Goal: Task Accomplishment & Management: Manage account settings

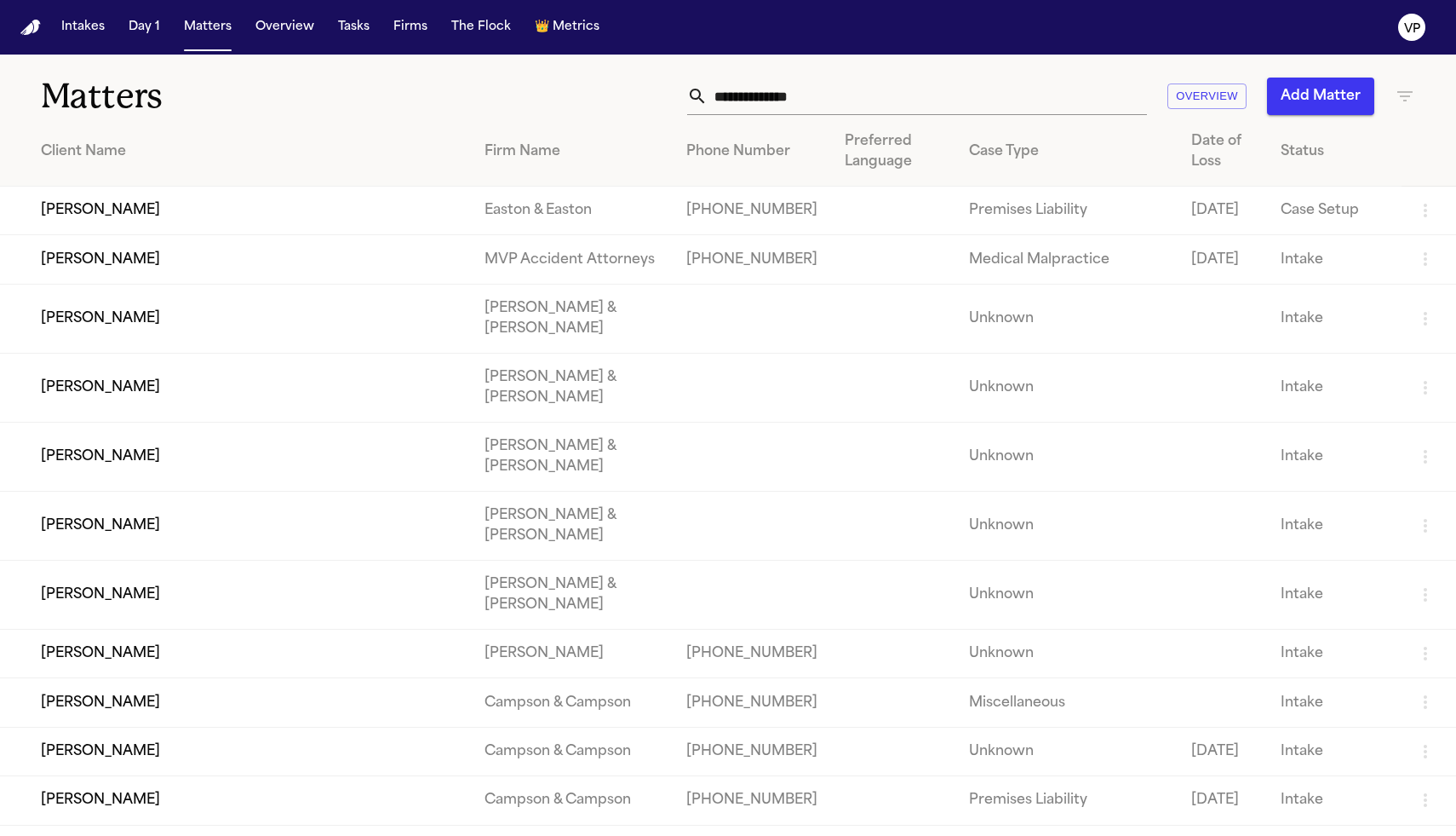
click at [777, 102] on input "text" at bounding box center [927, 96] width 439 height 37
type input "*"
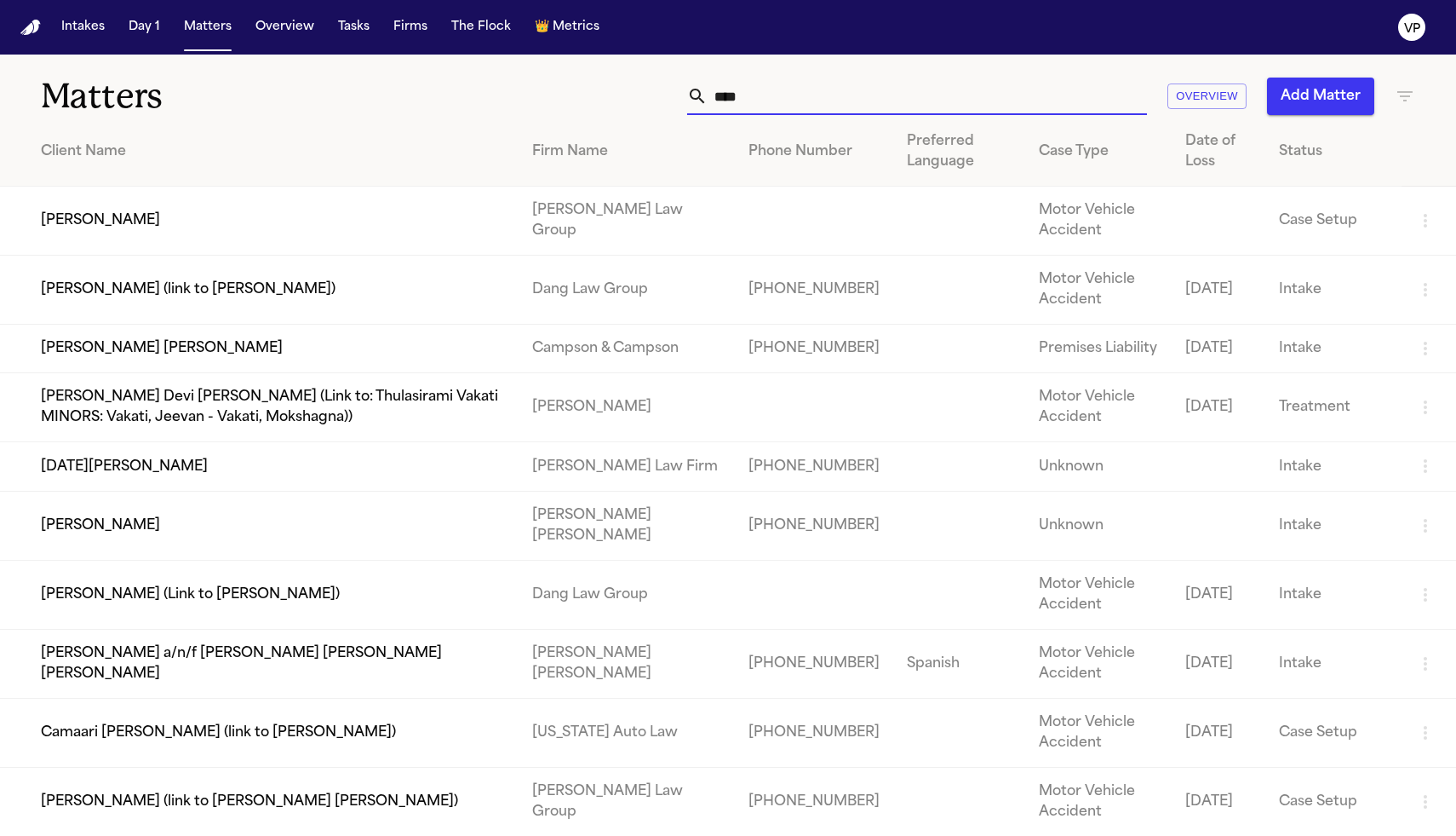
type input "****"
click at [111, 215] on td "[PERSON_NAME]" at bounding box center [259, 221] width 519 height 69
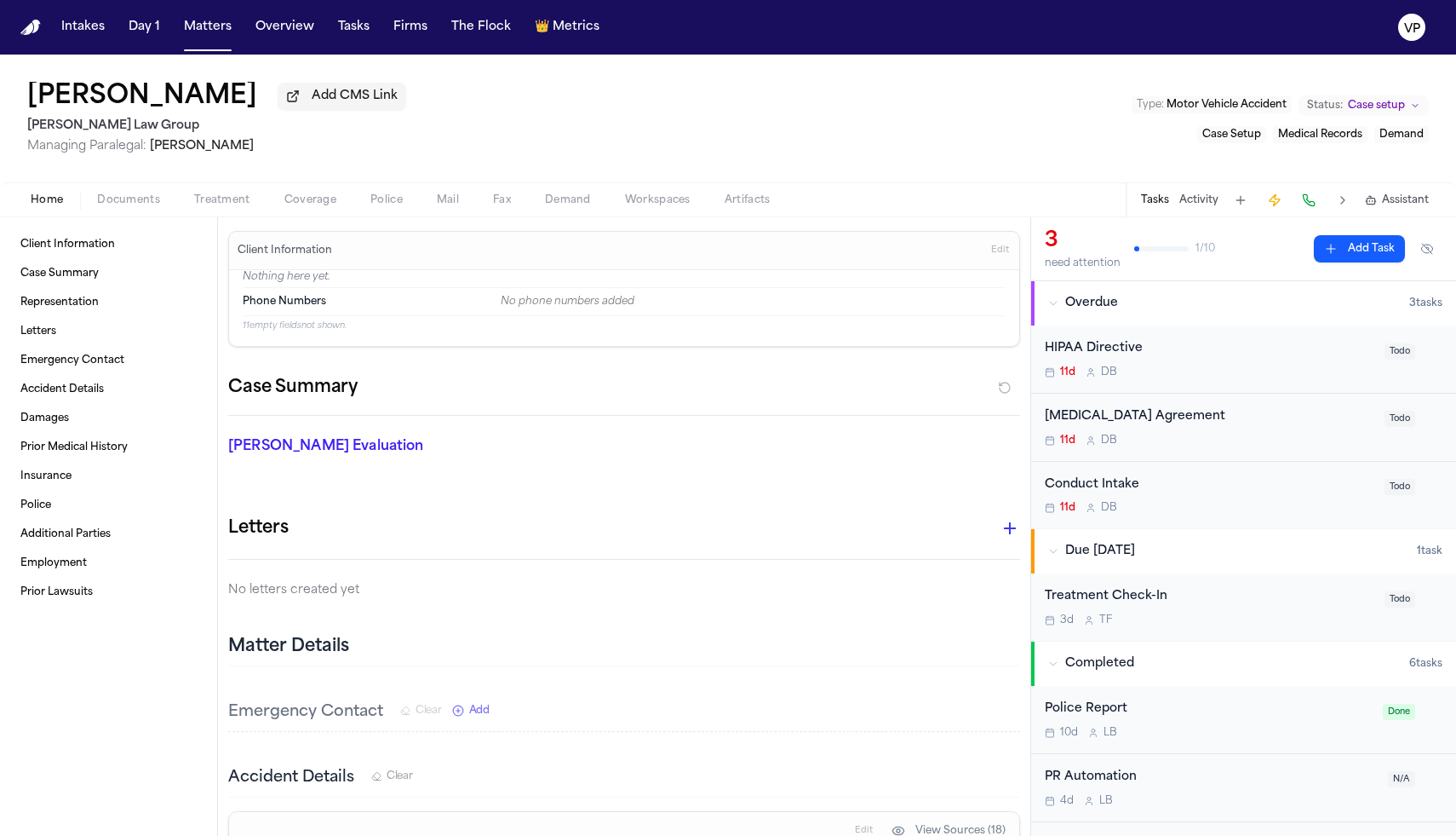
click at [1438, 422] on html "Intakes Day 1 Matters Overview Tasks Firms The Flock 👑 Metrics VP [PERSON_NAME]…" at bounding box center [728, 418] width 1456 height 836
click at [1271, 437] on html "Intakes Day 1 Matters Overview Tasks Firms The Flock 👑 Metrics VP [PERSON_NAME]…" at bounding box center [728, 418] width 1456 height 836
click at [1153, 422] on div "[MEDICAL_DATA] Agreement" at bounding box center [1210, 417] width 330 height 19
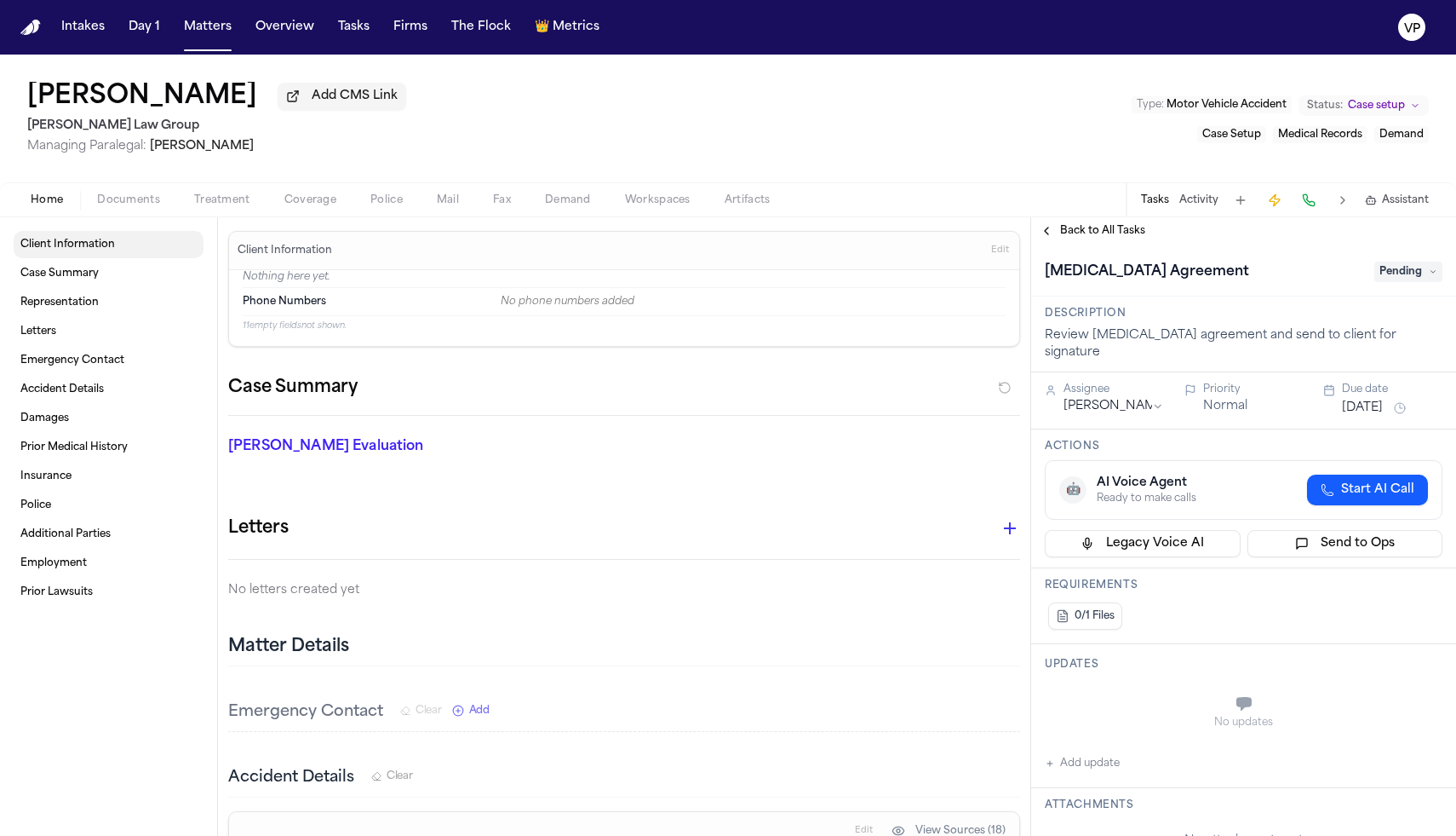
click at [108, 244] on span "Client Information" at bounding box center [67, 244] width 95 height 13
click at [86, 285] on link "Case Summary" at bounding box center [108, 273] width 190 height 27
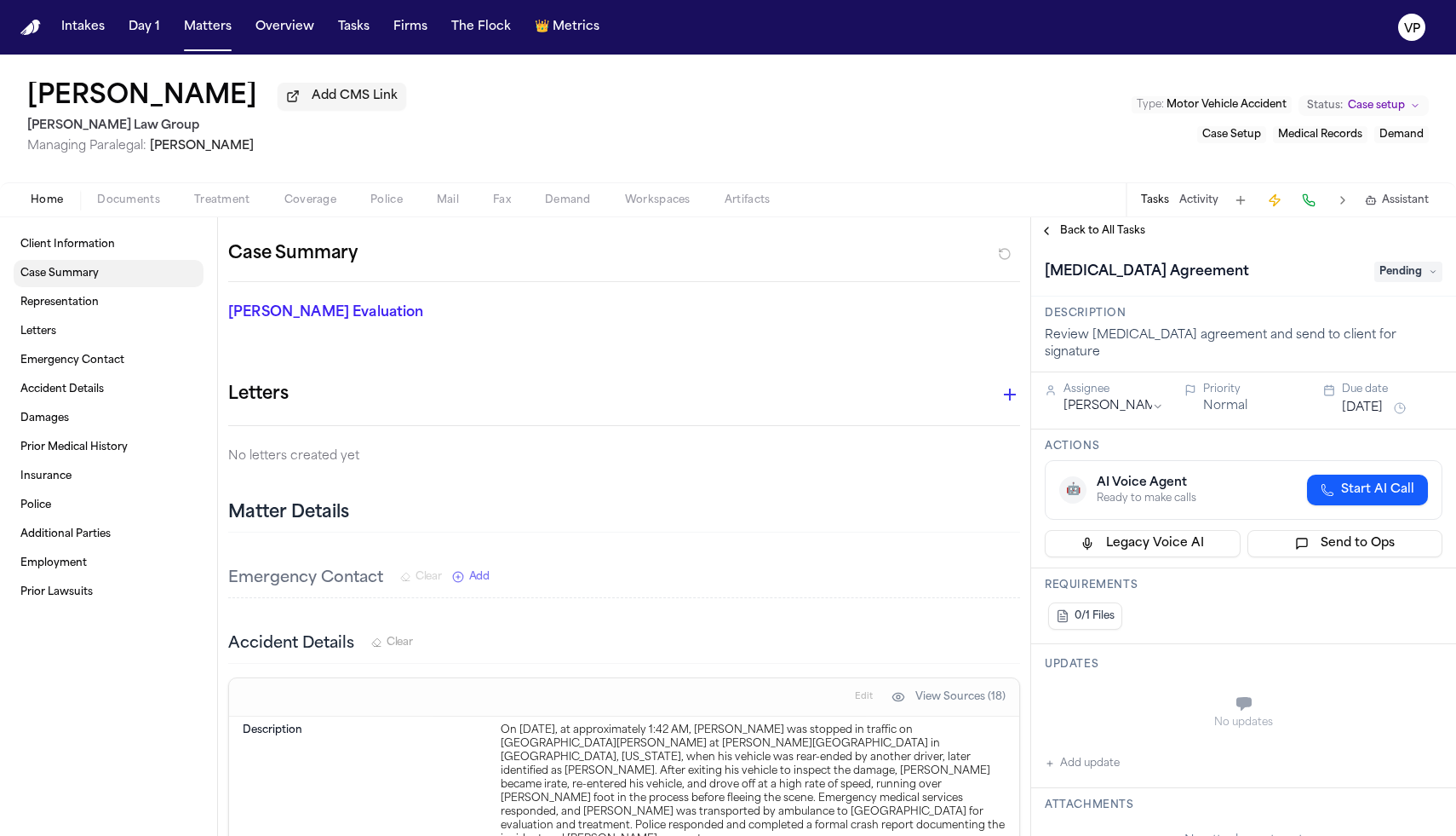
scroll to position [136, 0]
click at [47, 207] on span "Home" at bounding box center [47, 200] width 33 height 13
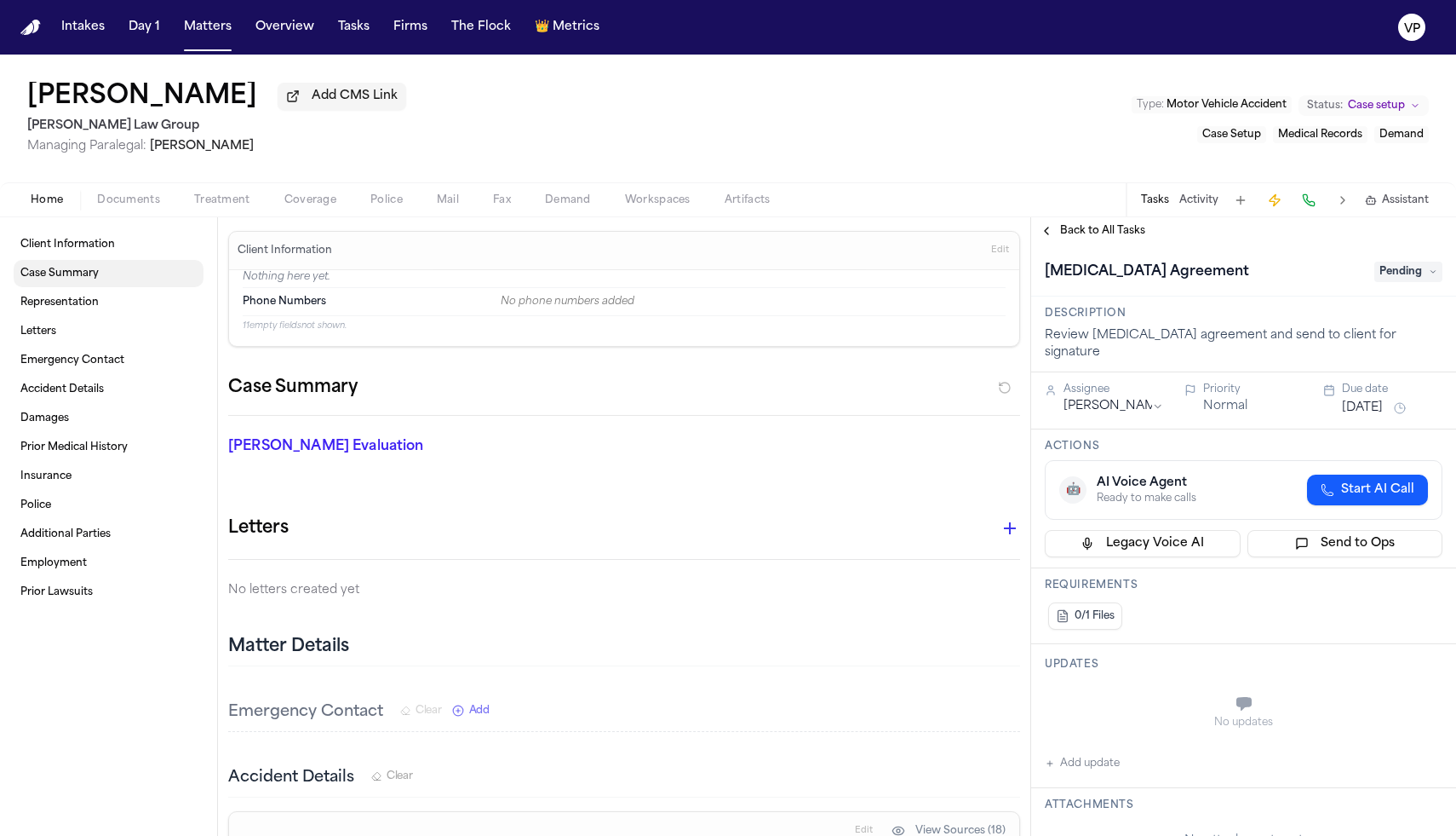
click at [96, 274] on span "Case Summary" at bounding box center [59, 273] width 79 height 13
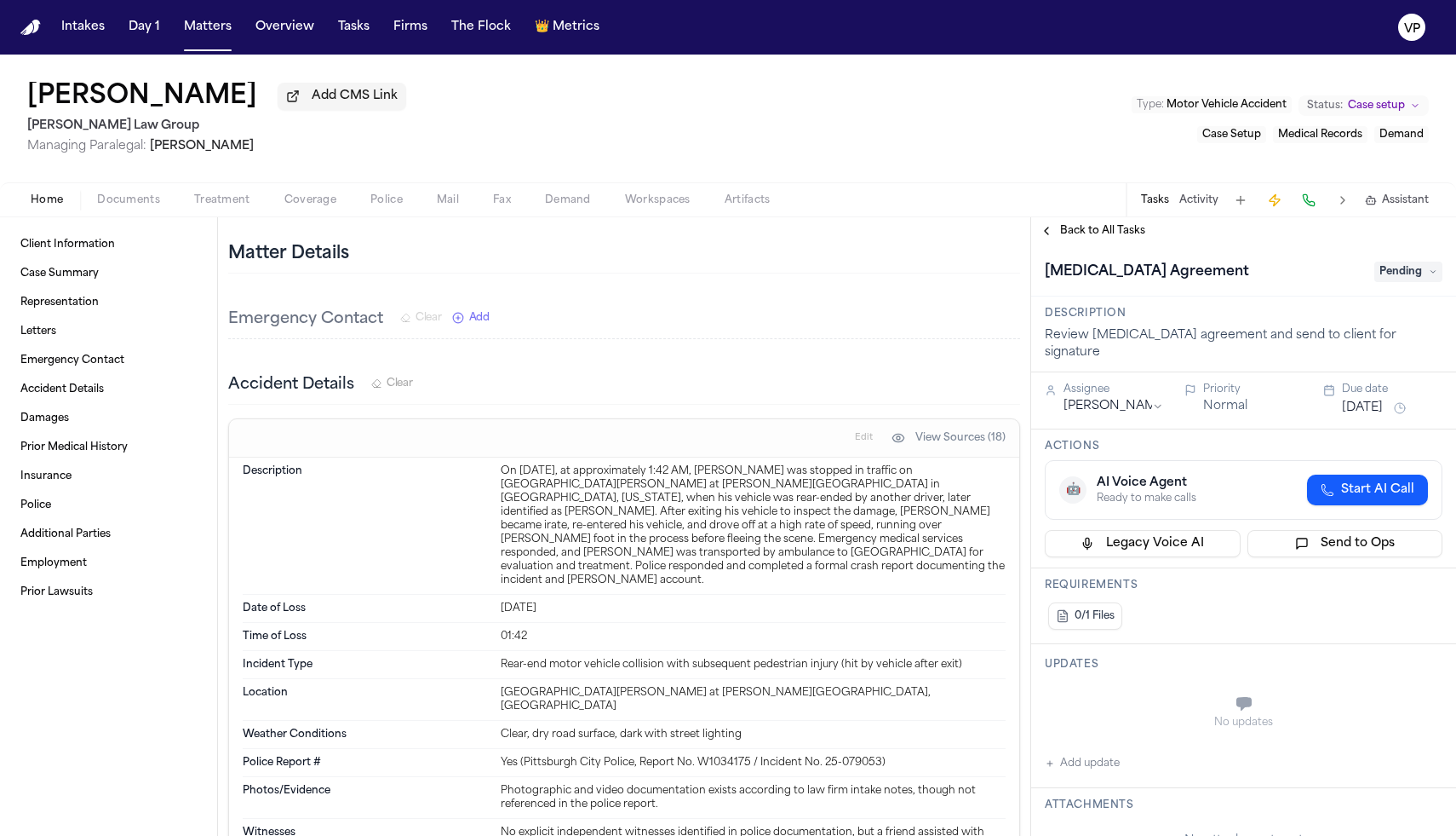
scroll to position [423, 0]
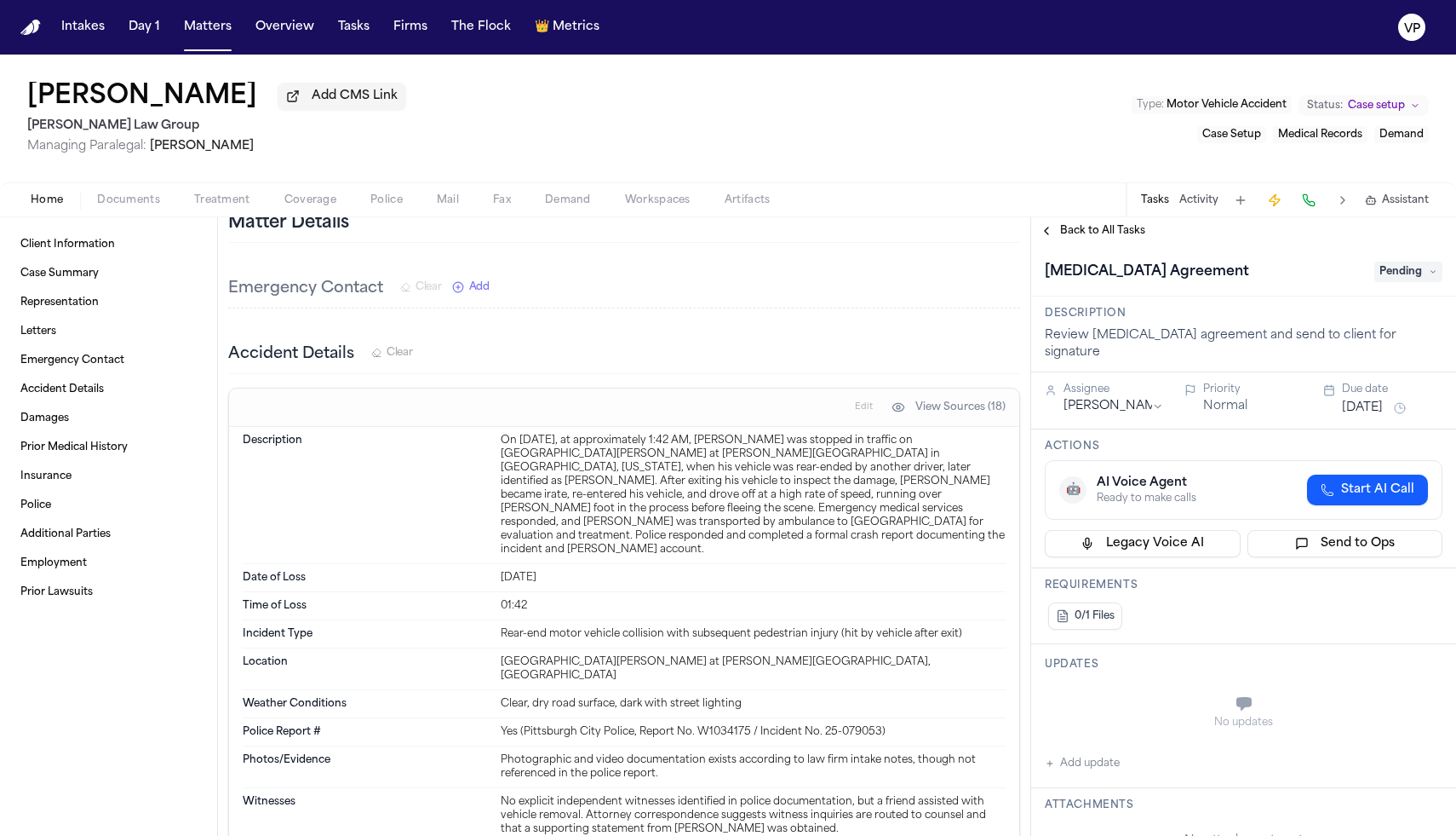
click at [1038, 242] on div "Back to All Tasks" at bounding box center [1243, 231] width 425 height 27
click at [1046, 235] on button "Back to All Tasks" at bounding box center [1092, 231] width 123 height 13
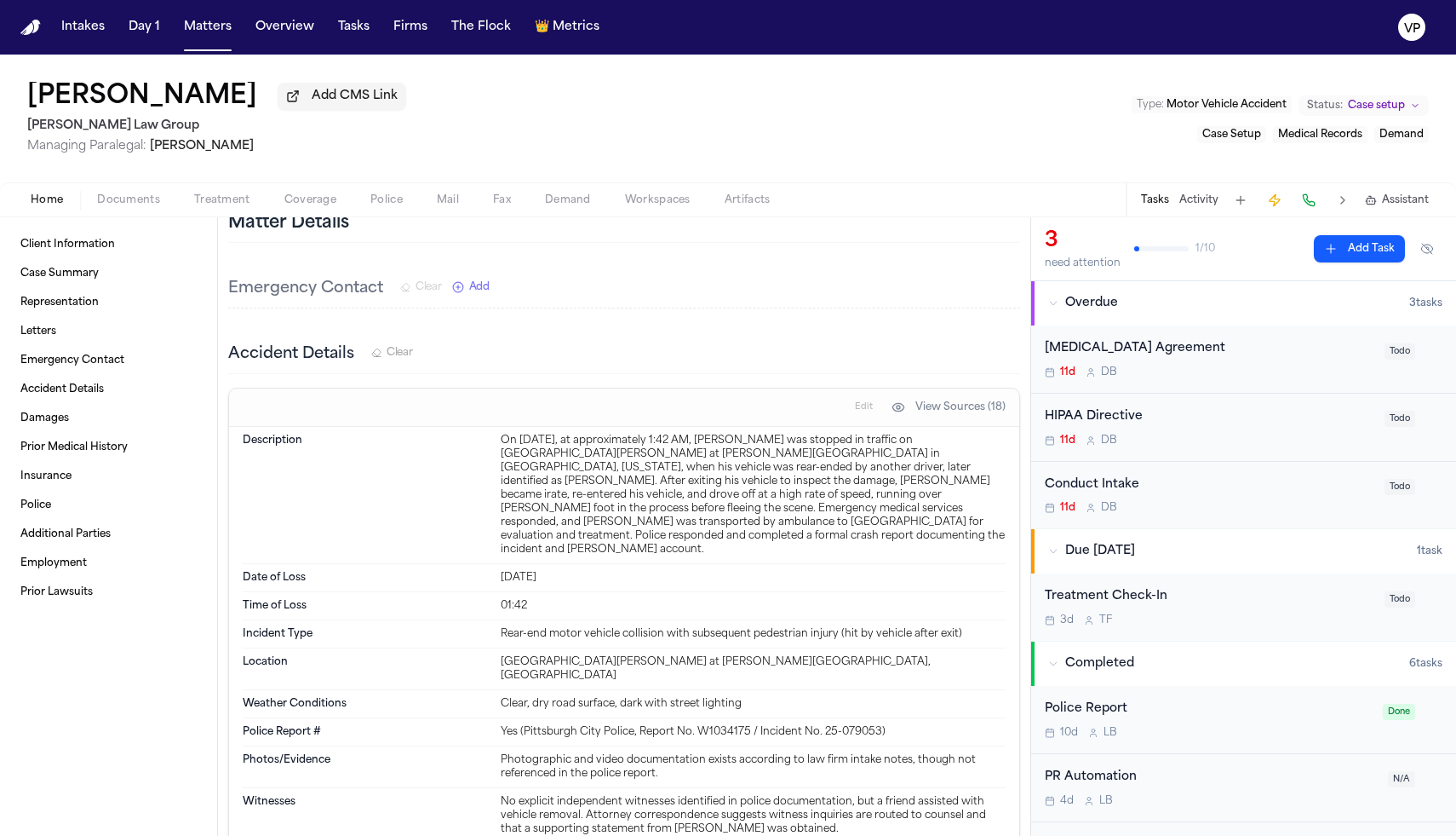
click at [1207, 344] on div "[MEDICAL_DATA] Agreement" at bounding box center [1210, 349] width 330 height 19
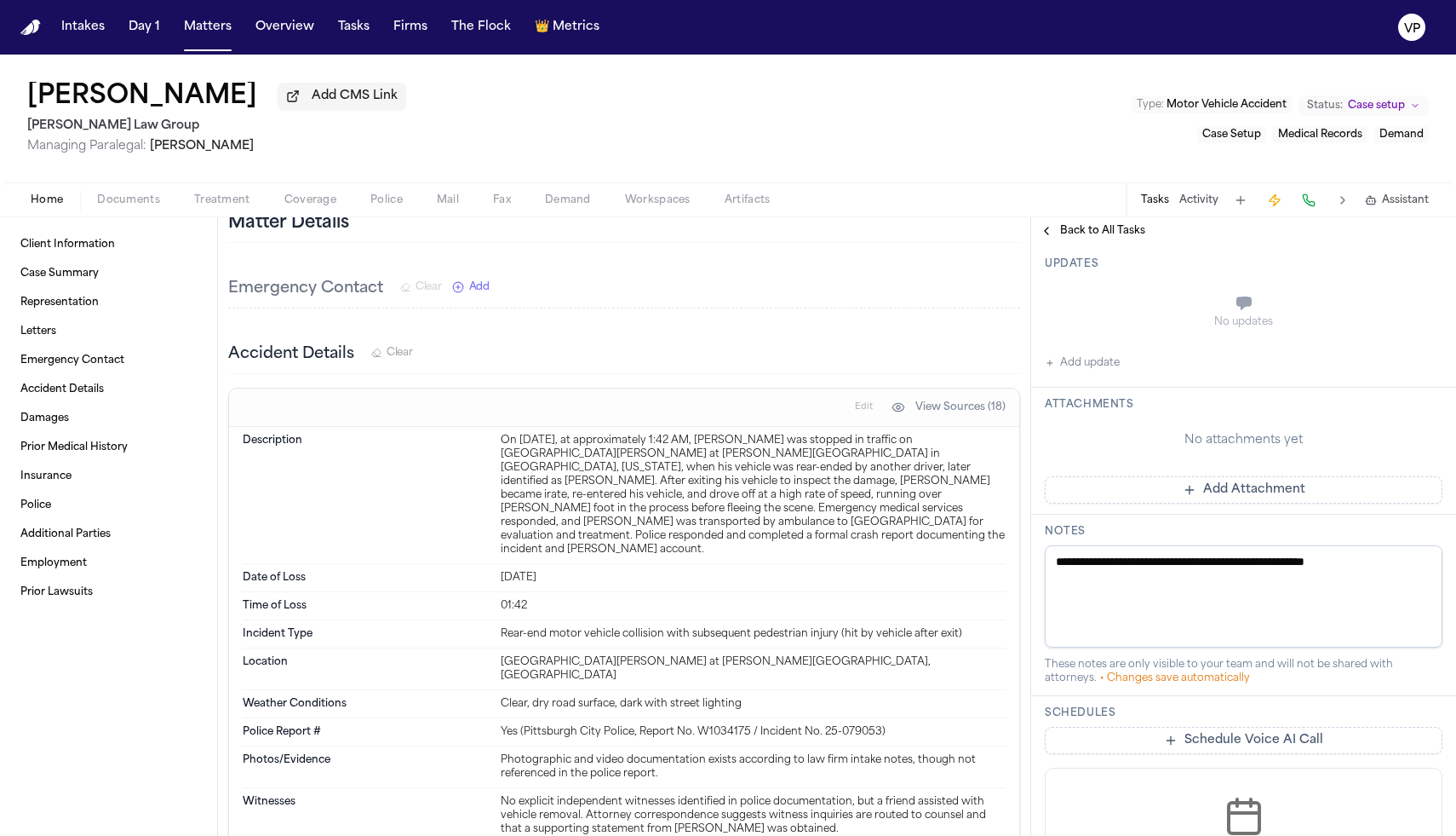
scroll to position [399, 0]
click at [1259, 477] on button "Add Attachment" at bounding box center [1244, 490] width 398 height 27
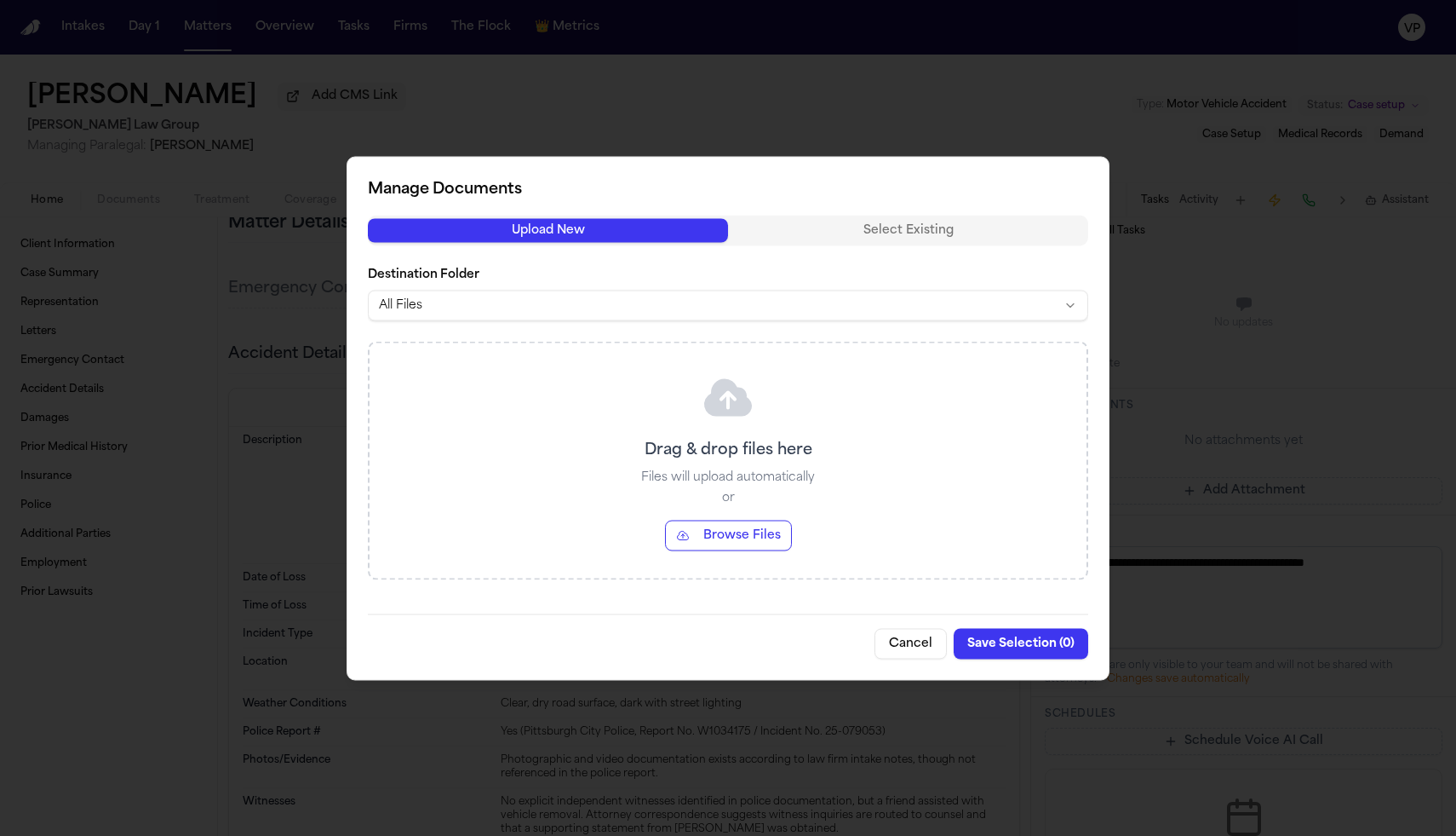
click at [721, 543] on button "Browse Files" at bounding box center [729, 535] width 127 height 31
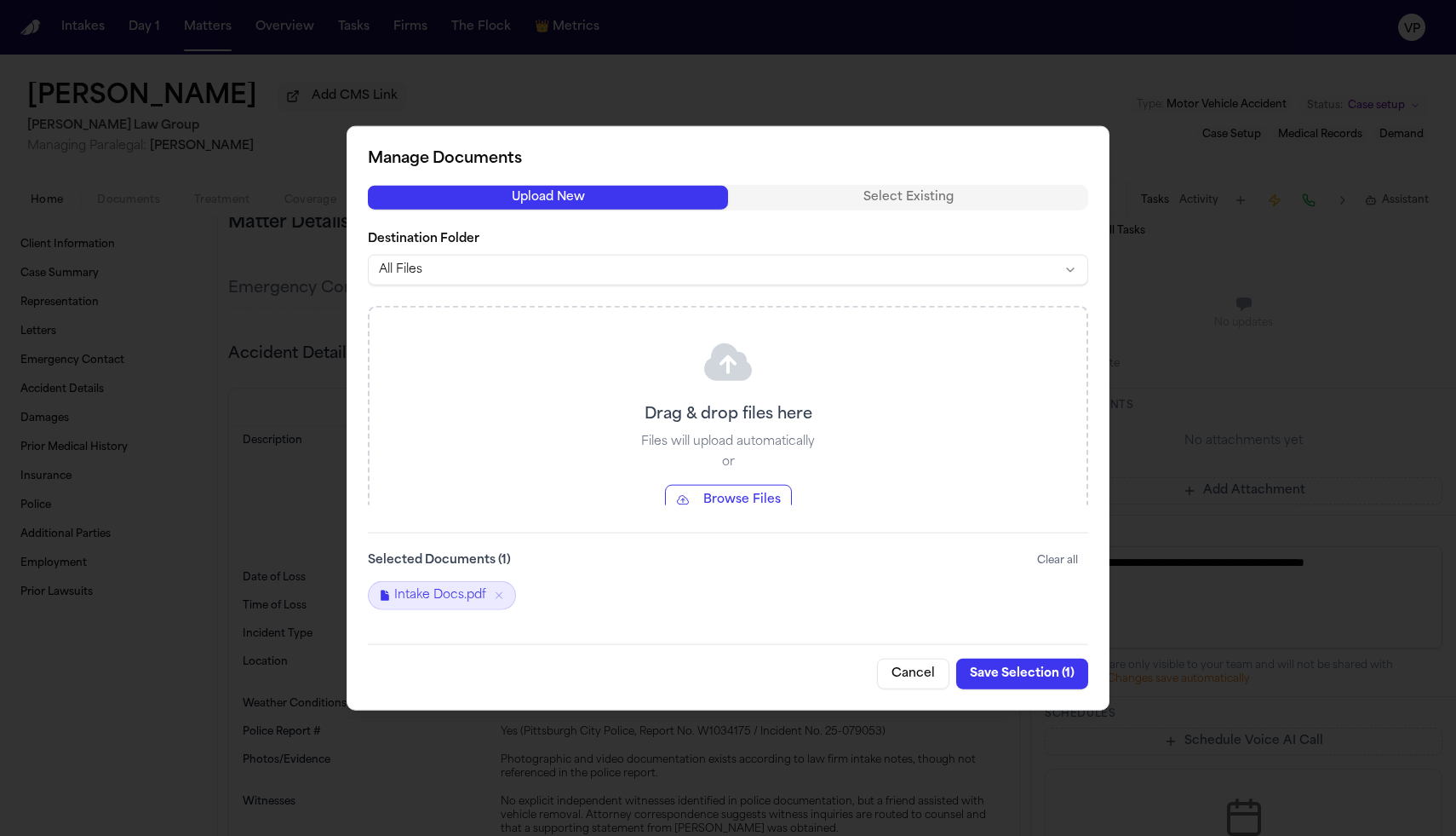
click at [1013, 675] on button "Save Selection ( 1 )" at bounding box center [1022, 673] width 132 height 31
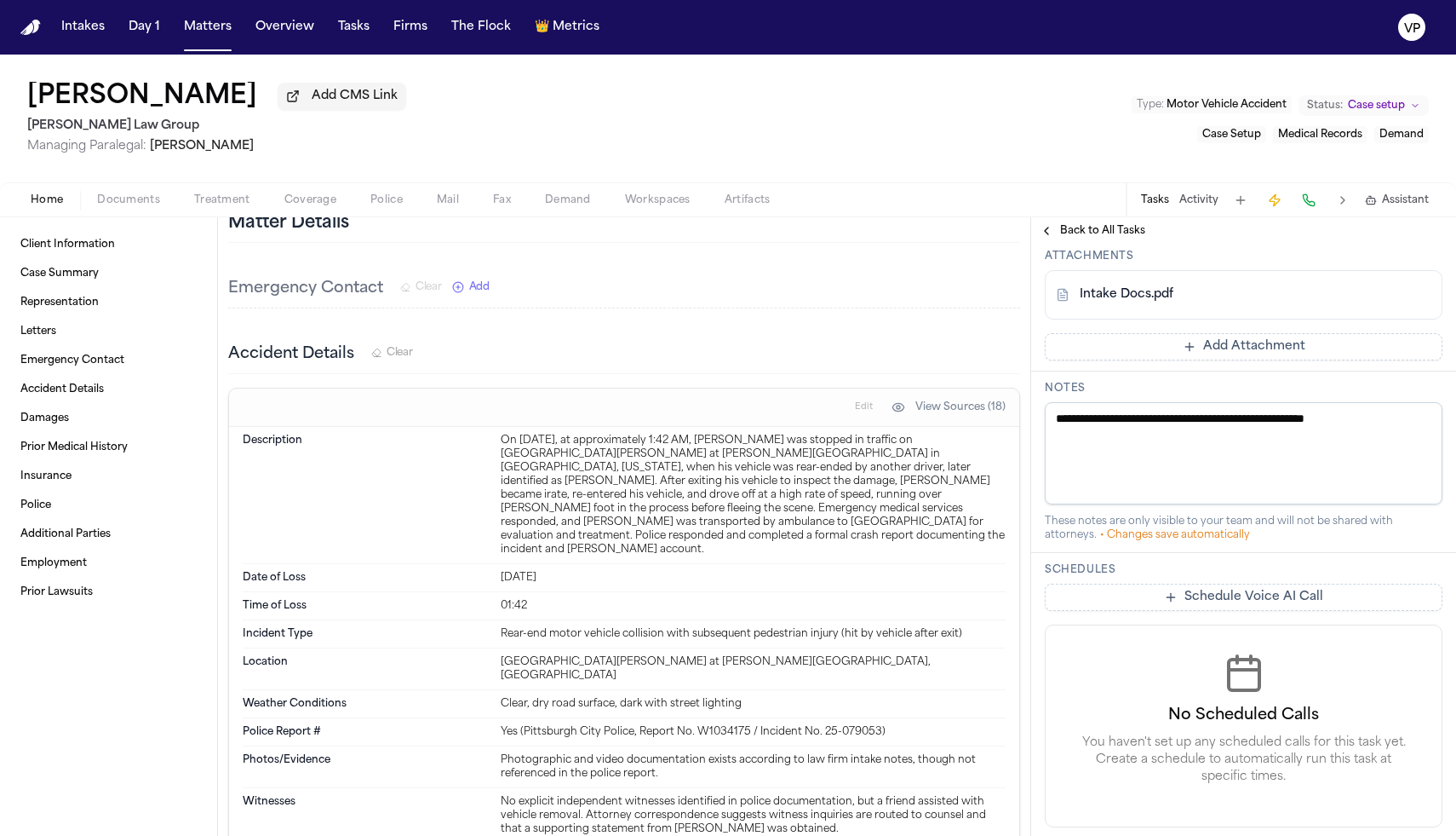
scroll to position [589, 0]
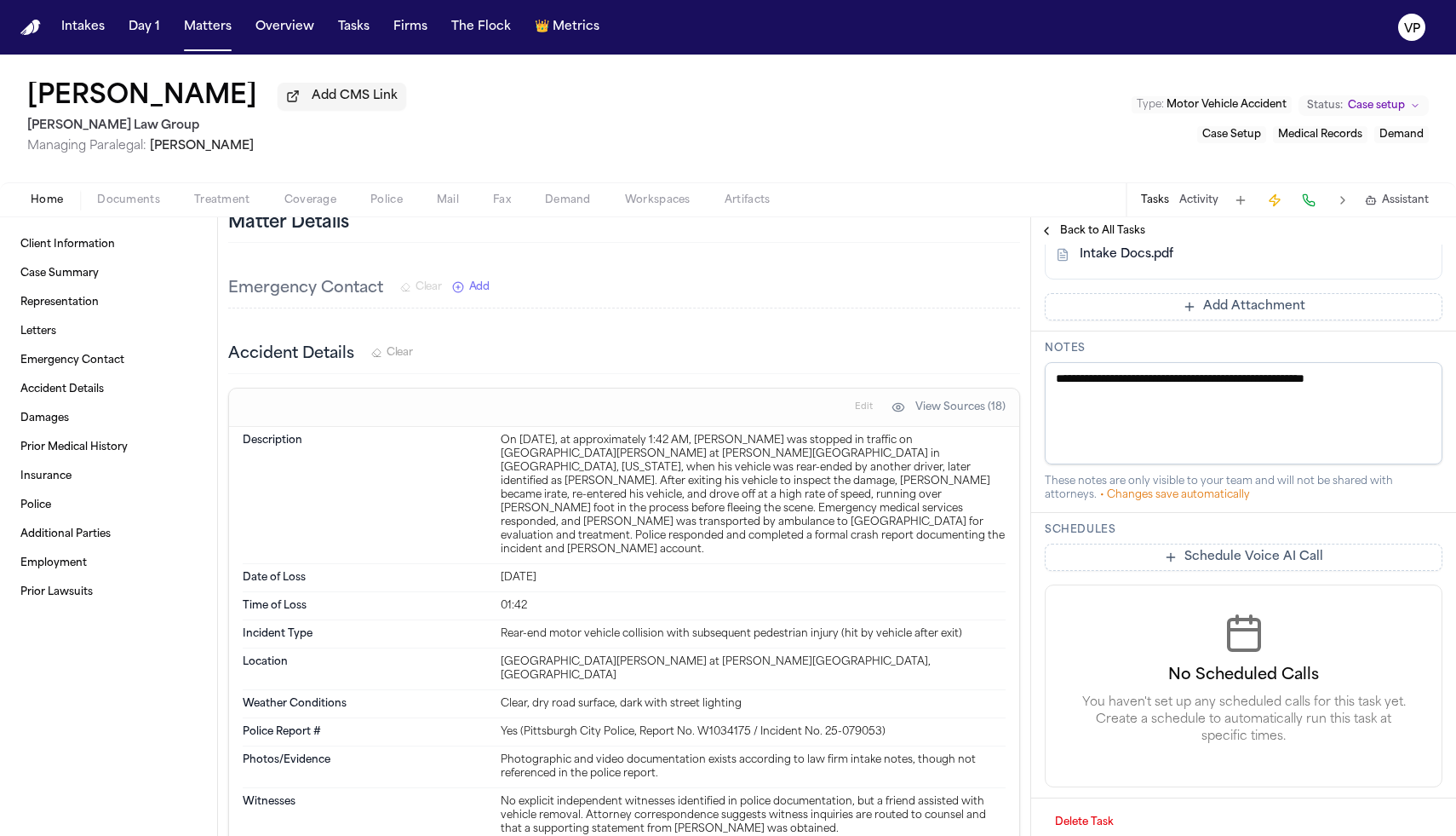
click at [1409, 367] on textarea "**********" at bounding box center [1244, 414] width 398 height 103
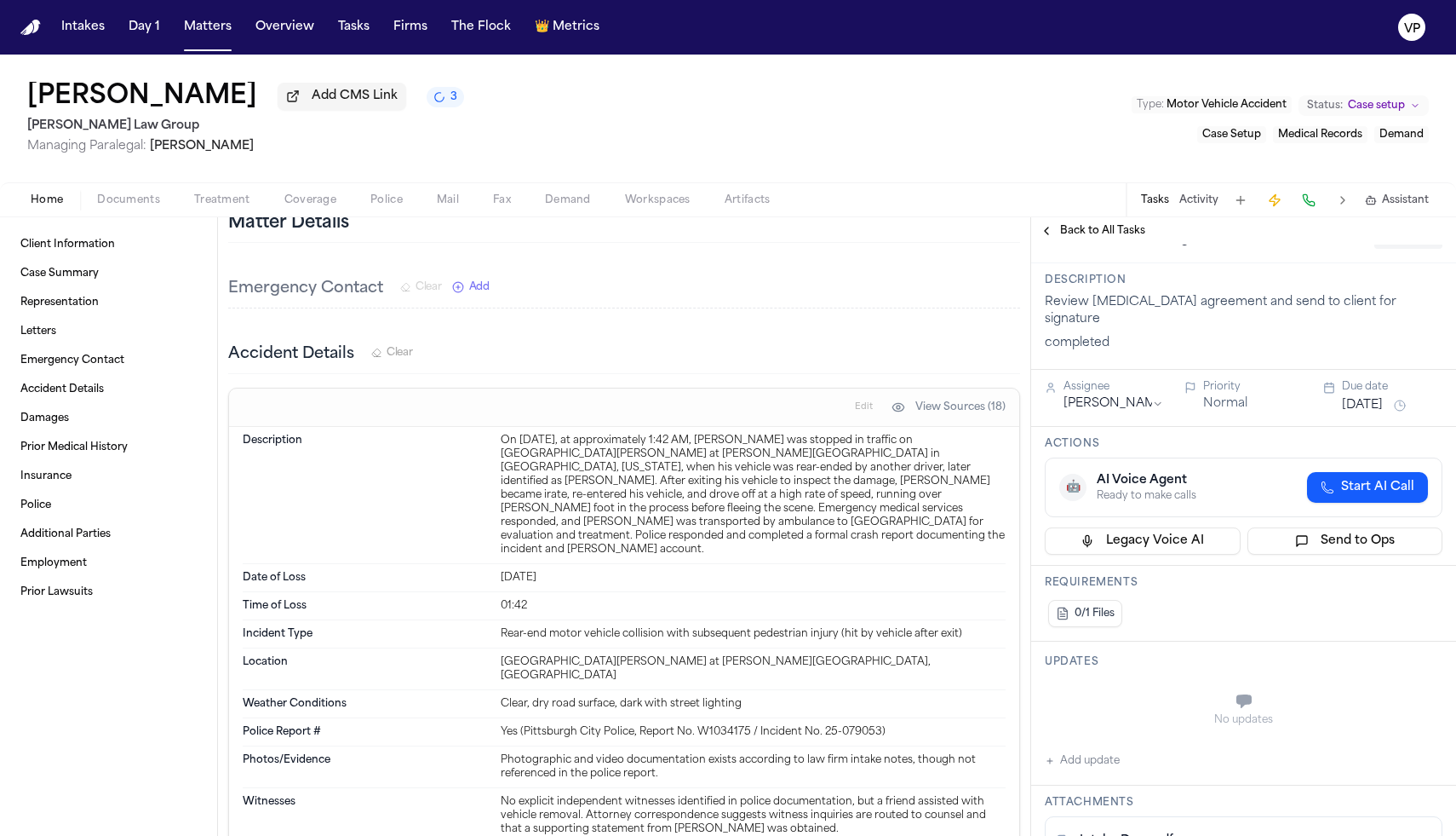
scroll to position [0, 0]
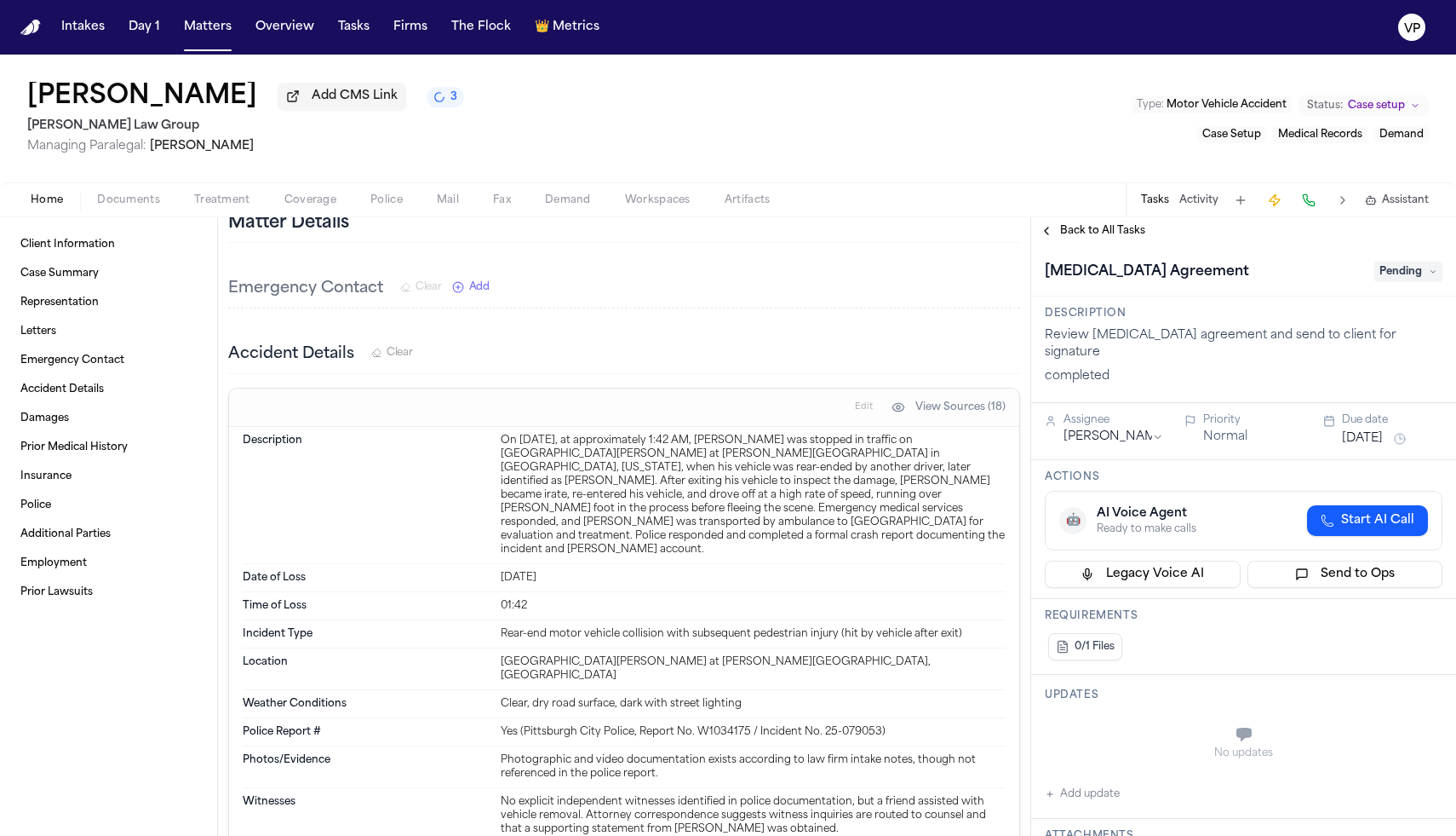
type textarea "**********"
click at [1421, 274] on span "Pending" at bounding box center [1408, 271] width 68 height 20
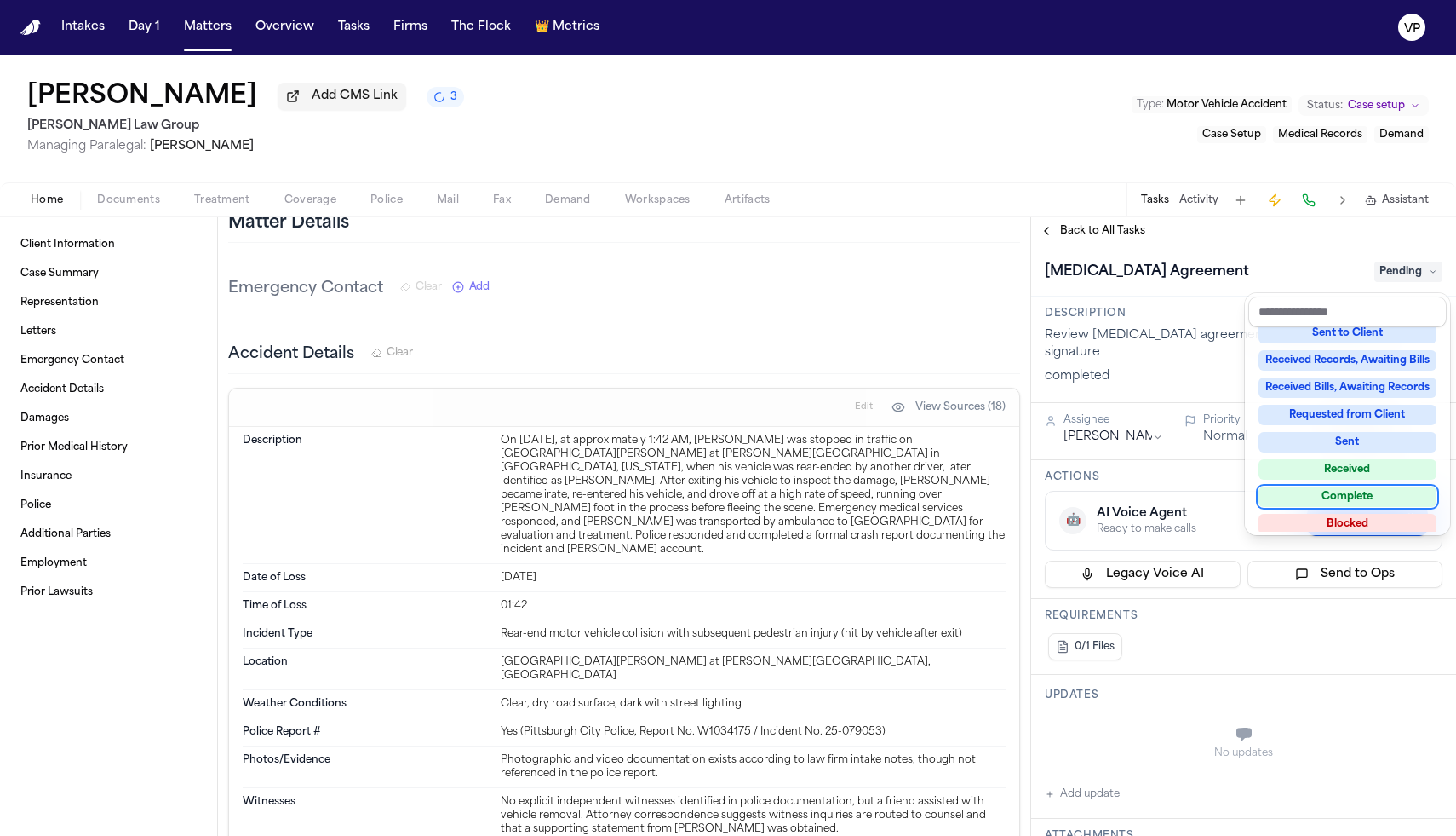
click at [1351, 497] on div "Complete" at bounding box center [1347, 496] width 178 height 20
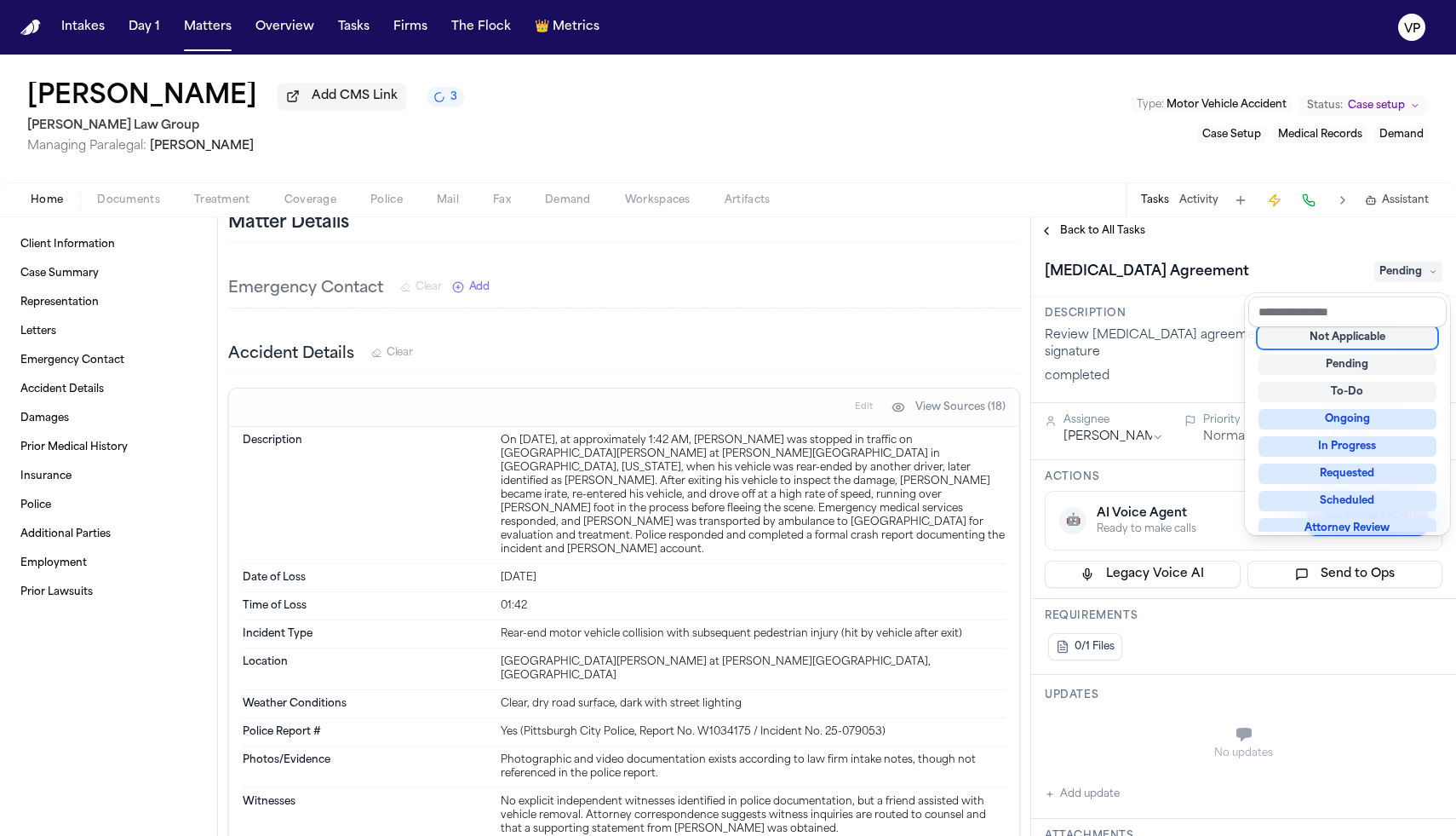
scroll to position [7, 0]
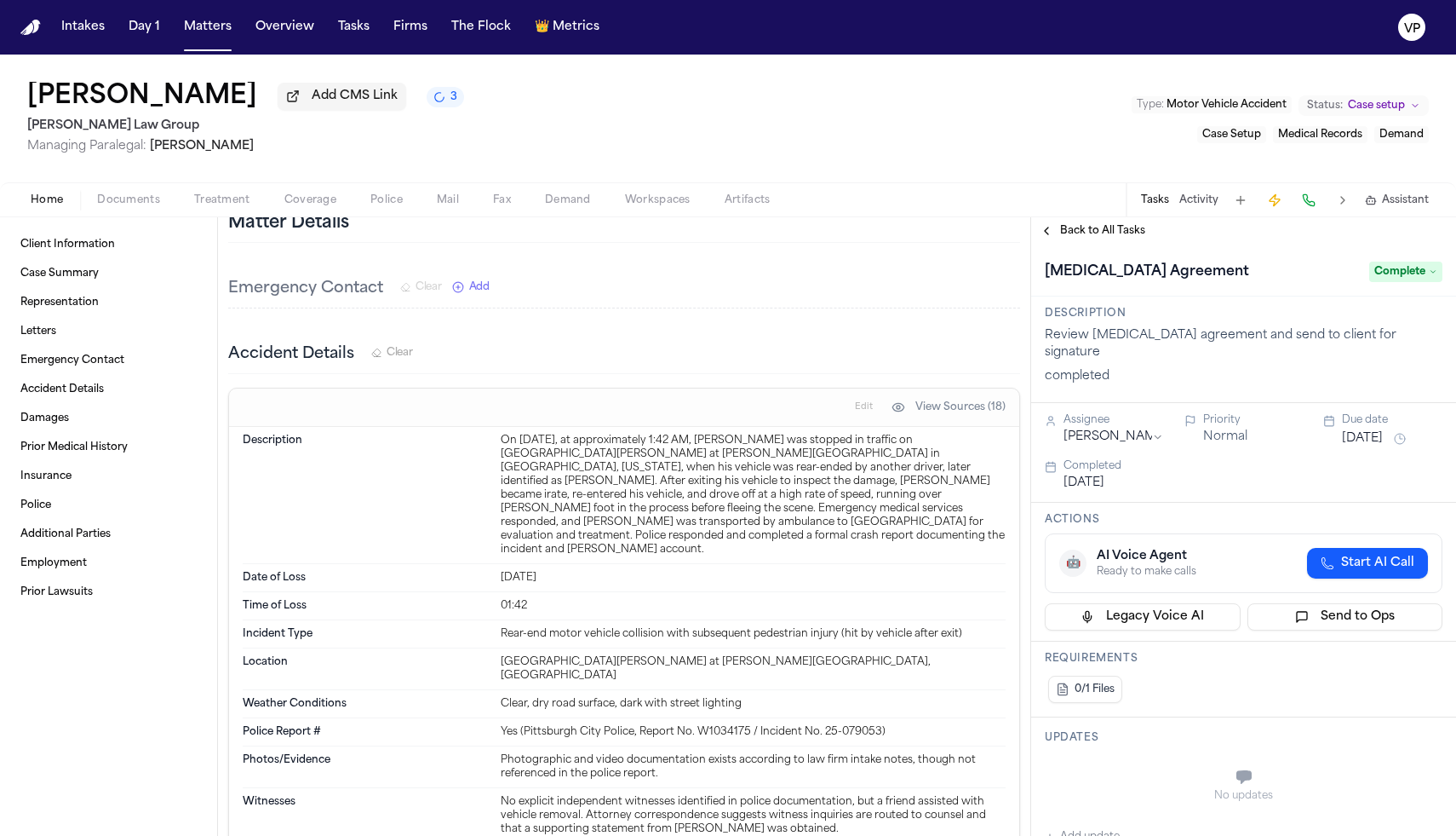
click at [1041, 232] on button "Back to All Tasks" at bounding box center [1092, 231] width 123 height 13
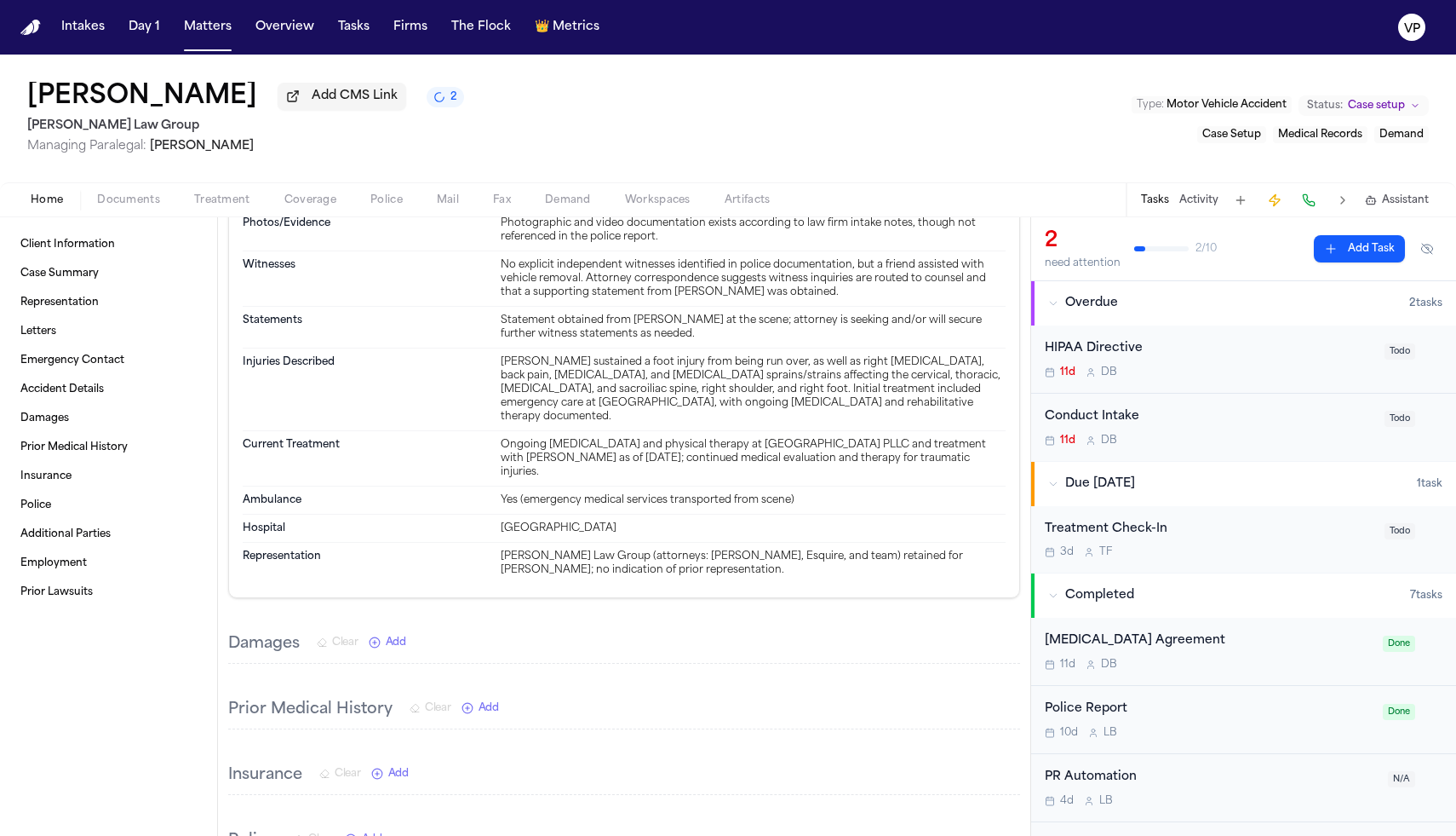
scroll to position [964, 0]
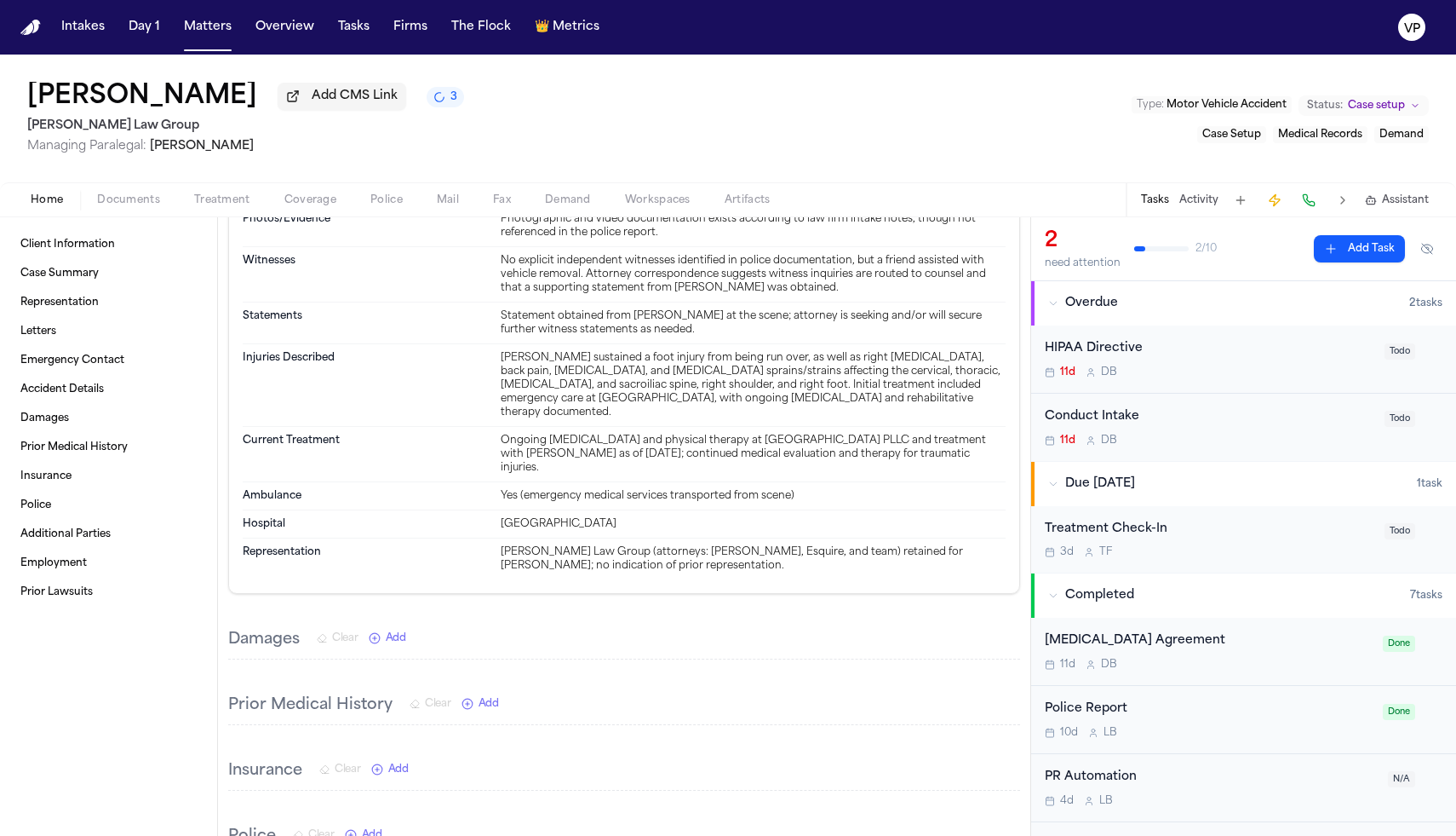
click at [1141, 373] on div "11d D B" at bounding box center [1210, 372] width 330 height 13
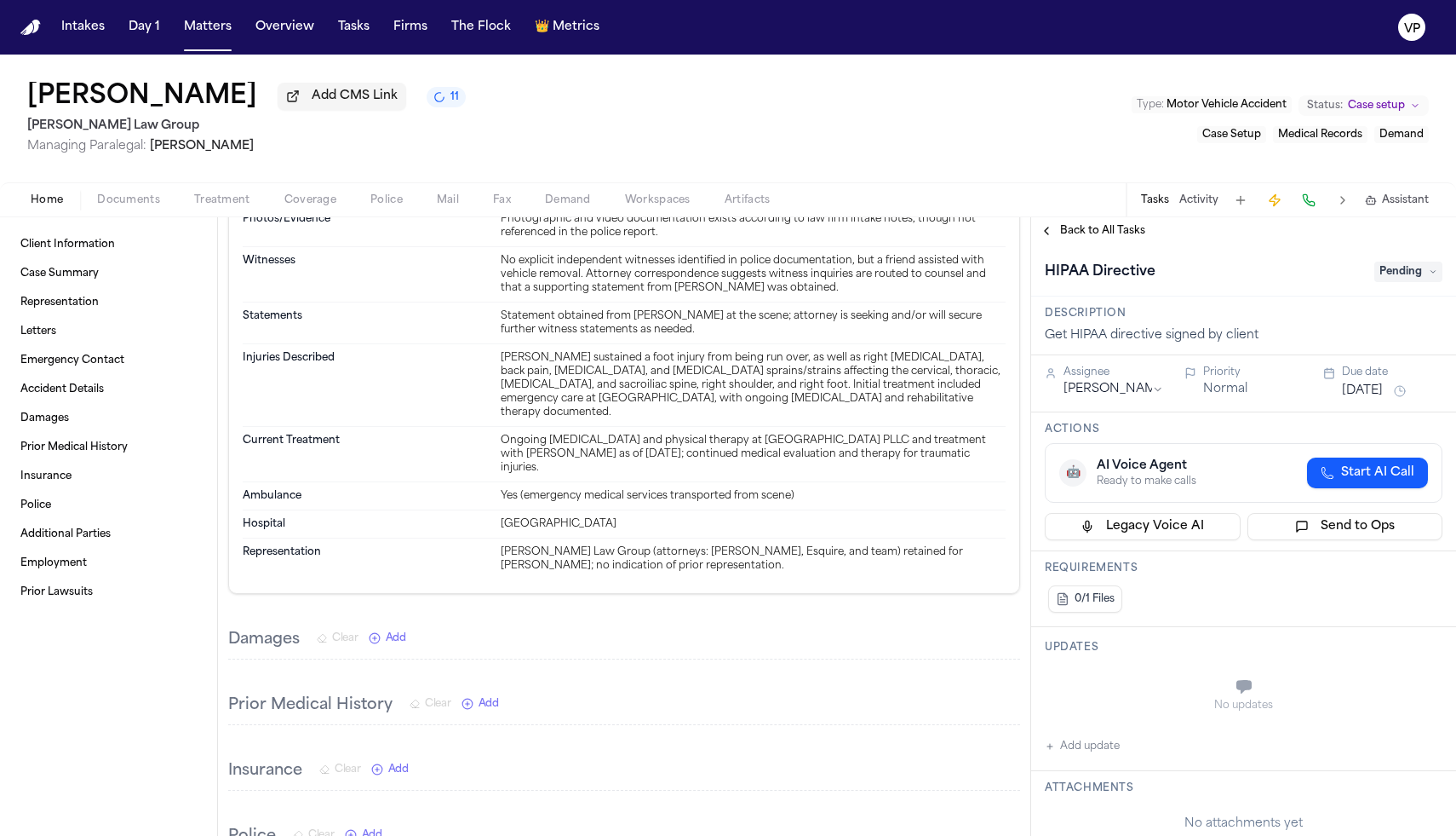
click at [1396, 276] on span "Pending" at bounding box center [1408, 271] width 68 height 20
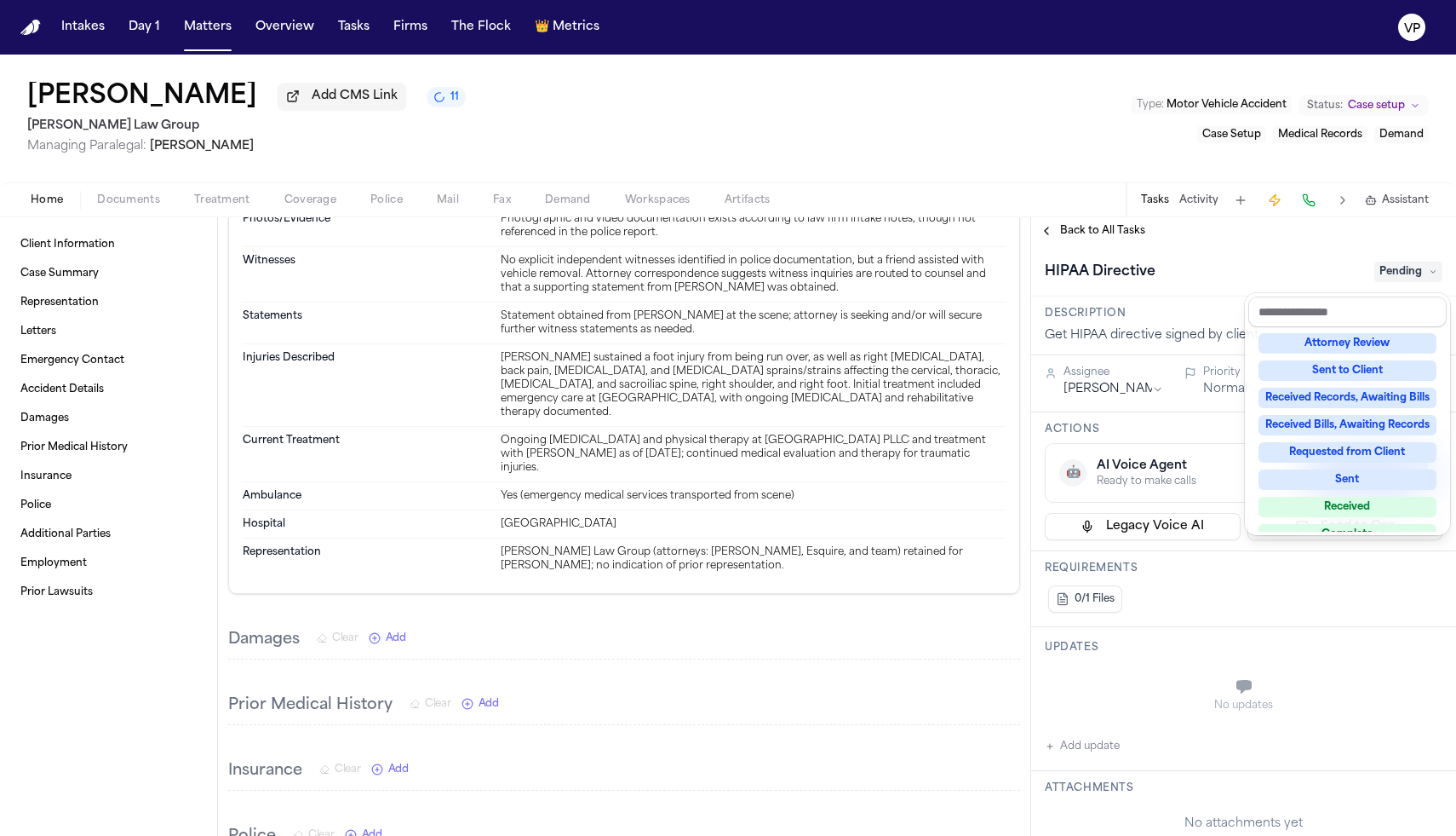
scroll to position [266, 0]
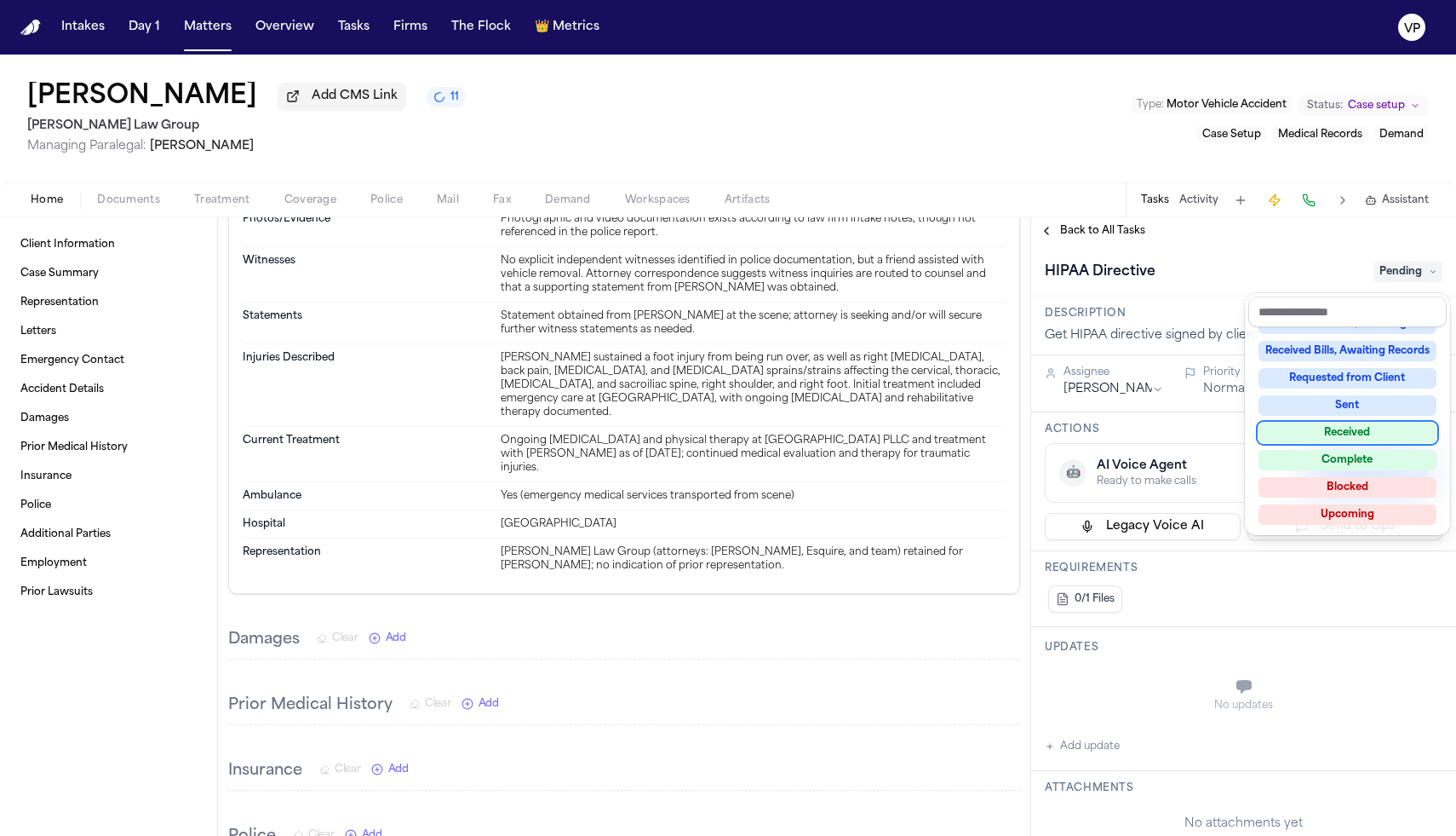
click at [1350, 434] on div "Received" at bounding box center [1347, 432] width 178 height 20
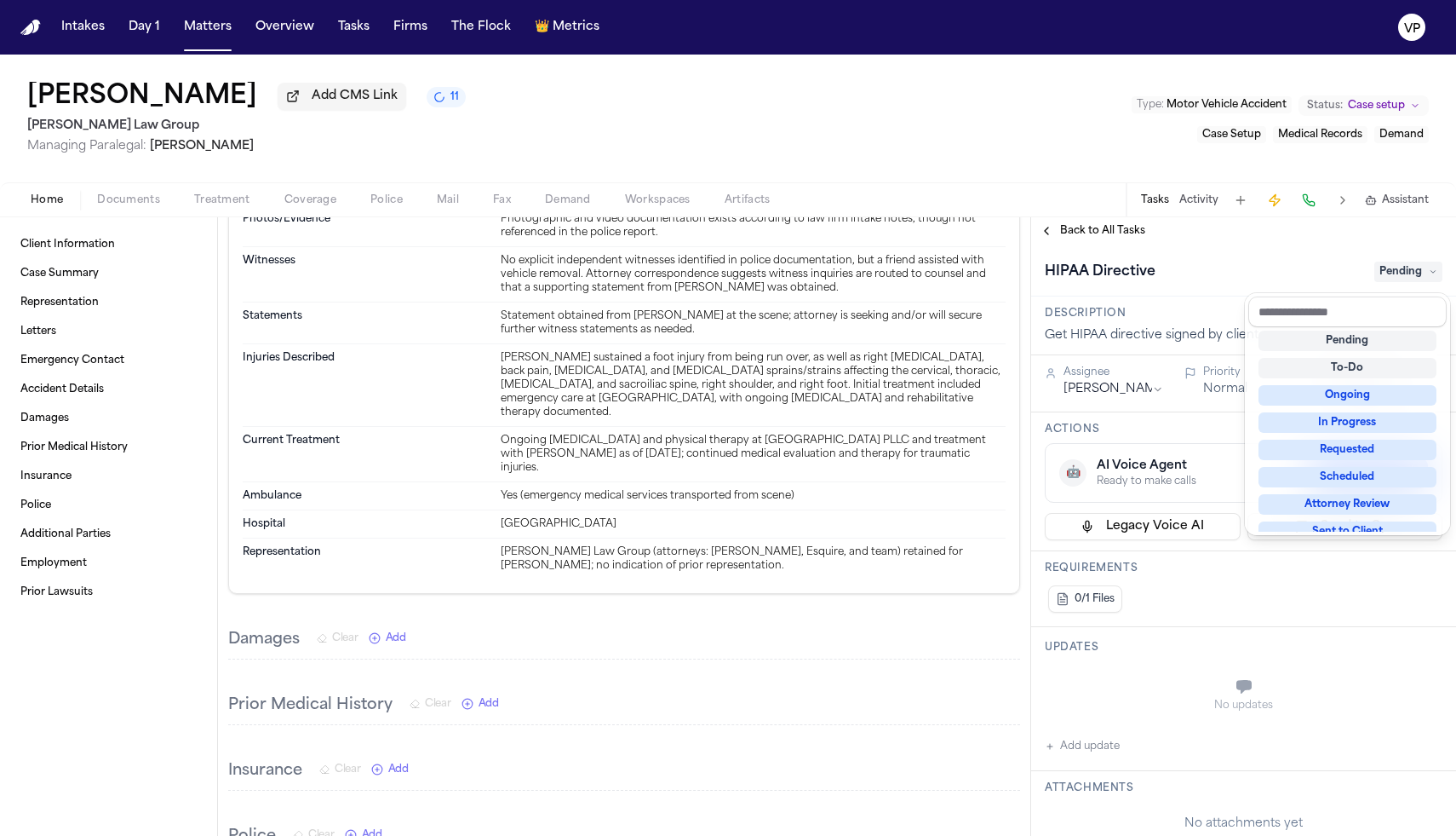
scroll to position [7, 0]
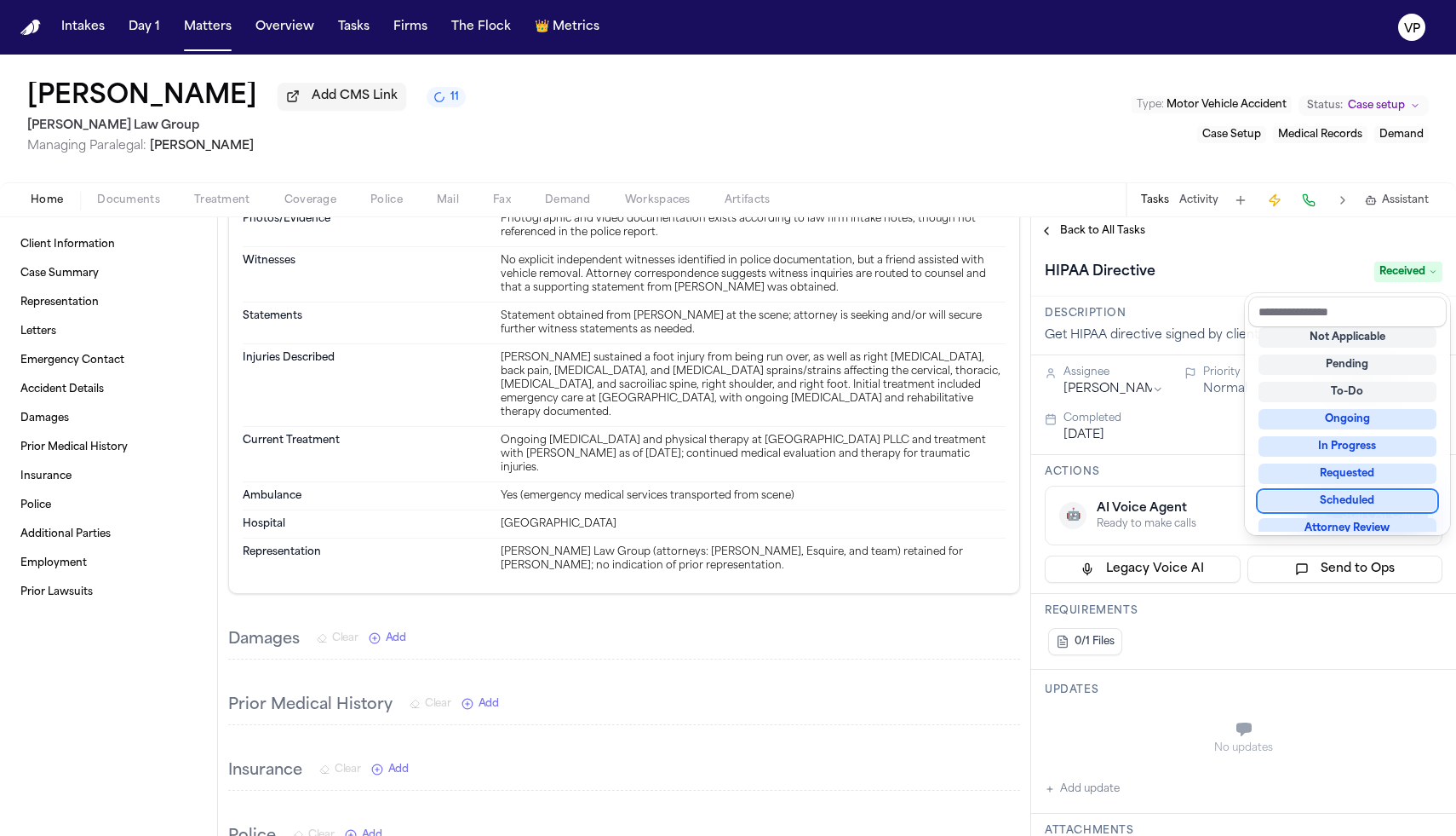
click at [1364, 719] on div "**********" at bounding box center [1243, 852] width 425 height 1214
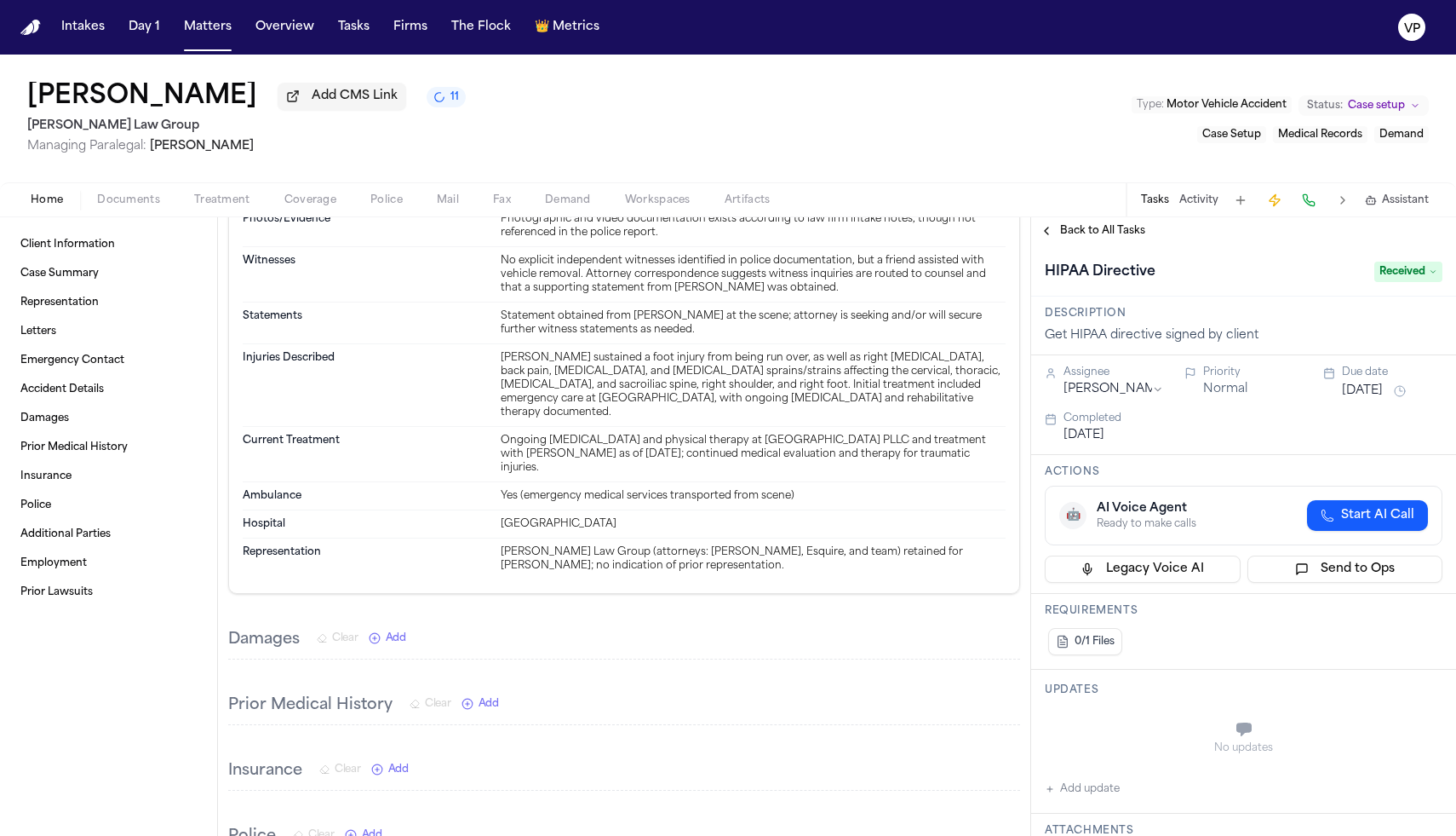
click at [1044, 238] on button "Back to All Tasks" at bounding box center [1092, 231] width 123 height 13
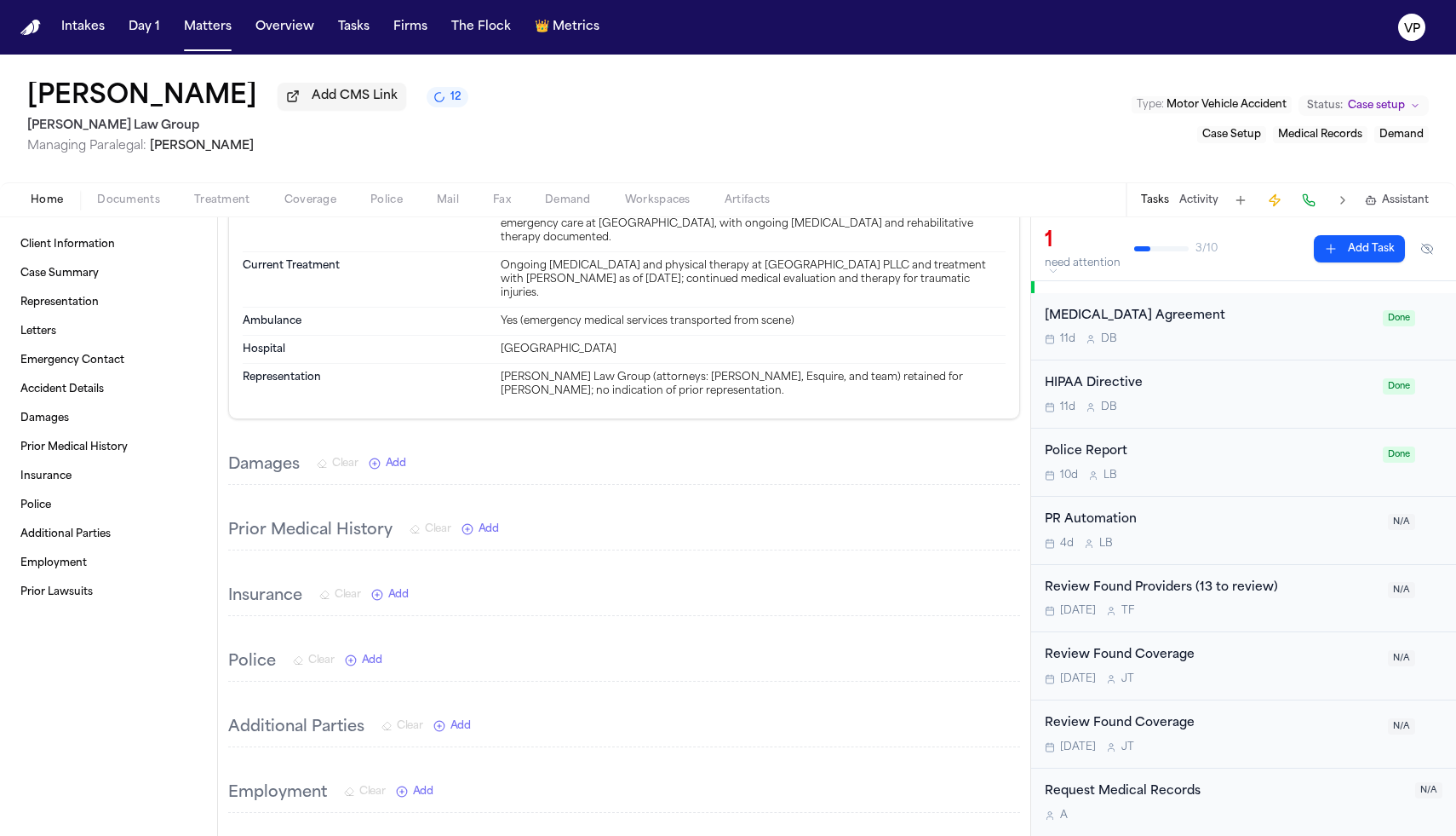
scroll to position [1157, 0]
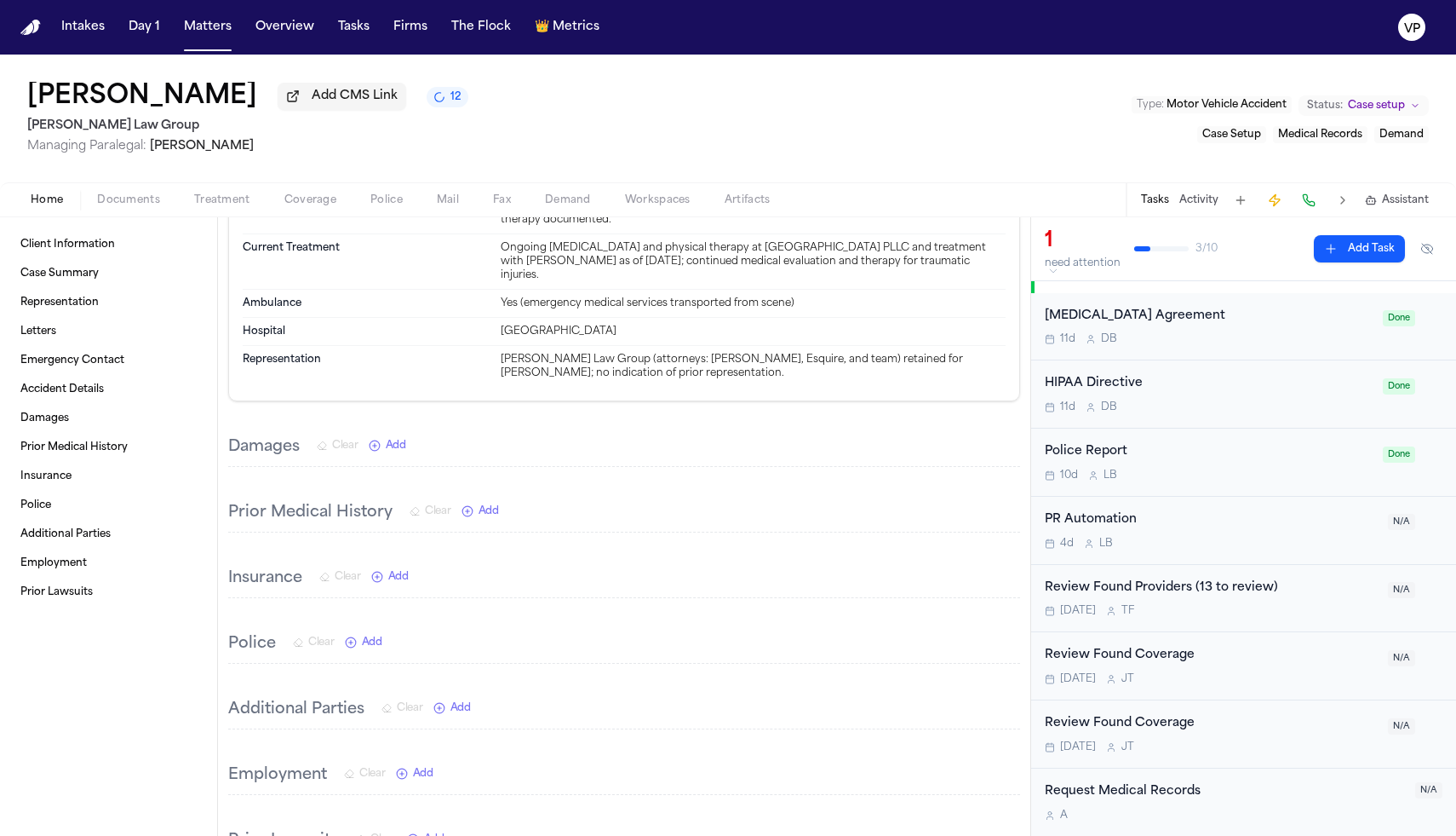
click at [368, 635] on span "Add" at bounding box center [372, 642] width 20 height 13
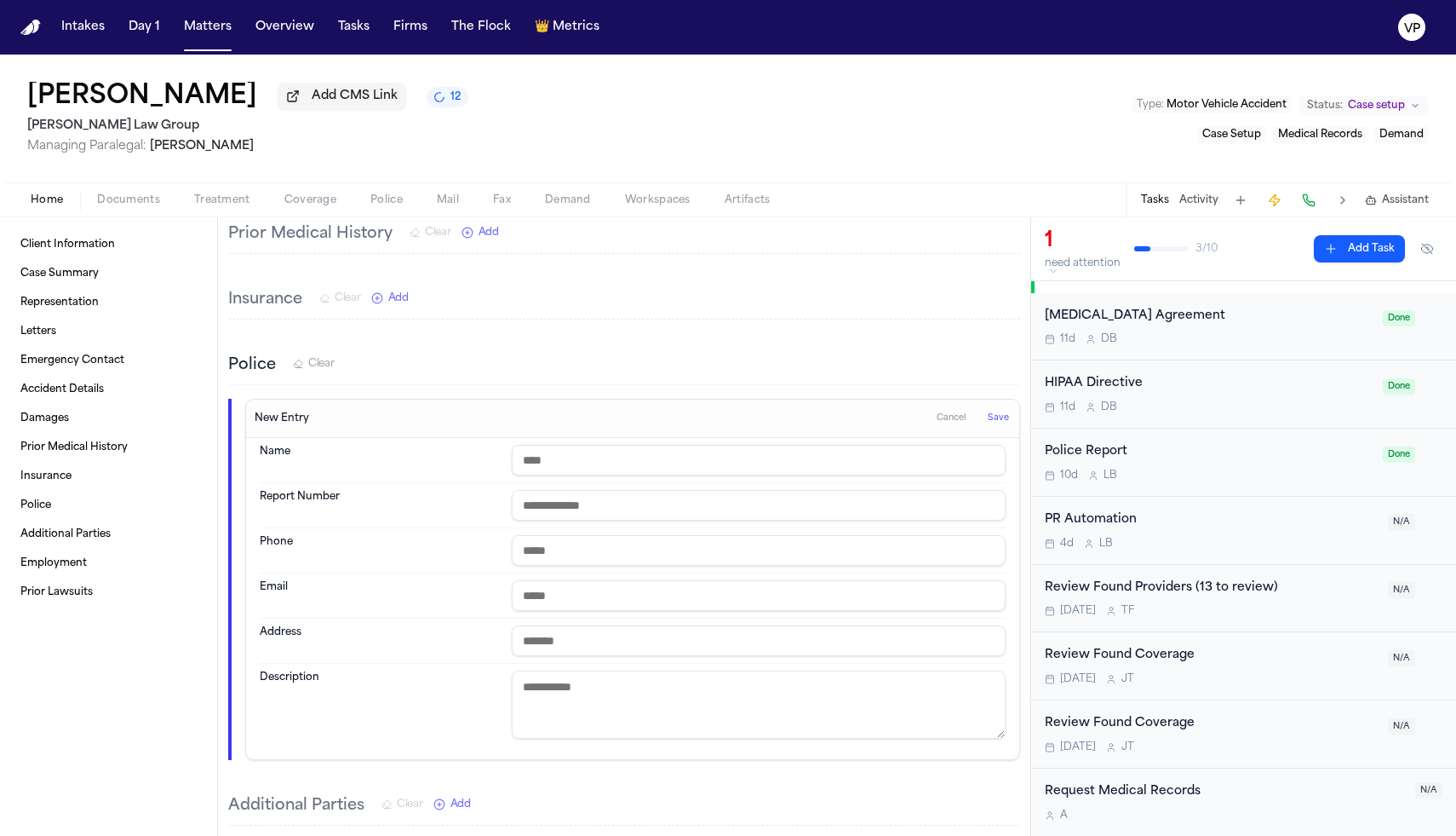
scroll to position [1447, 0]
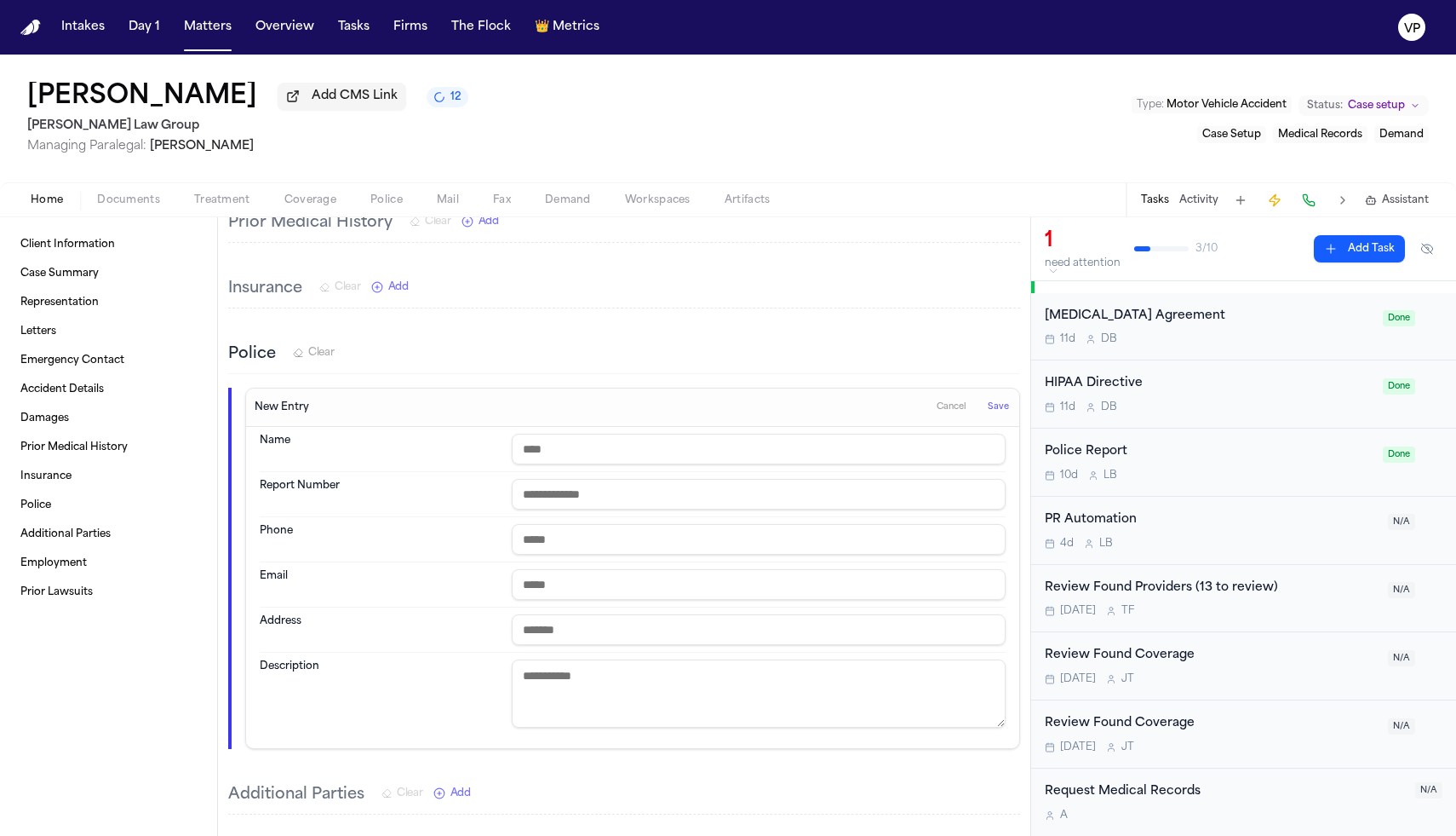
click at [621, 434] on input "text" at bounding box center [758, 449] width 494 height 31
click at [155, 201] on span "Documents" at bounding box center [128, 200] width 63 height 13
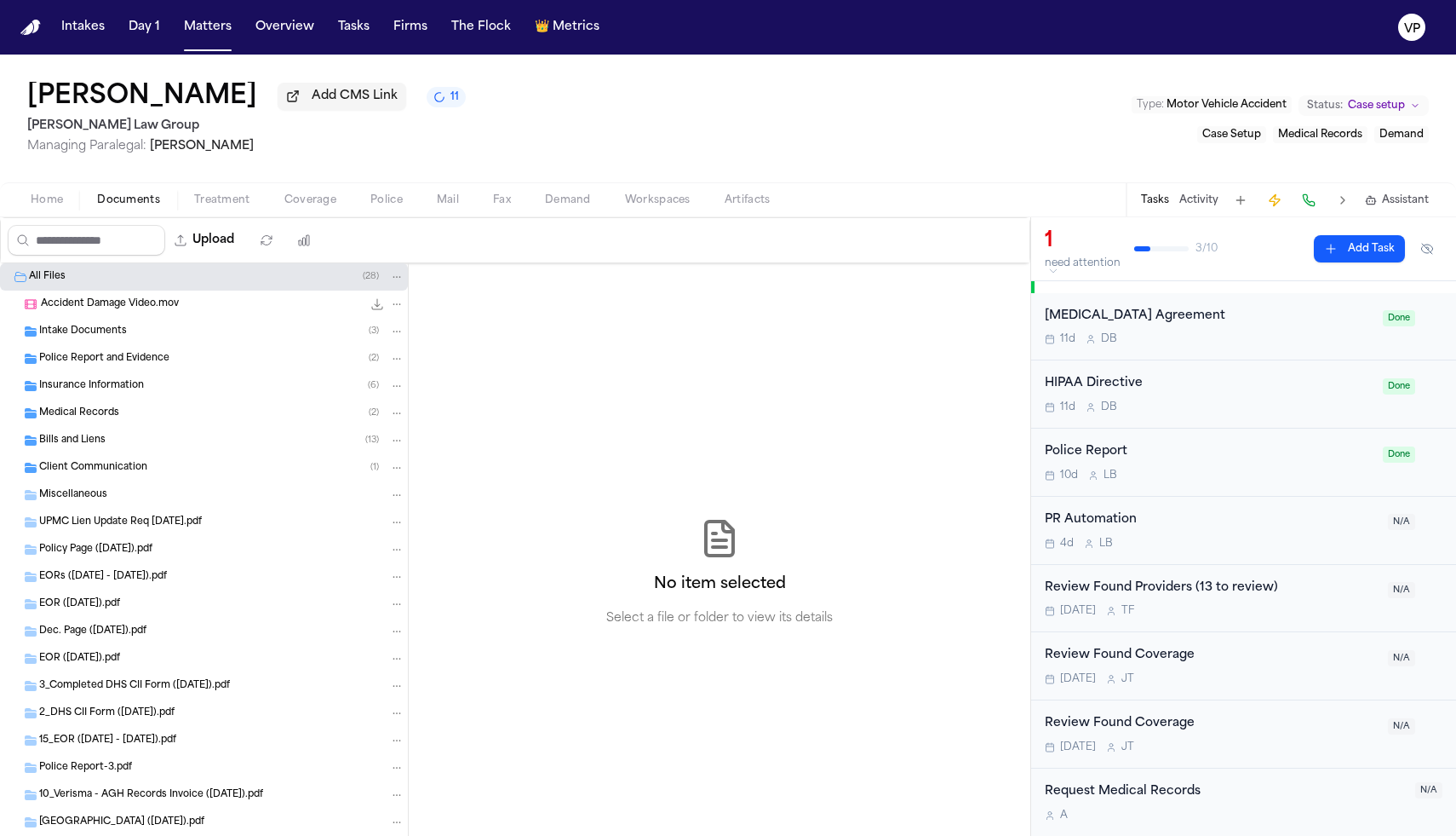
click at [214, 367] on div "Police Report and Evidence ( 2 )" at bounding box center [222, 358] width 366 height 15
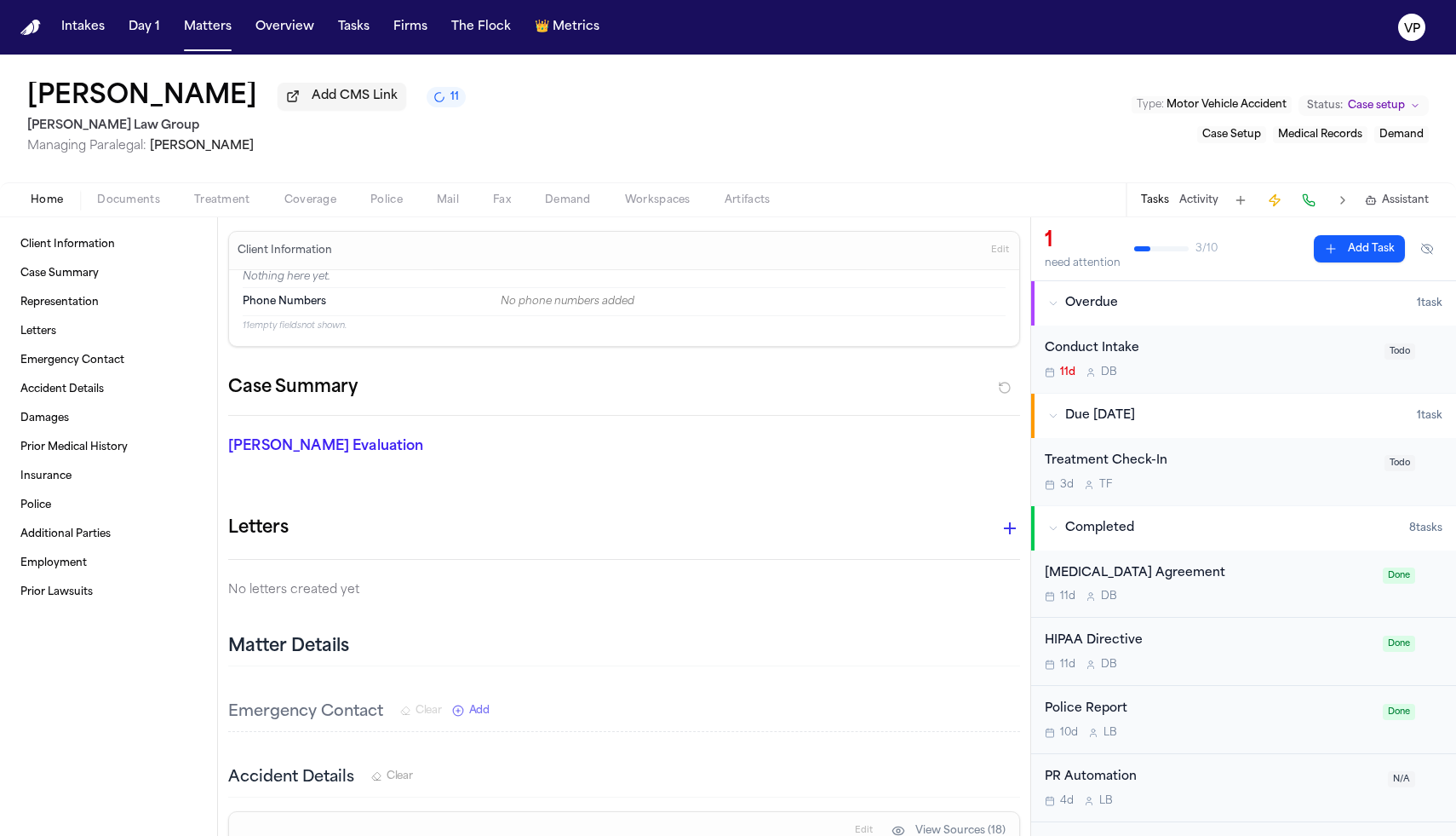
click at [59, 195] on span "Home" at bounding box center [47, 200] width 33 height 13
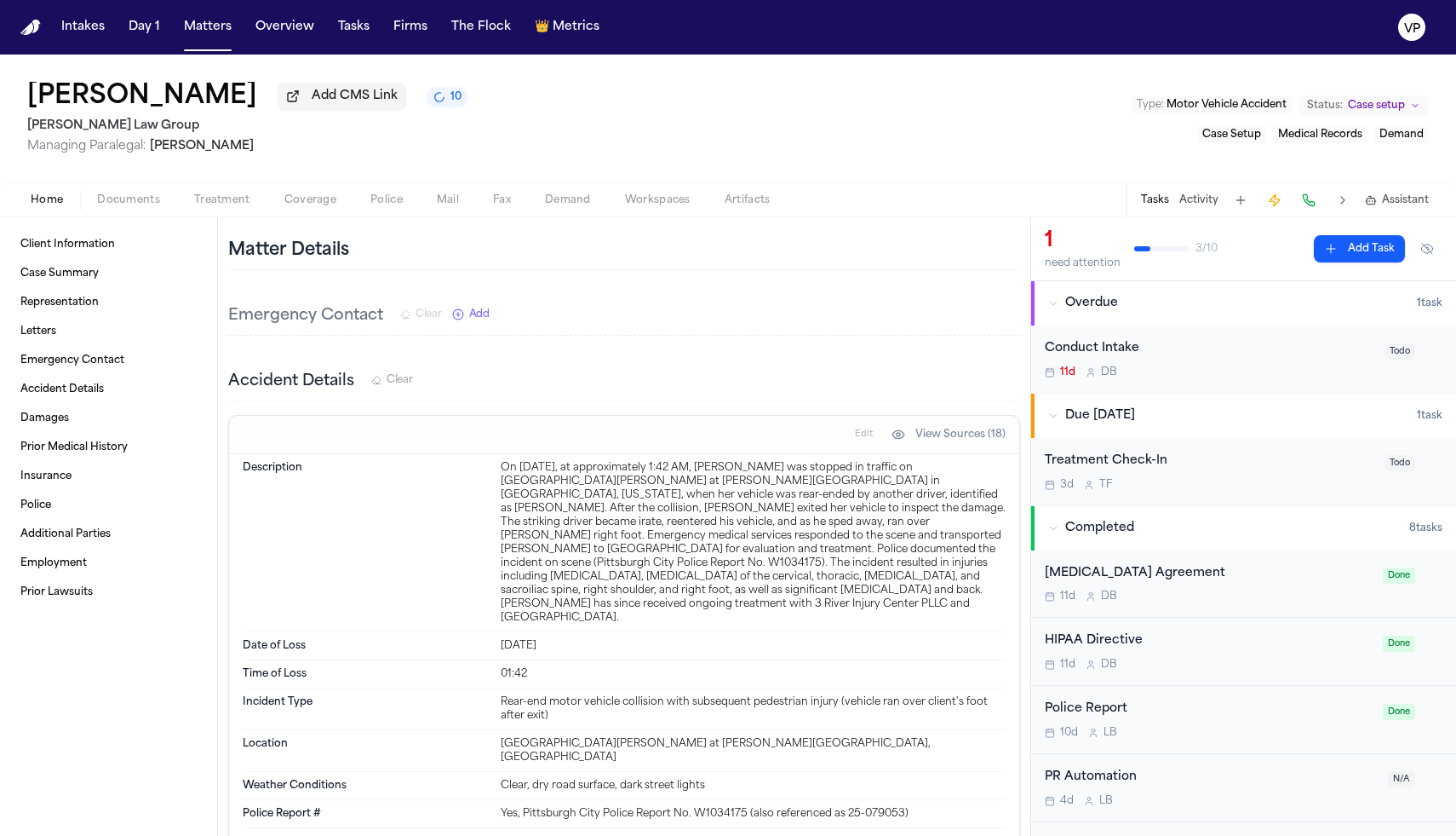
scroll to position [397, 0]
click at [898, 437] on button "View Sources (18)" at bounding box center [949, 433] width 131 height 27
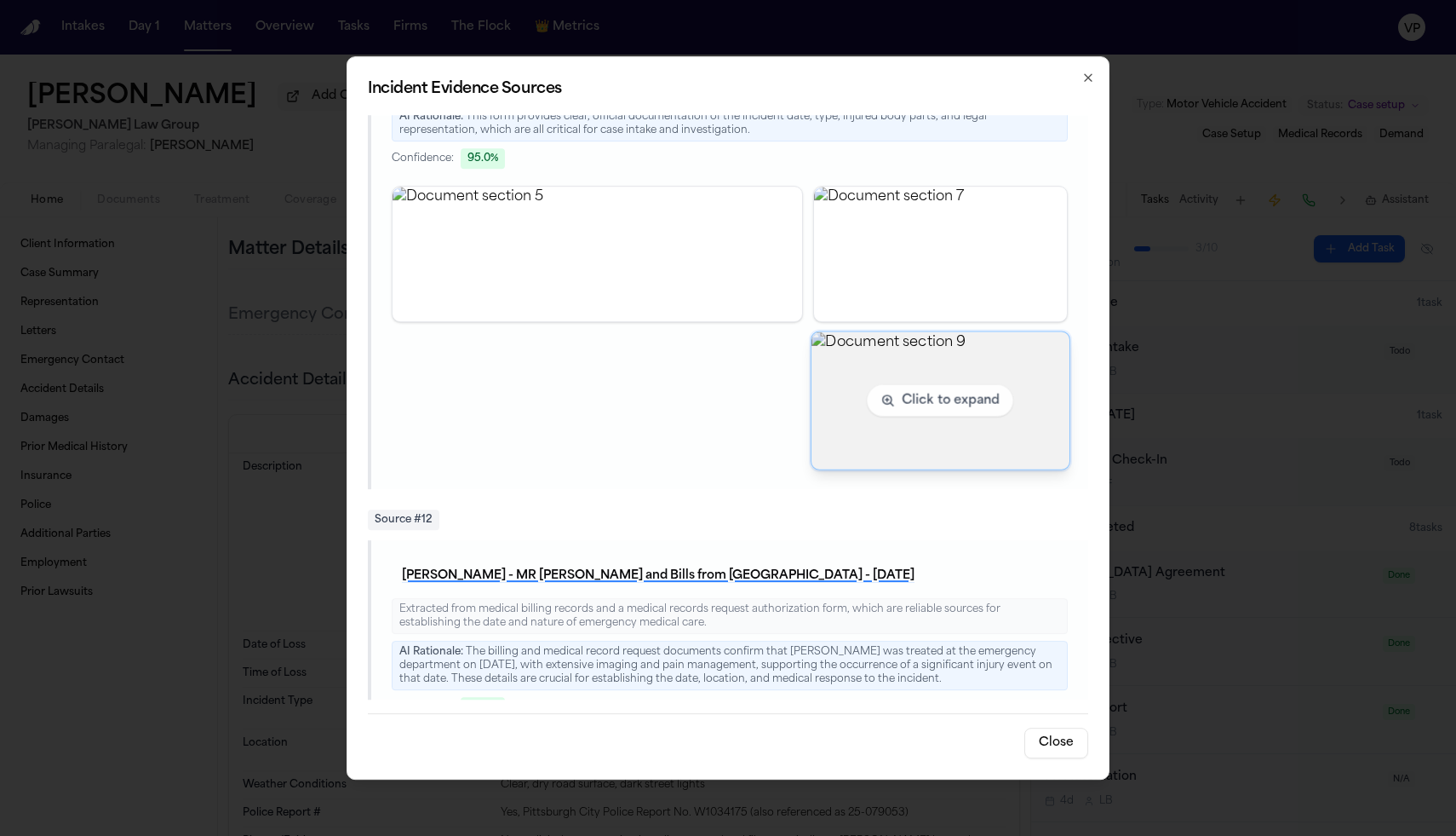
scroll to position [5276, 0]
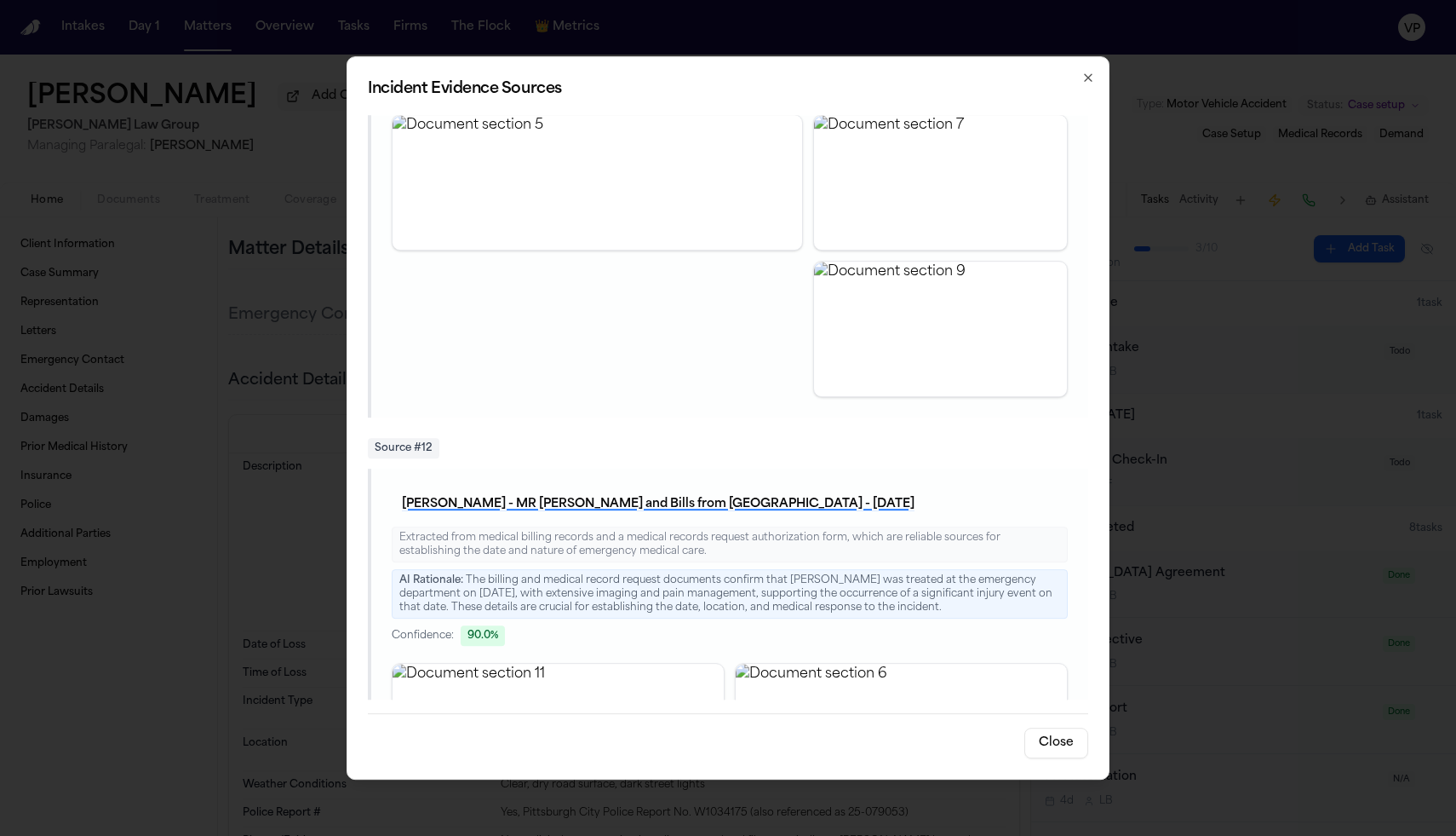
click at [1091, 73] on icon "button" at bounding box center [1088, 77] width 13 height 13
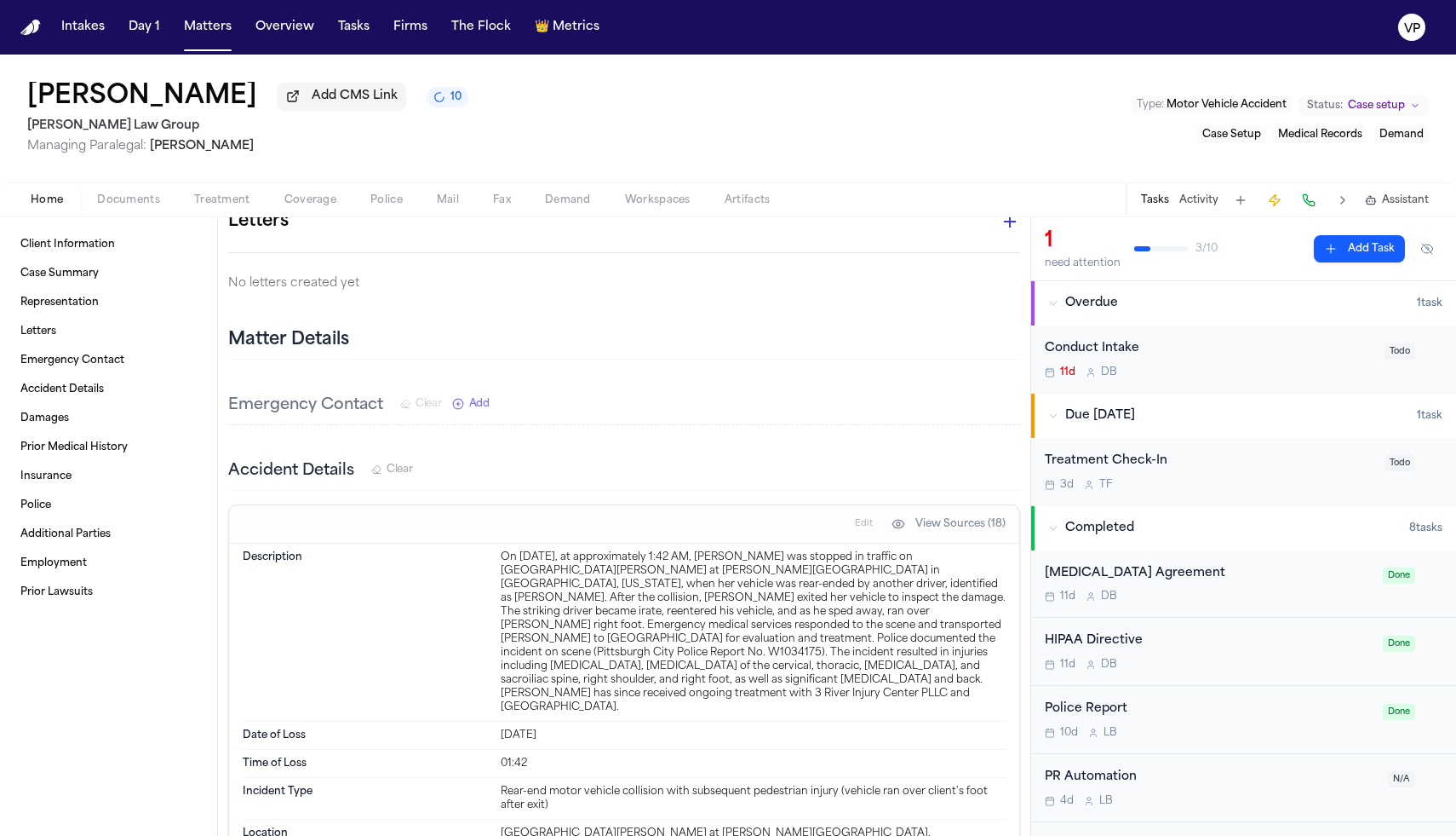
scroll to position [295, 0]
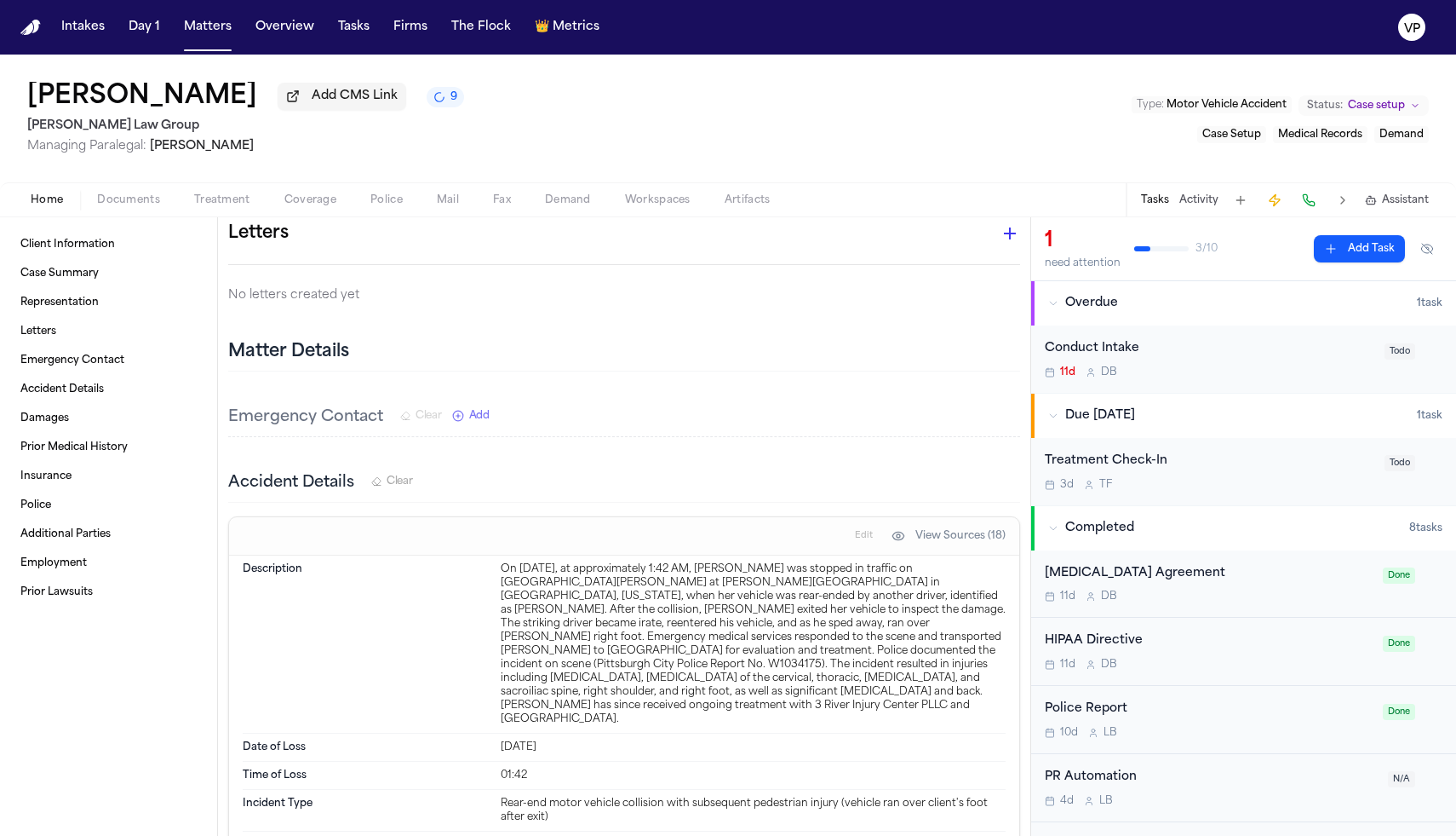
click at [1179, 369] on div "11d D B" at bounding box center [1210, 372] width 330 height 13
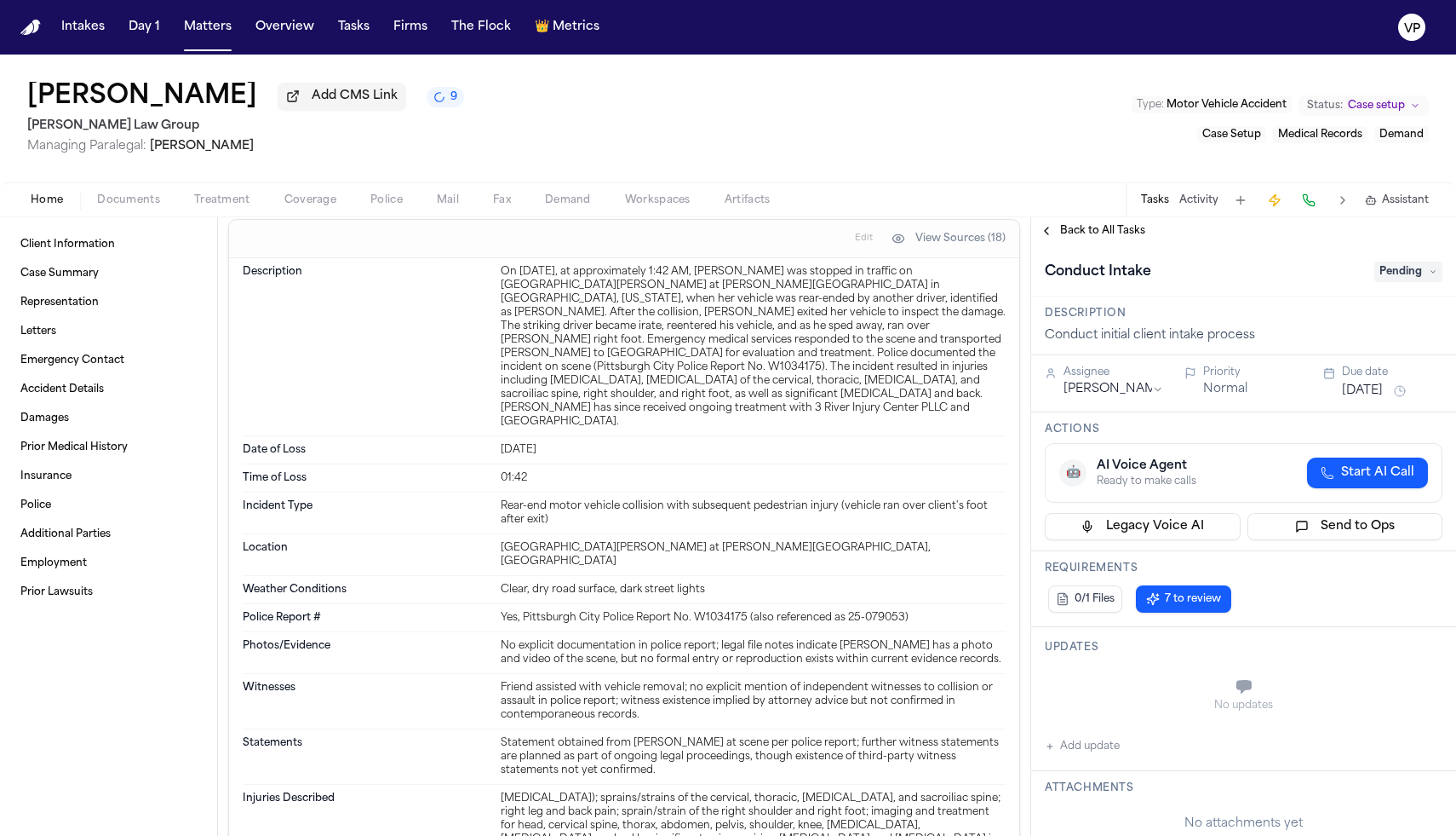
scroll to position [604, 0]
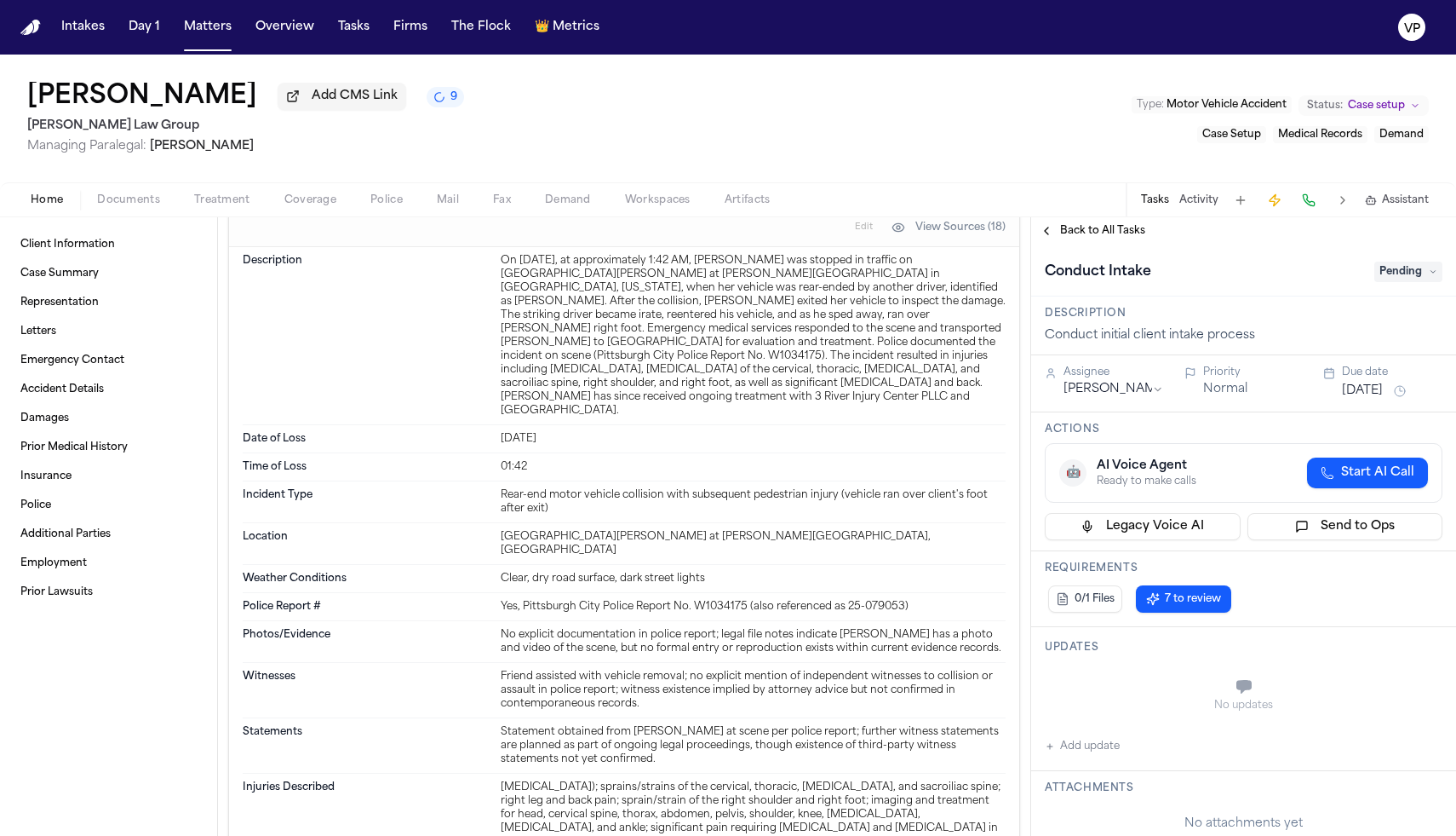
click at [52, 205] on span "Home" at bounding box center [47, 200] width 33 height 13
click at [52, 204] on span "Home" at bounding box center [47, 200] width 33 height 13
click at [1100, 230] on span "Back to All Tasks" at bounding box center [1103, 231] width 85 height 13
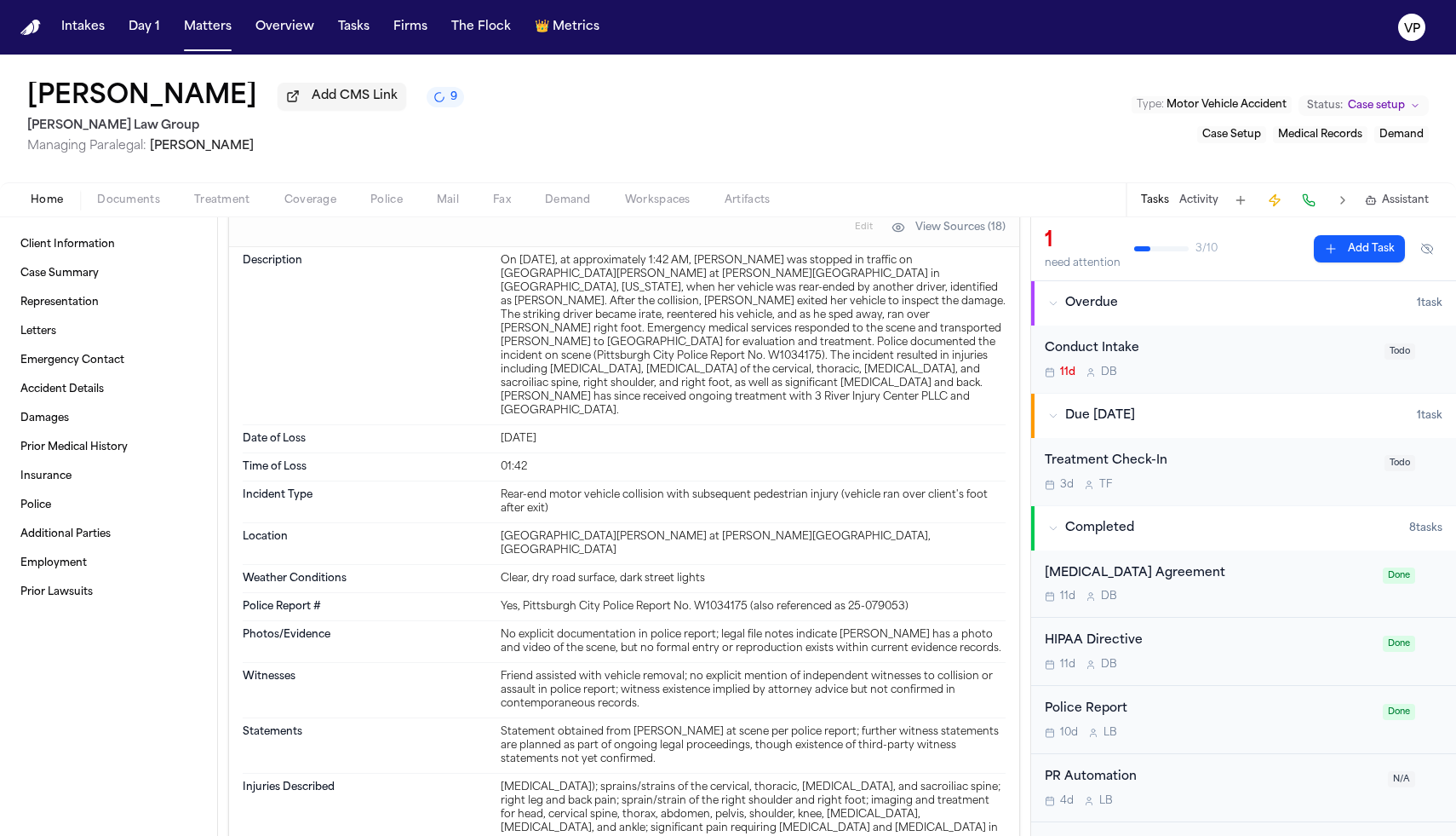
click at [1217, 359] on div "Conduct Intake" at bounding box center [1210, 349] width 330 height 19
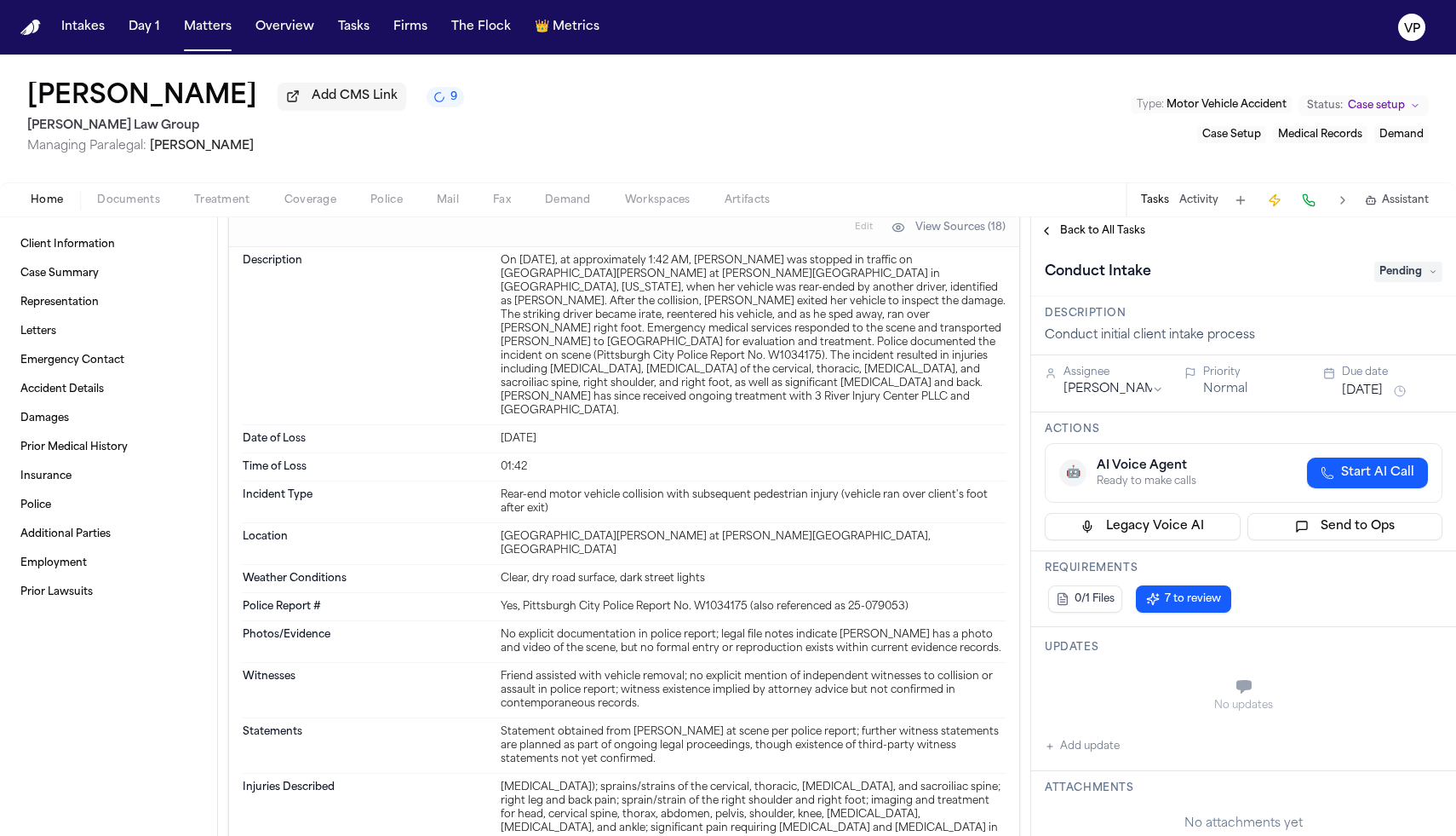
click at [1401, 285] on div "Conduct Intake Pending" at bounding box center [1244, 271] width 398 height 27
click at [1400, 277] on span "Pending" at bounding box center [1408, 271] width 68 height 20
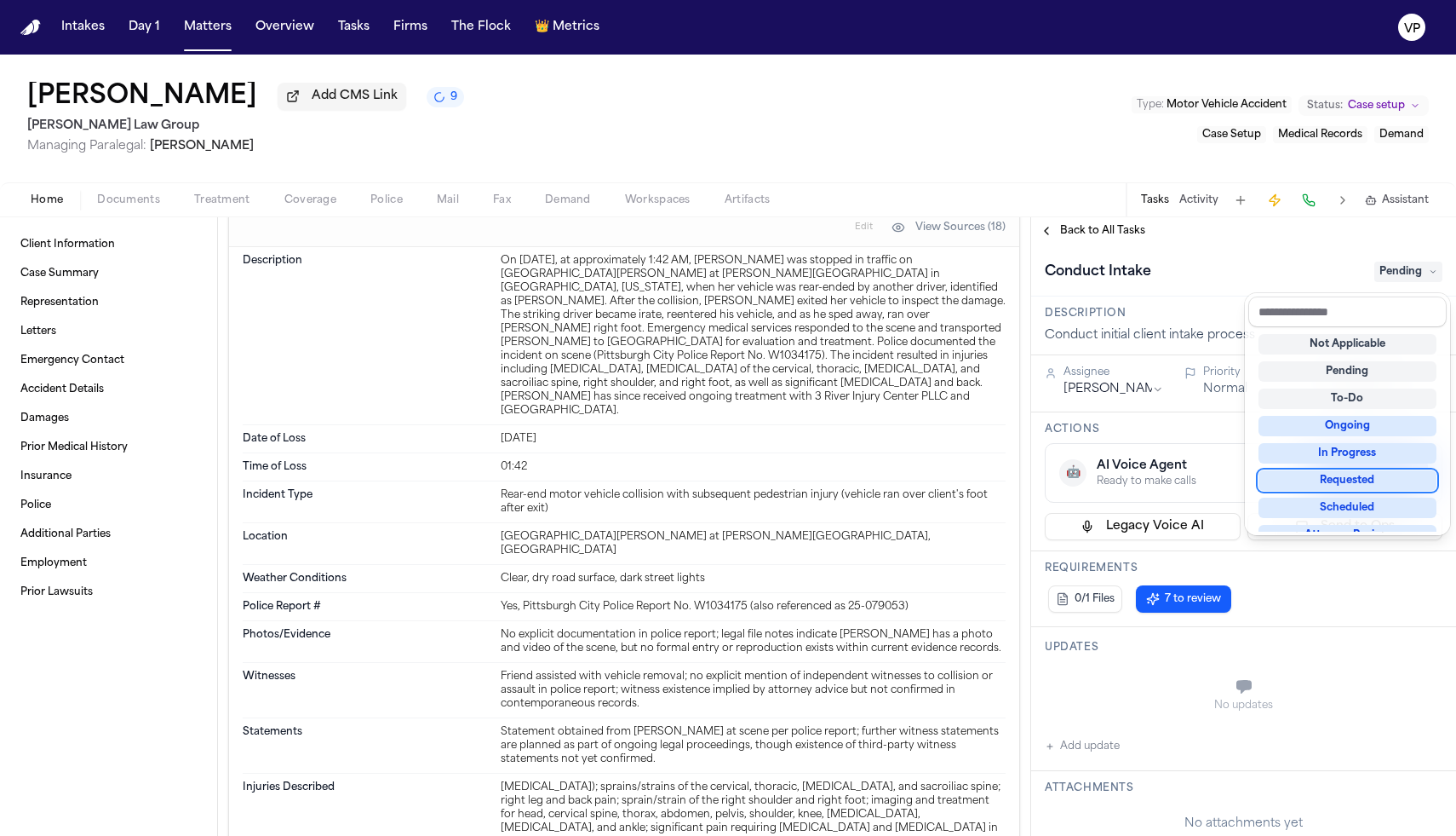
scroll to position [266, 0]
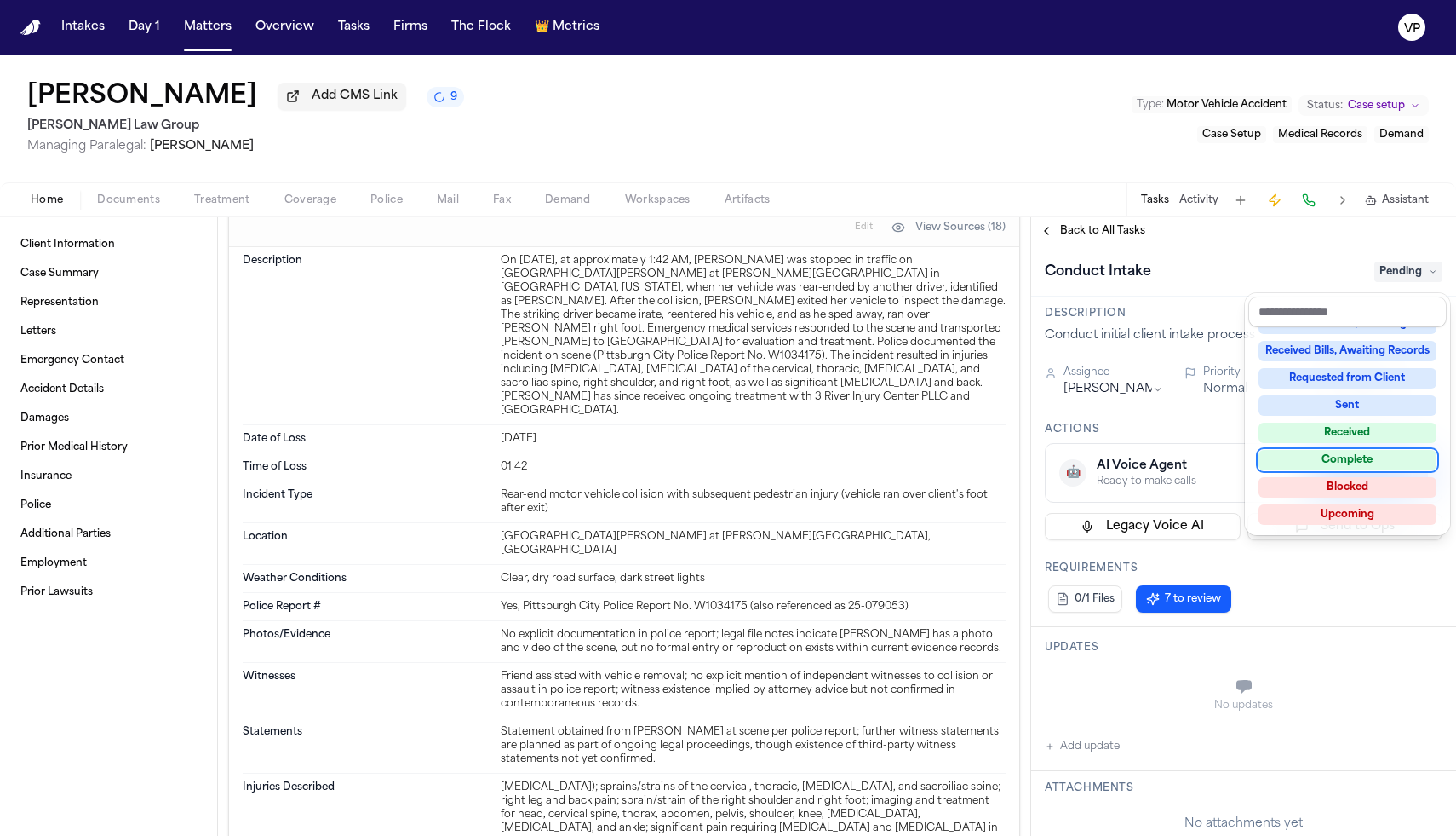
click at [1362, 462] on div "Complete" at bounding box center [1347, 460] width 178 height 20
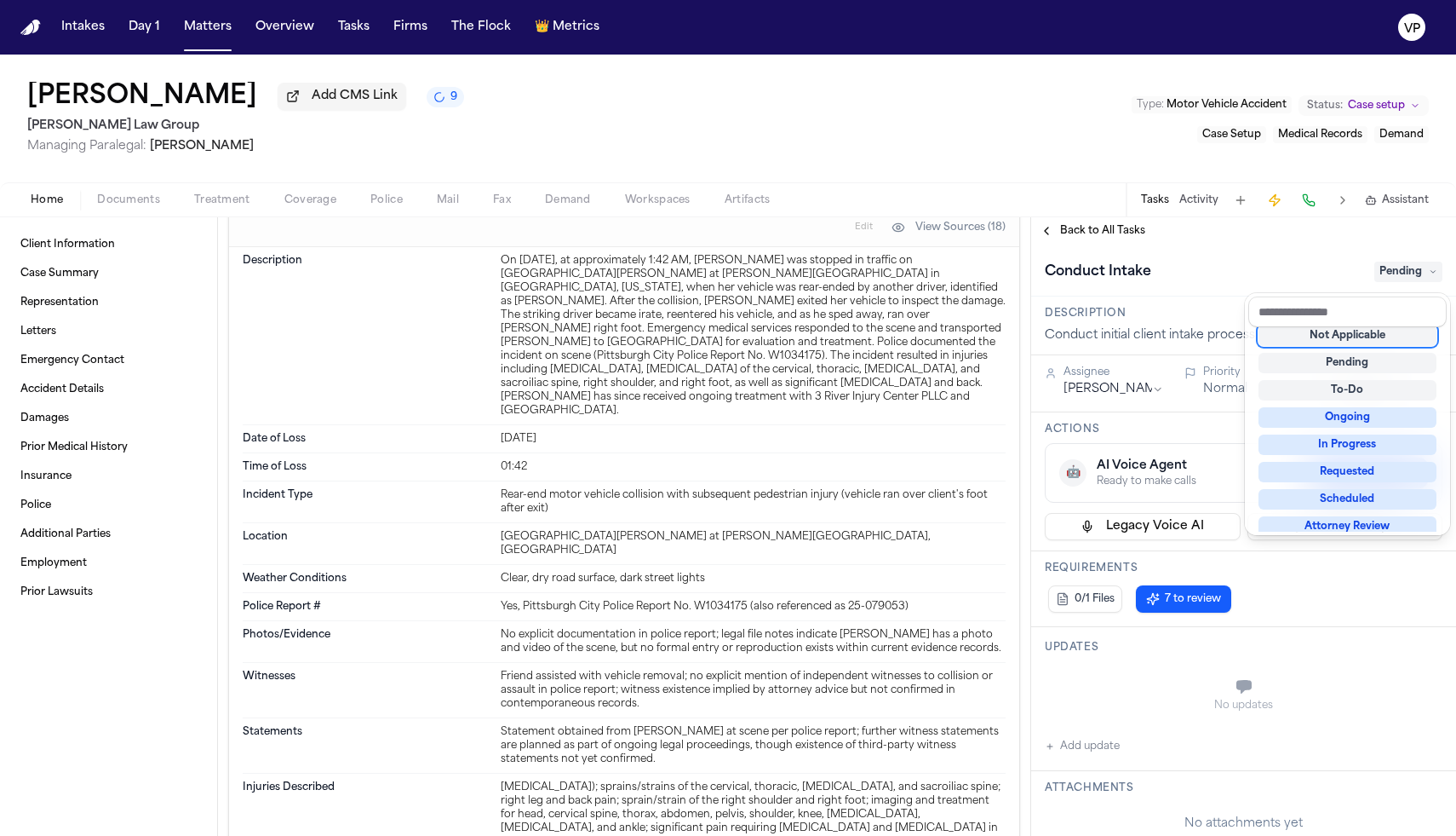
scroll to position [7, 0]
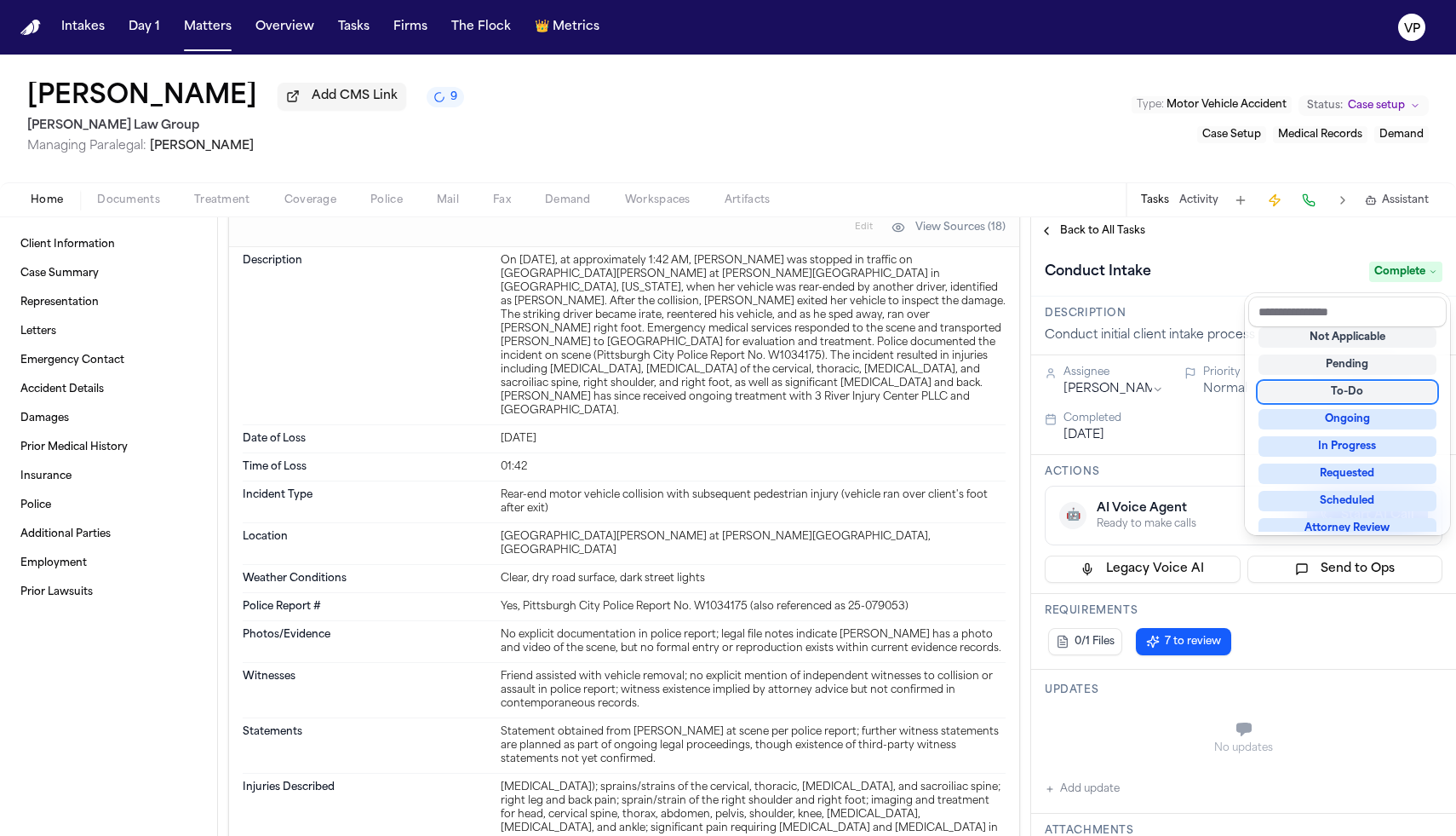
click at [1226, 261] on div "Conduct Intake Complete" at bounding box center [1243, 270] width 425 height 52
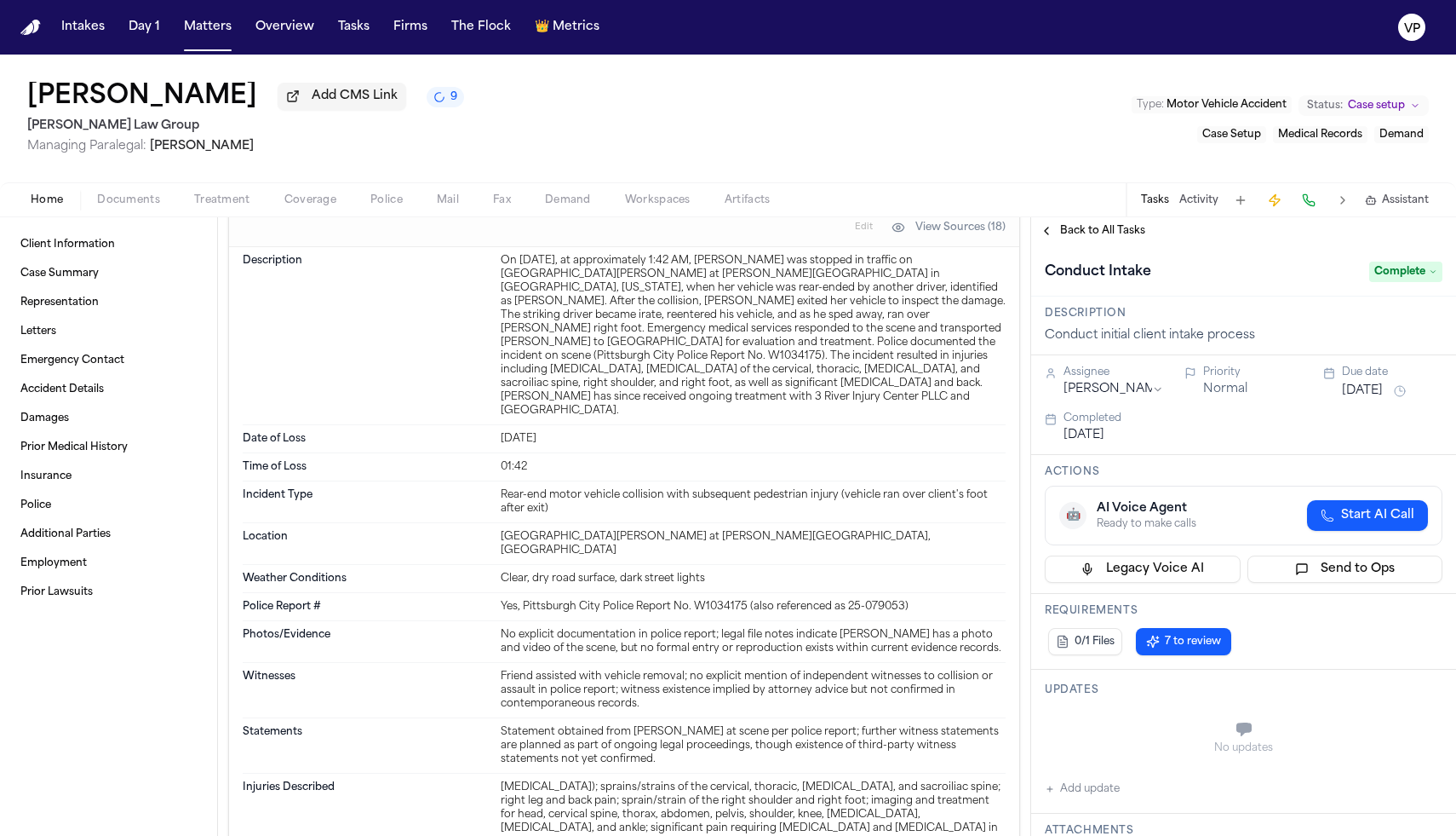
click at [1092, 238] on span "Back to All Tasks" at bounding box center [1103, 231] width 85 height 13
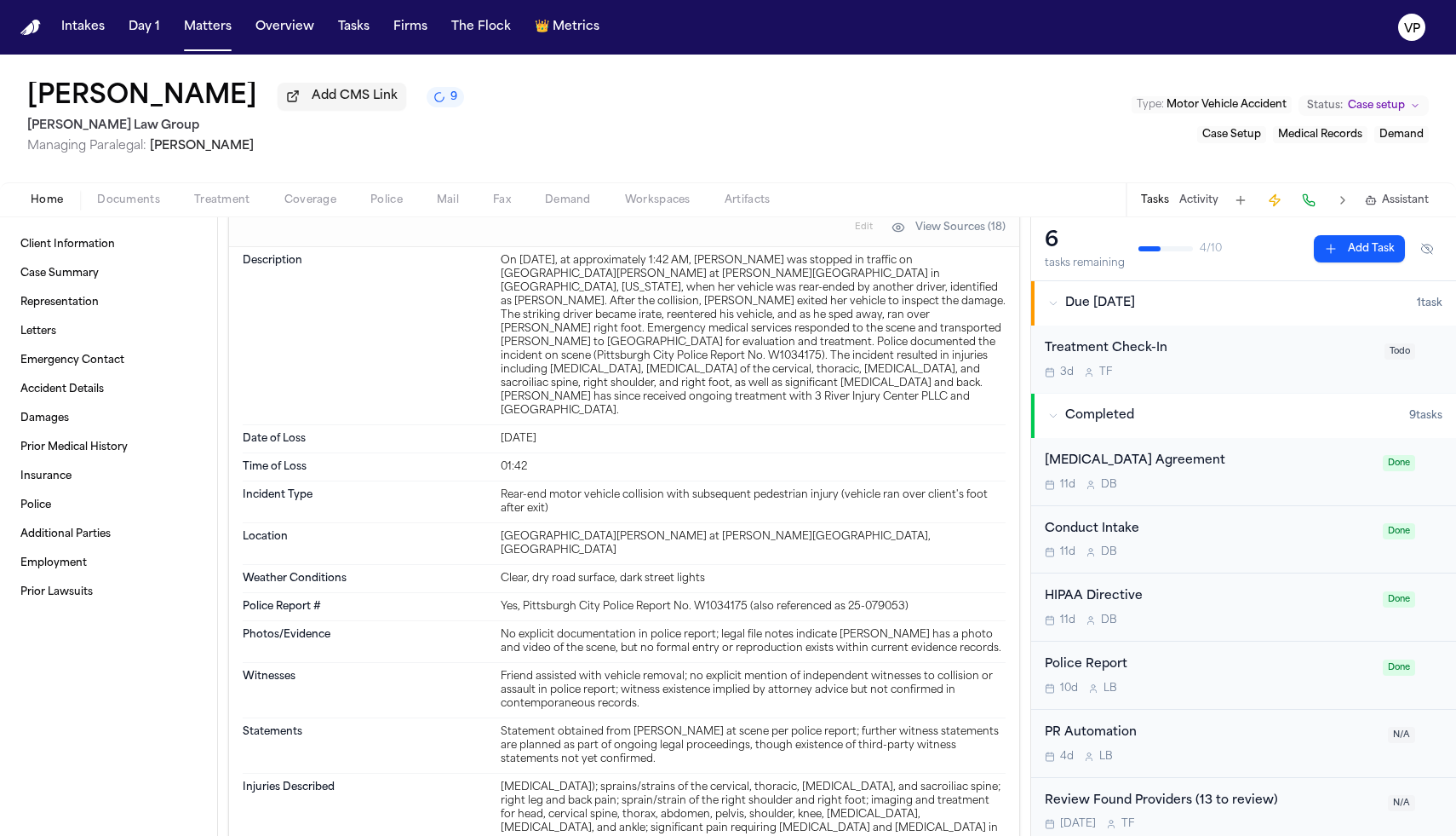
click at [1195, 371] on div "3d T F" at bounding box center [1210, 372] width 330 height 13
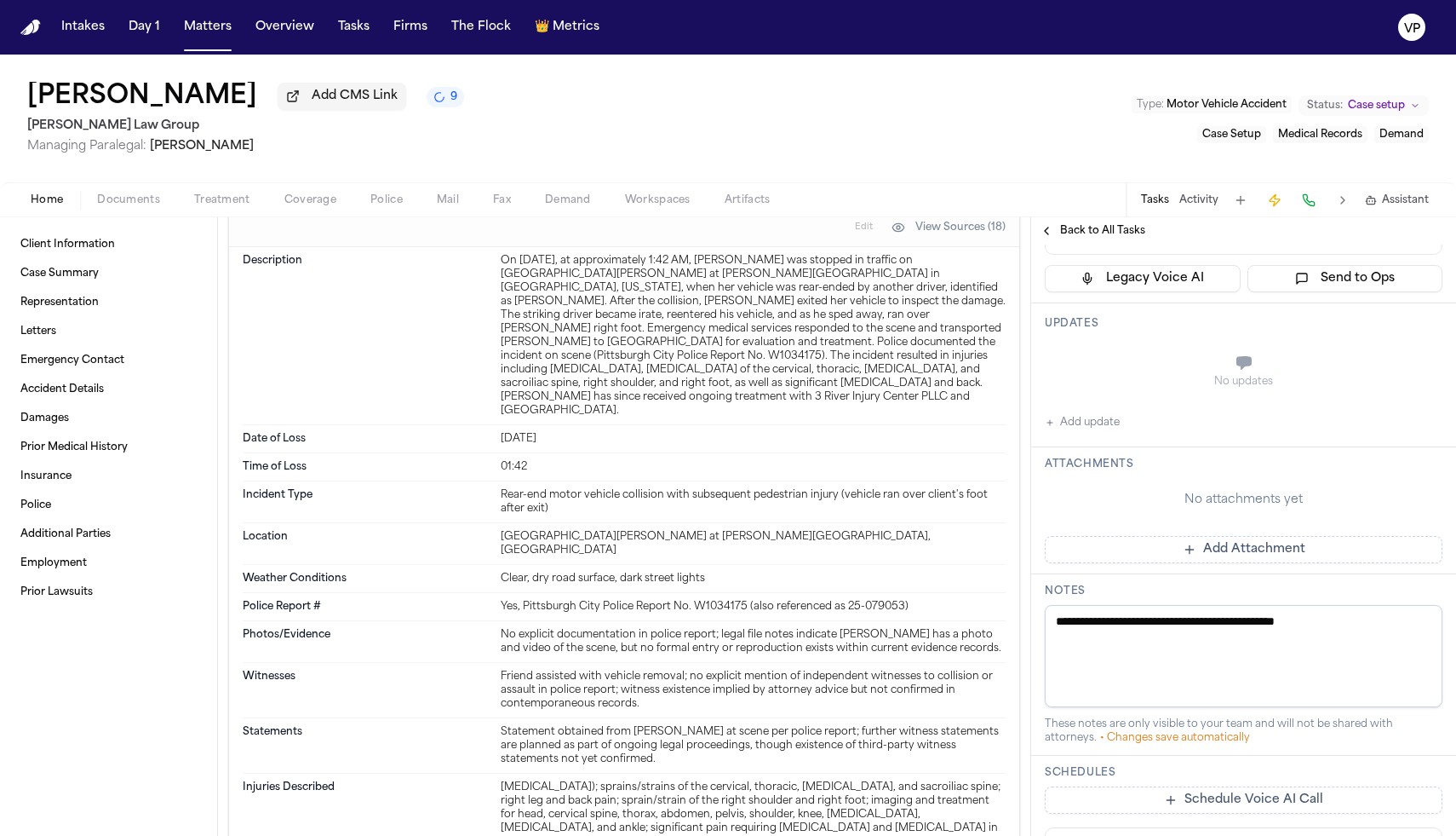
scroll to position [272, 0]
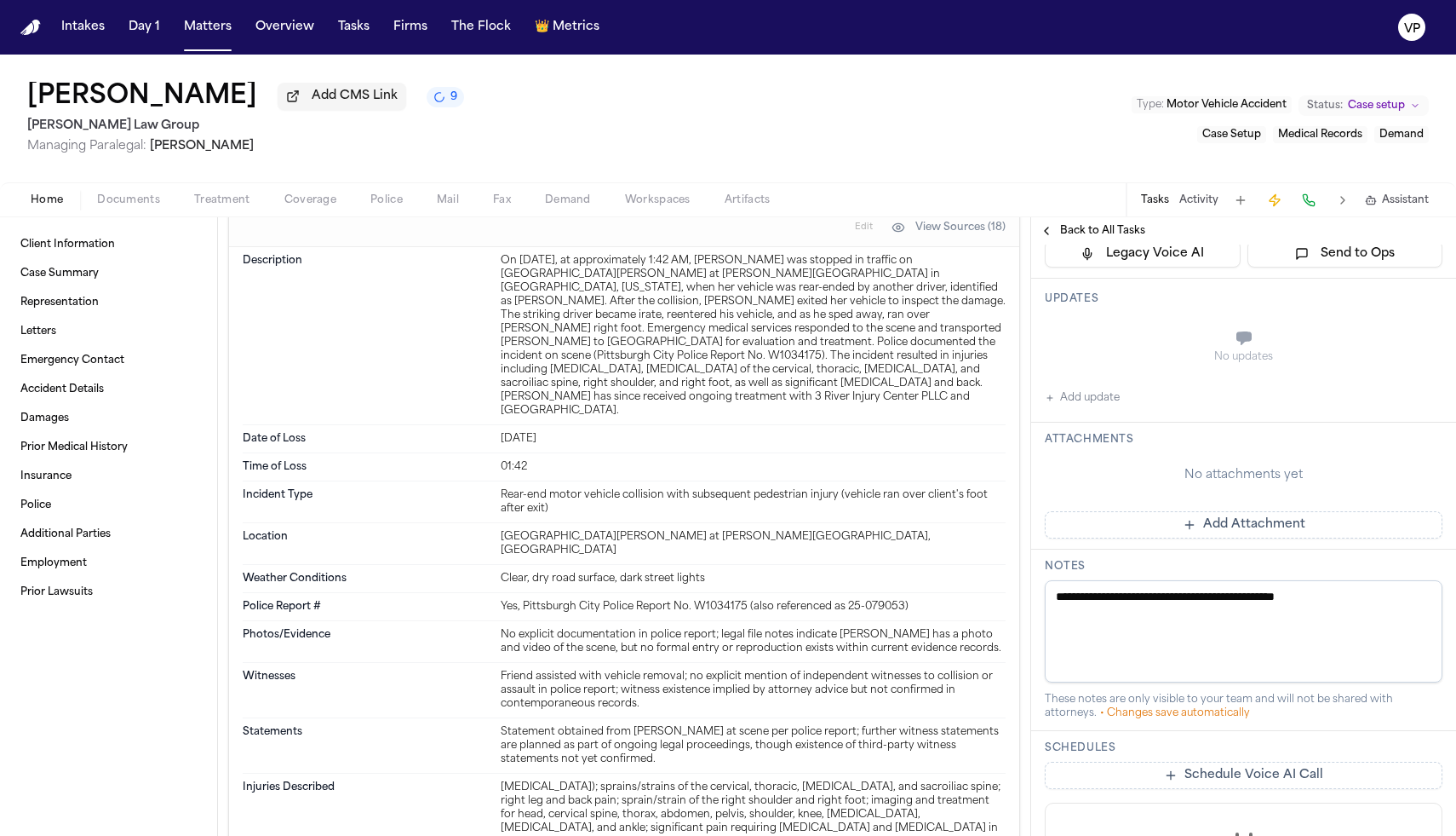
click at [1049, 238] on button "Back to All Tasks" at bounding box center [1092, 231] width 123 height 13
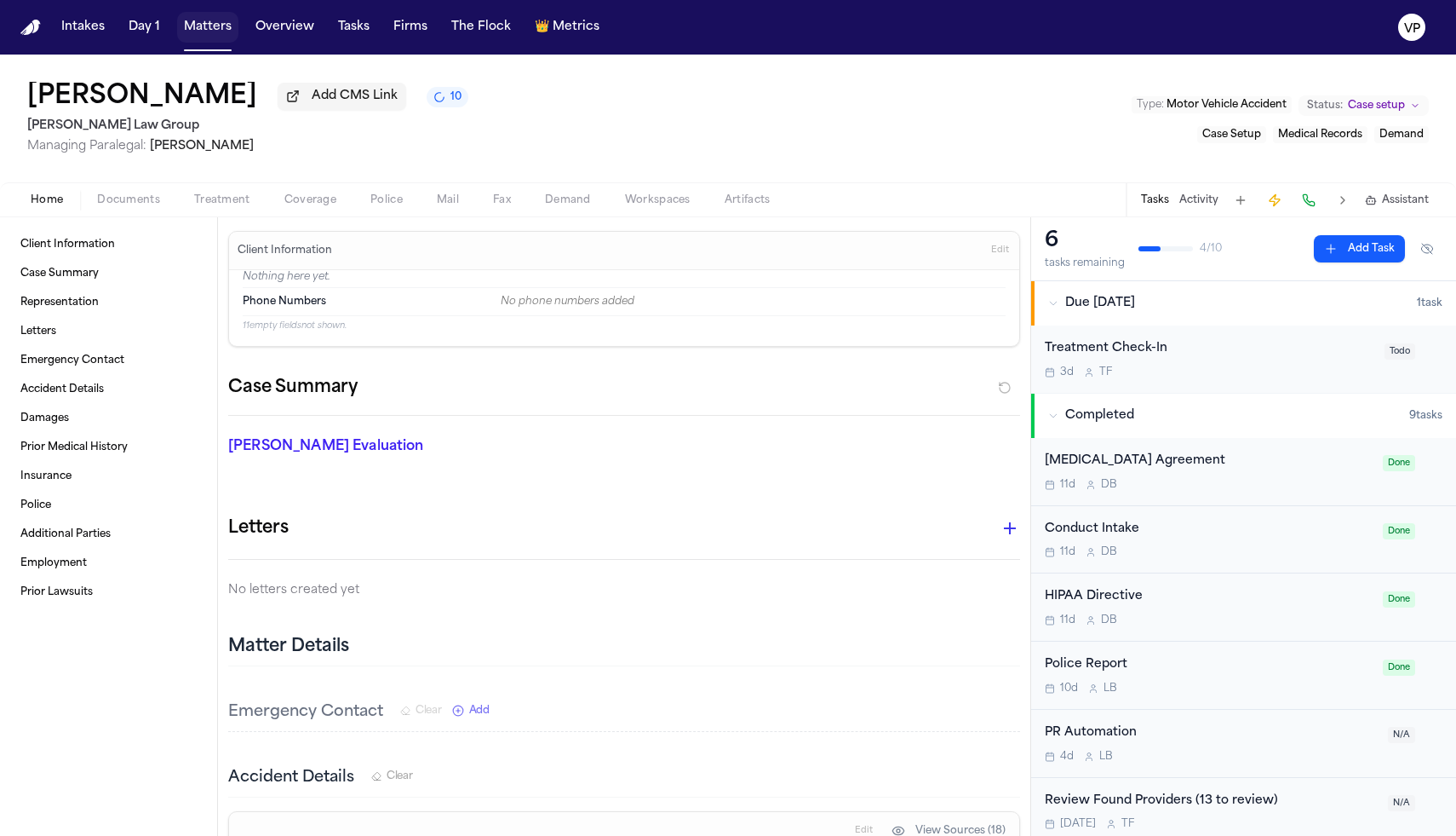
click at [224, 27] on button "Matters" at bounding box center [208, 27] width 61 height 31
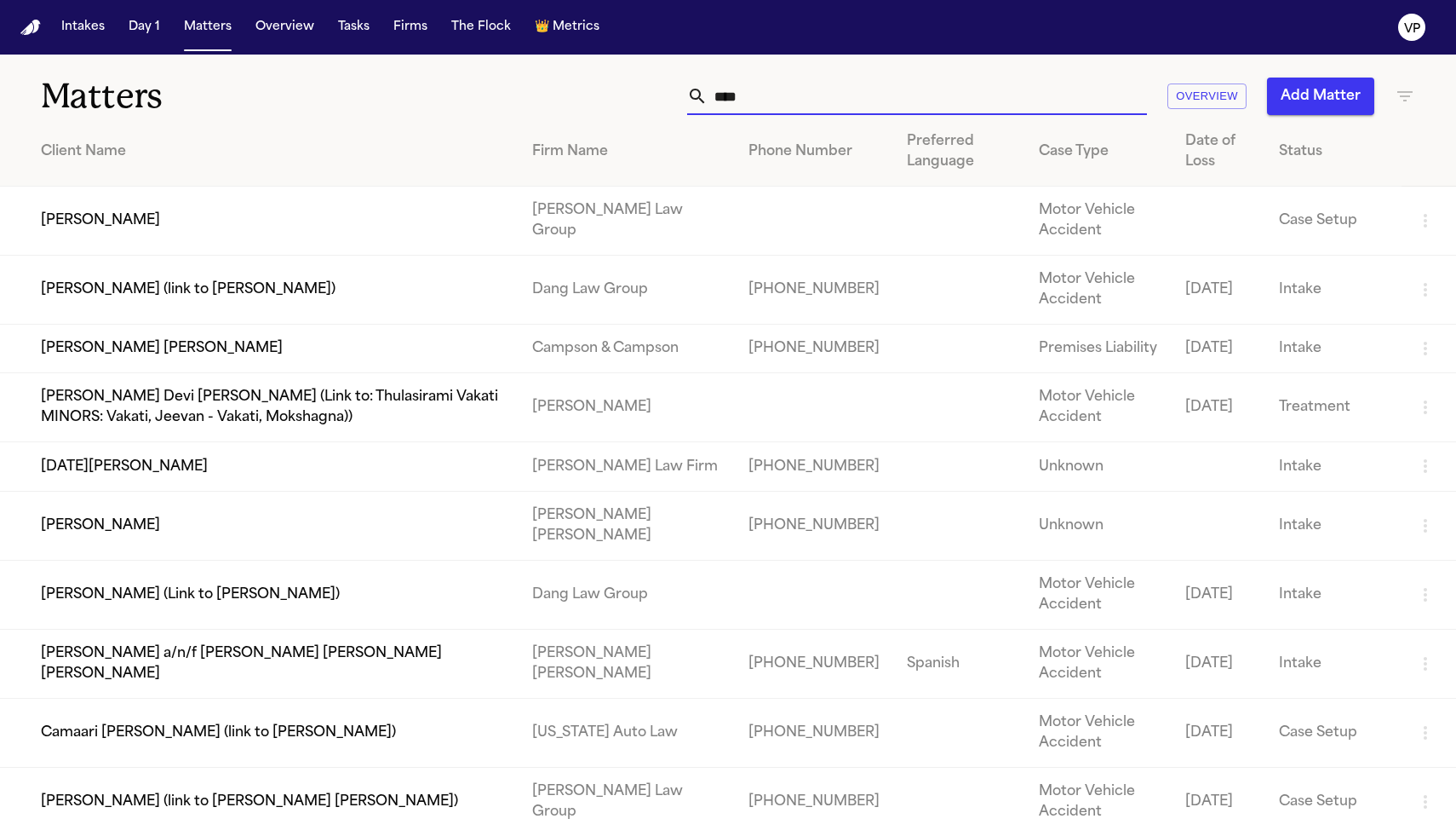
click at [758, 95] on input "****" at bounding box center [927, 96] width 439 height 37
type input "*"
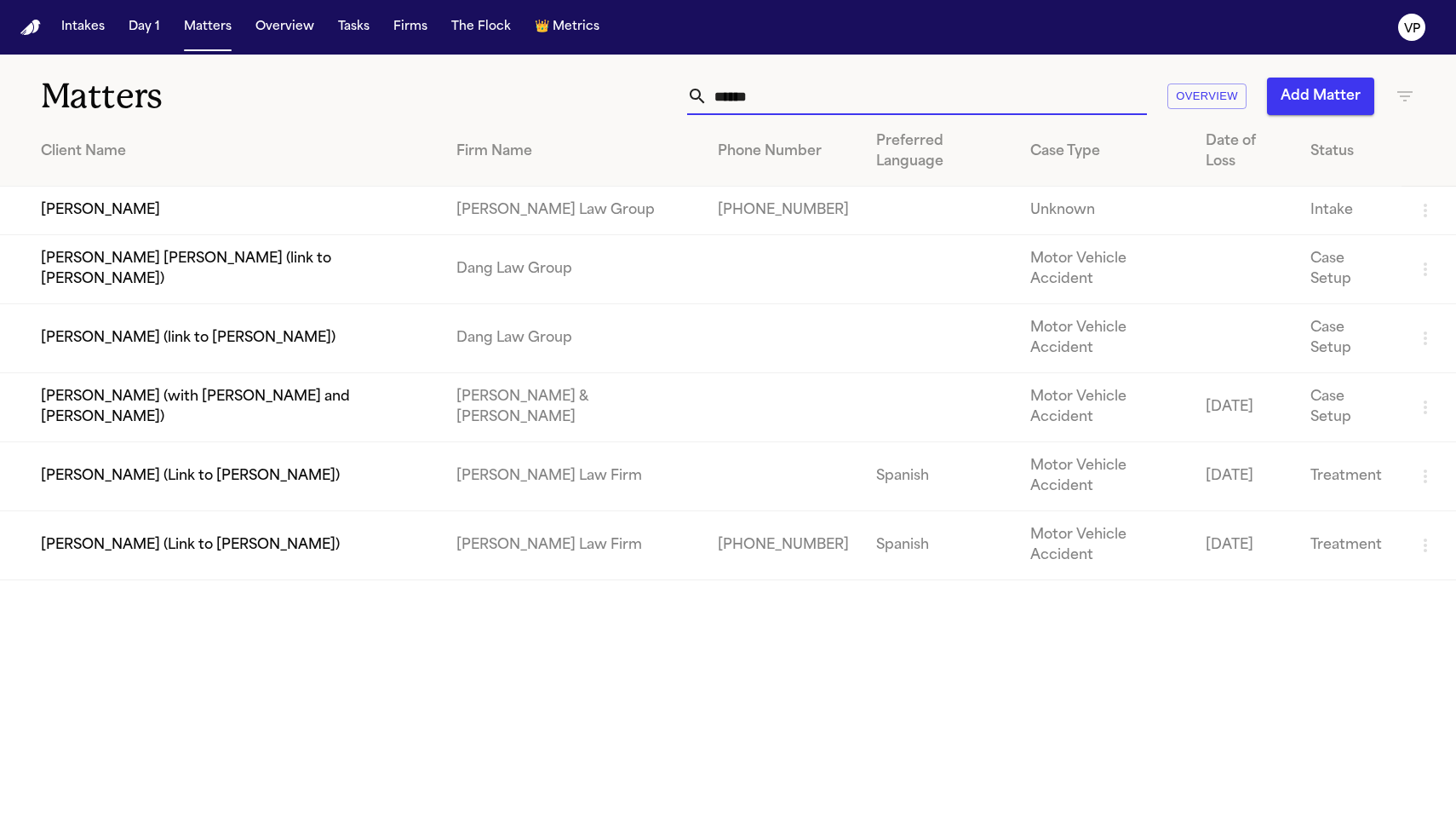
type input "******"
click at [114, 188] on td "[PERSON_NAME]" at bounding box center [221, 210] width 443 height 49
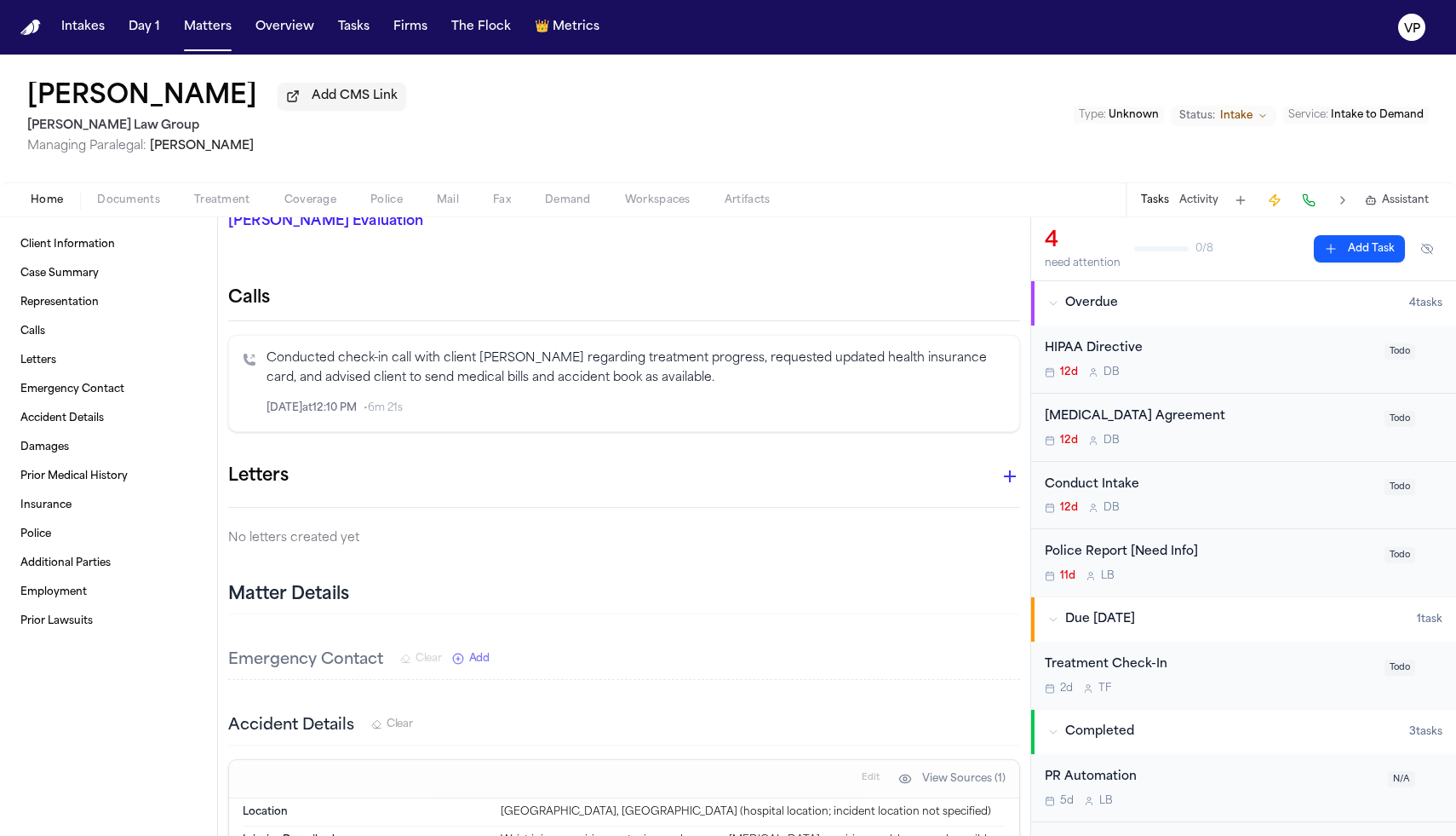
scroll to position [245, 0]
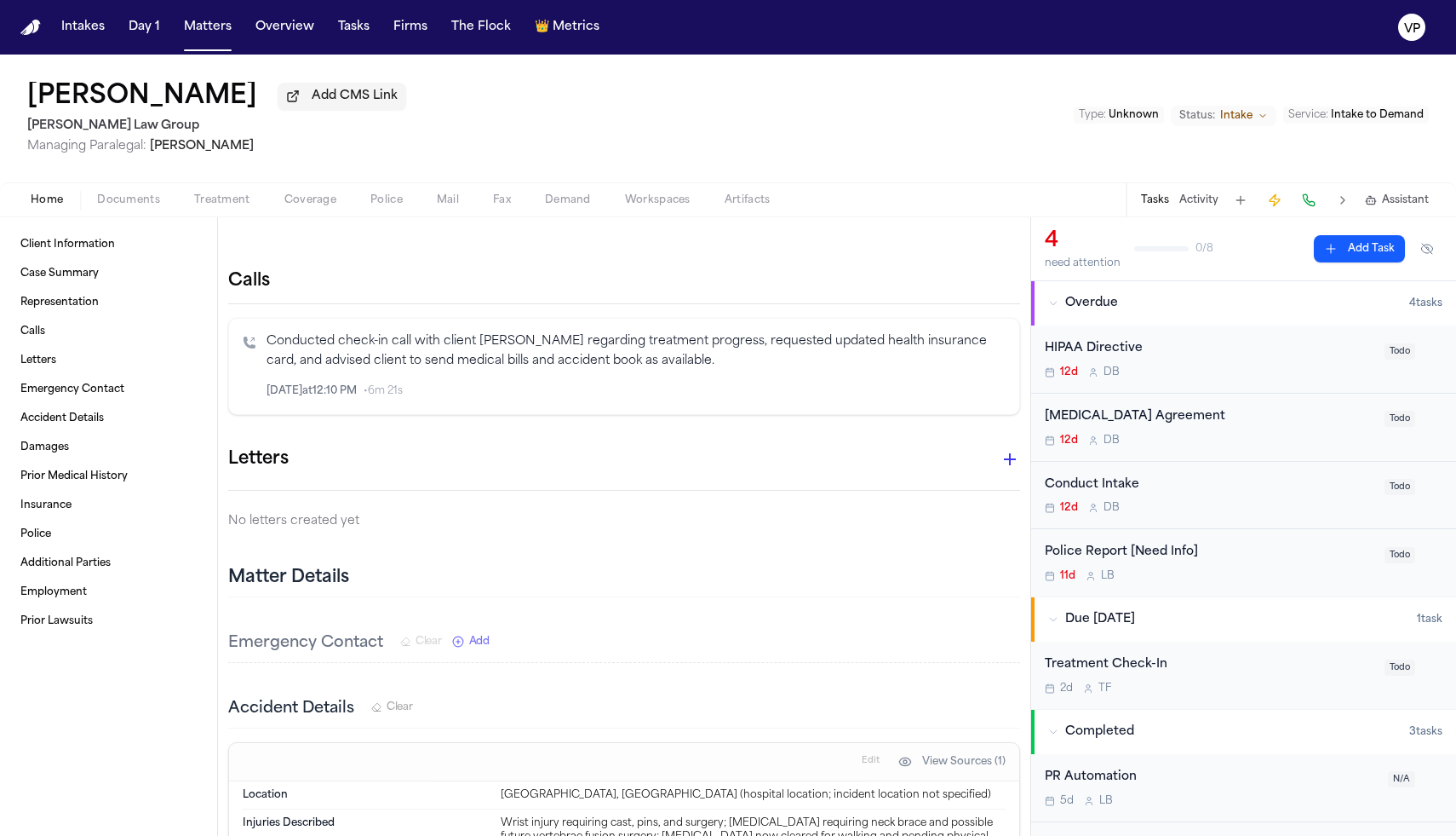
click at [1165, 513] on div "12d D B" at bounding box center [1210, 507] width 330 height 13
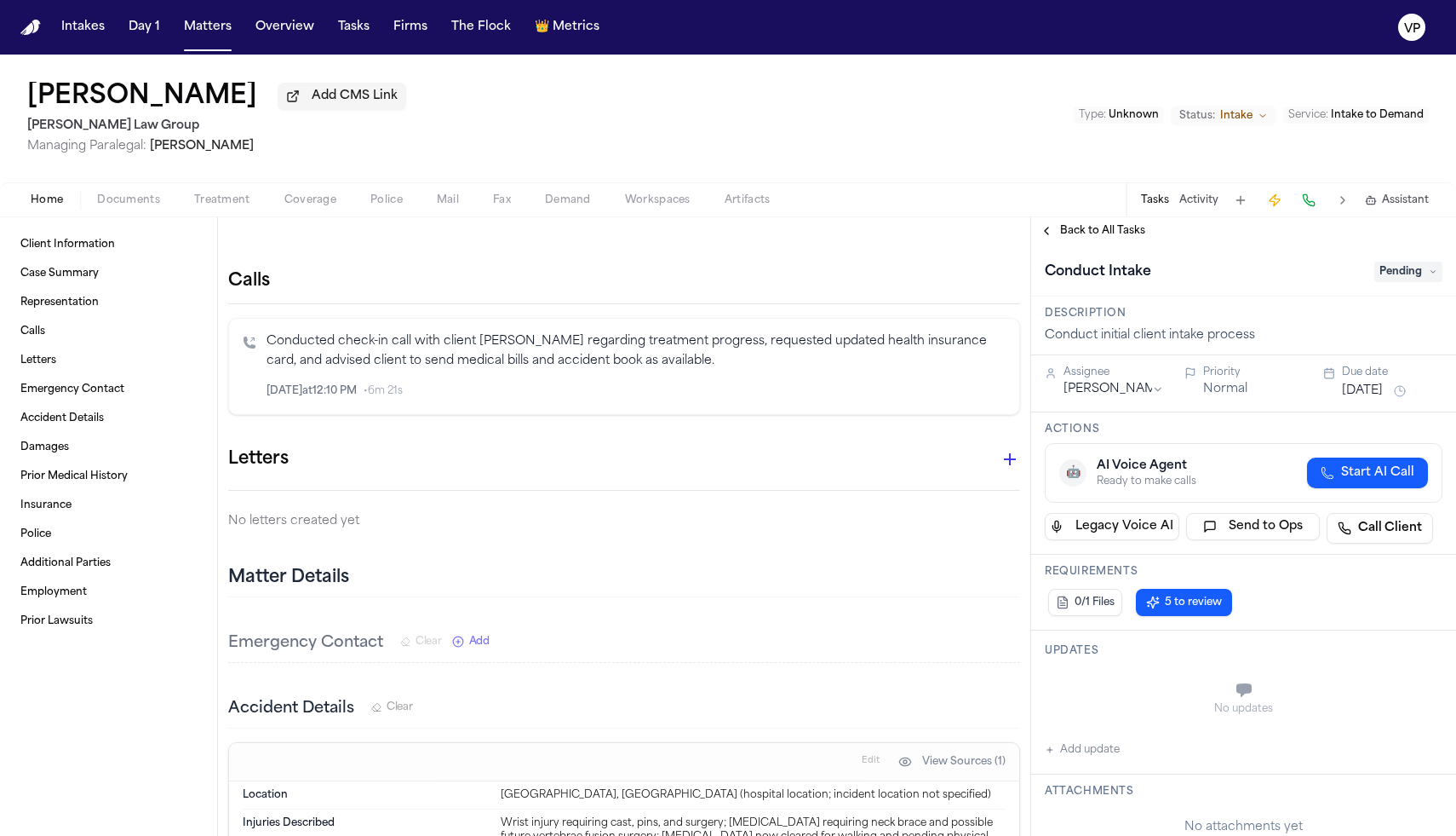
click at [1407, 277] on span "Pending" at bounding box center [1408, 271] width 68 height 20
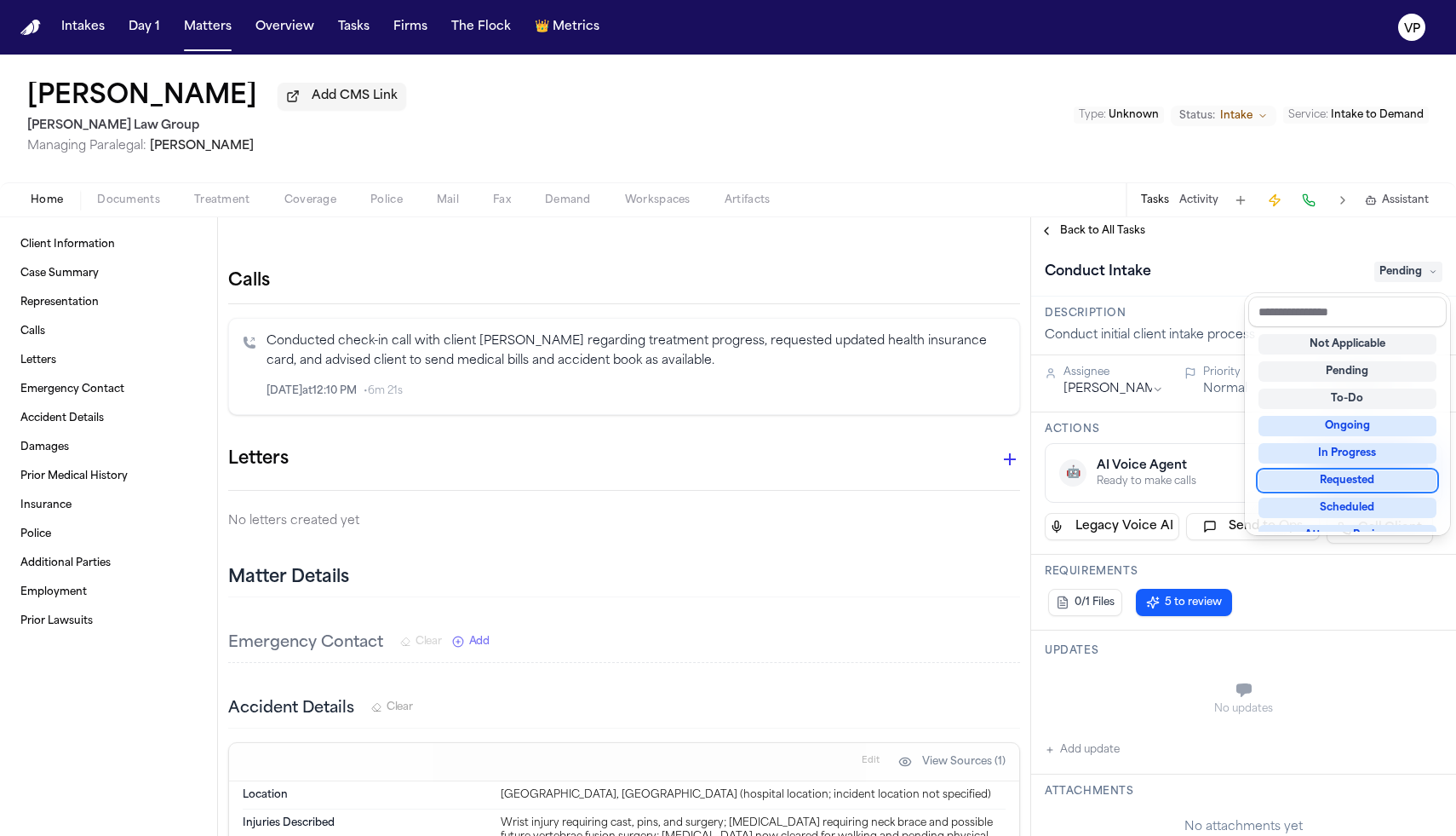
scroll to position [266, 0]
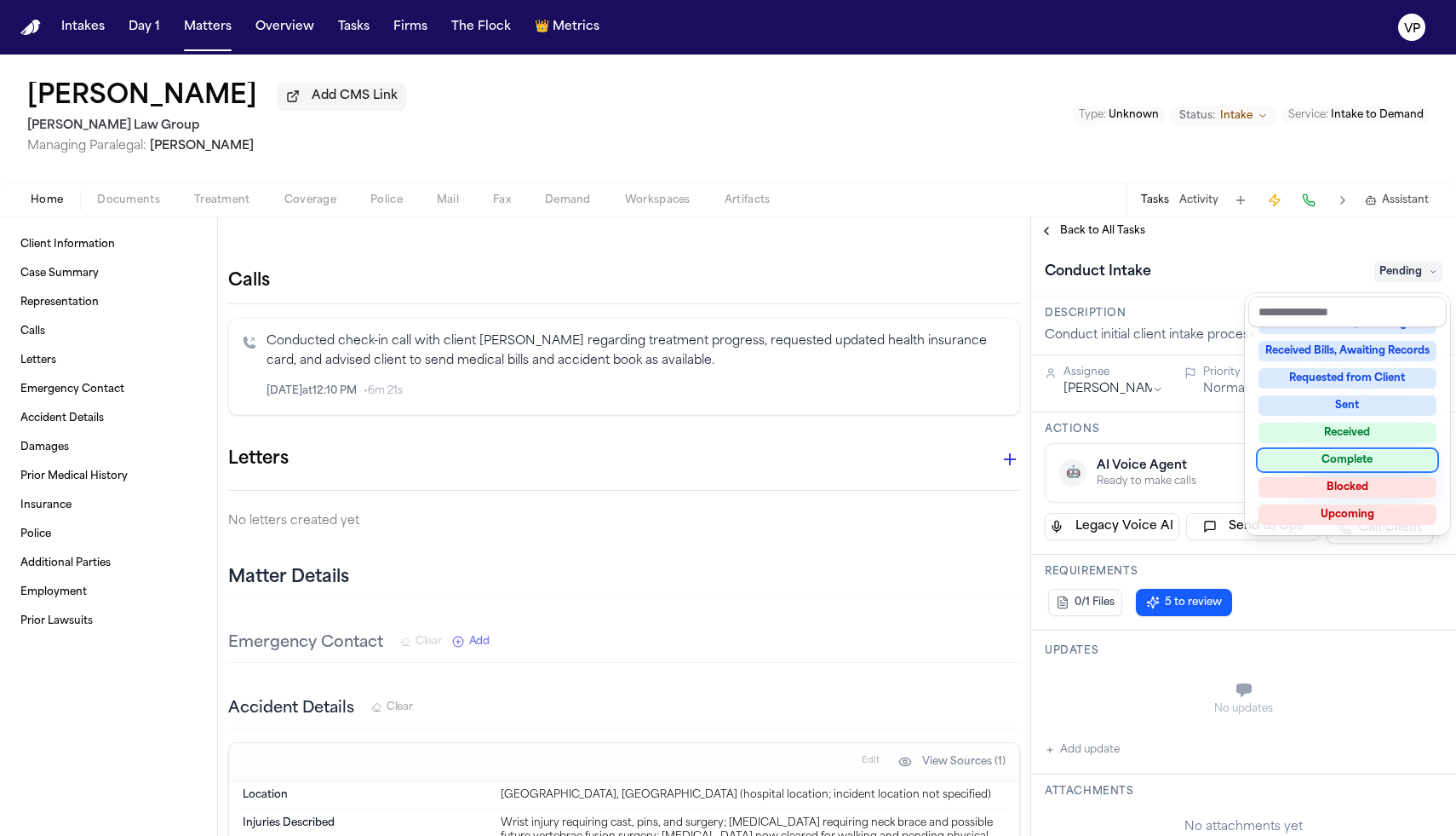
click at [1350, 463] on div "Complete" at bounding box center [1347, 460] width 178 height 20
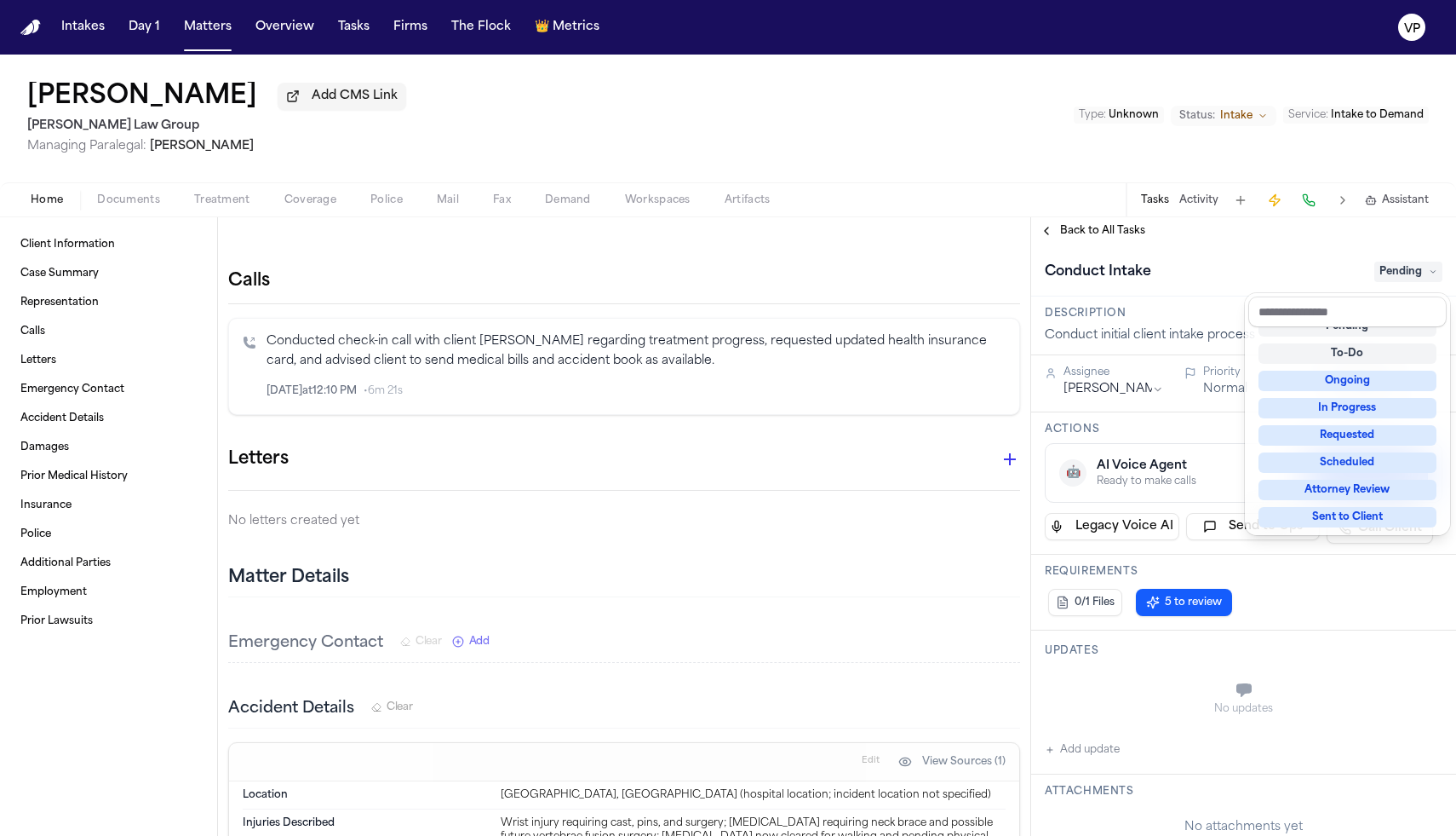
scroll to position [7, 0]
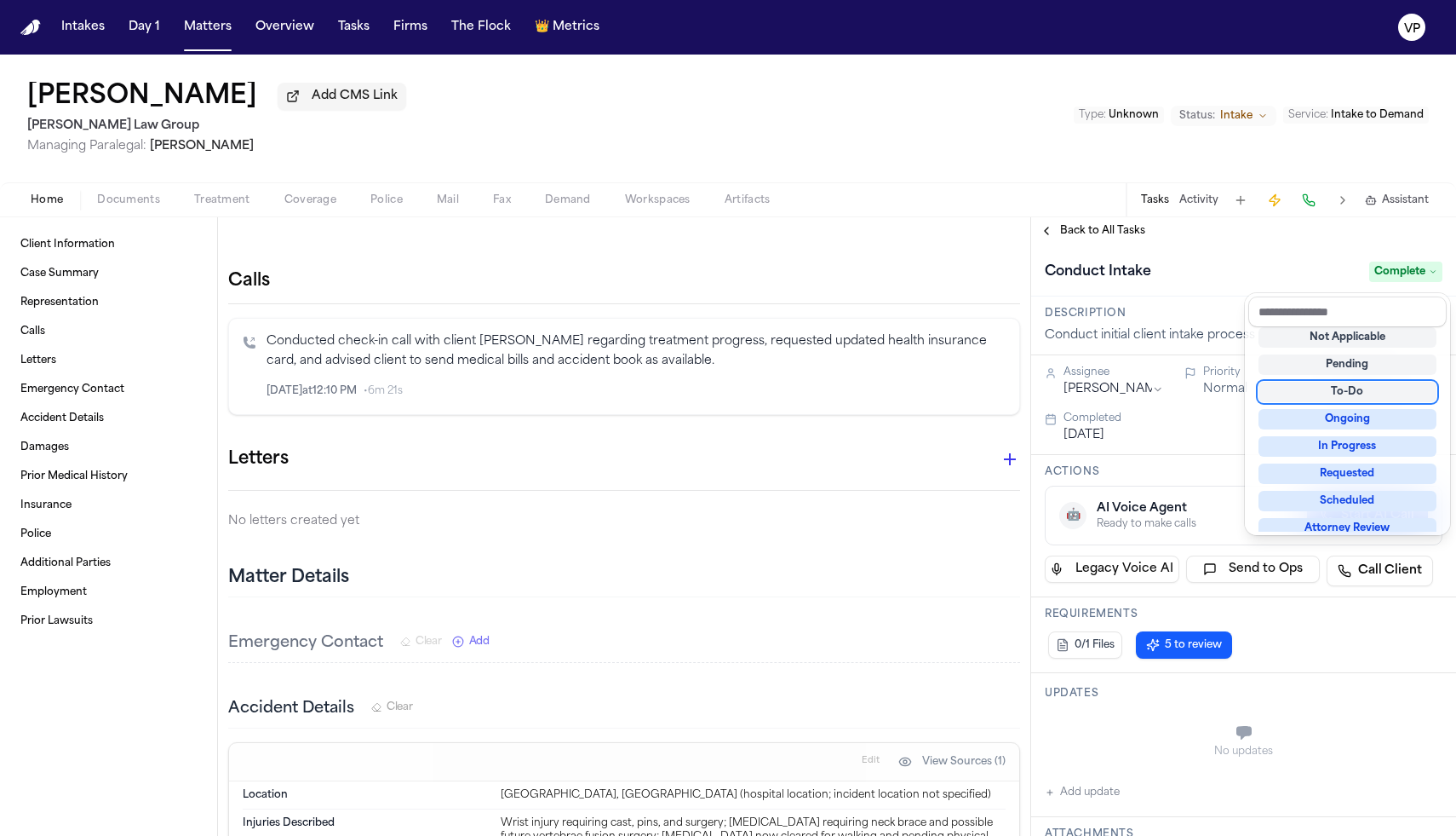
click at [1049, 235] on div "**********" at bounding box center [1243, 527] width 425 height 619
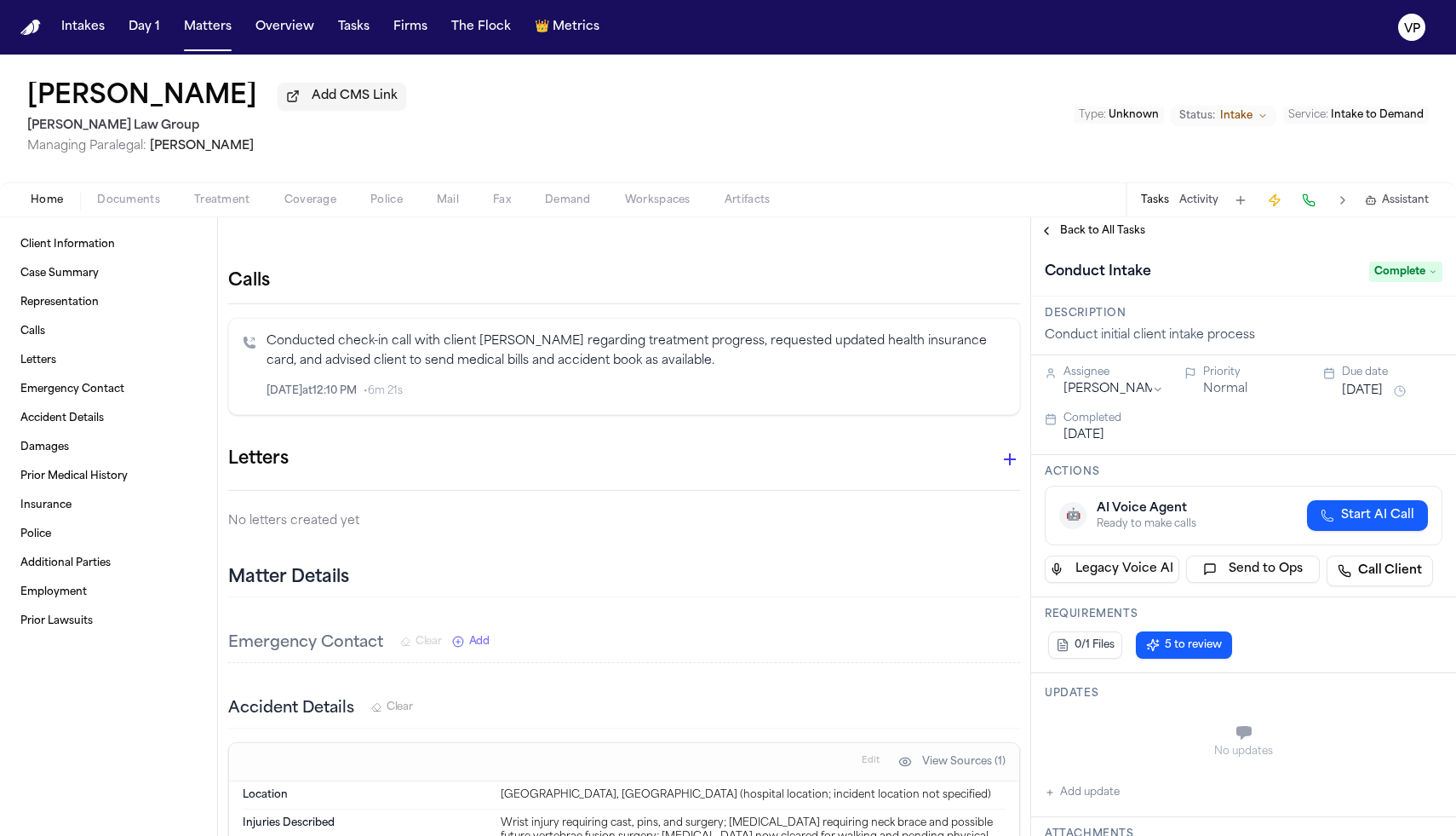
click at [1048, 235] on button "Back to All Tasks" at bounding box center [1092, 231] width 123 height 13
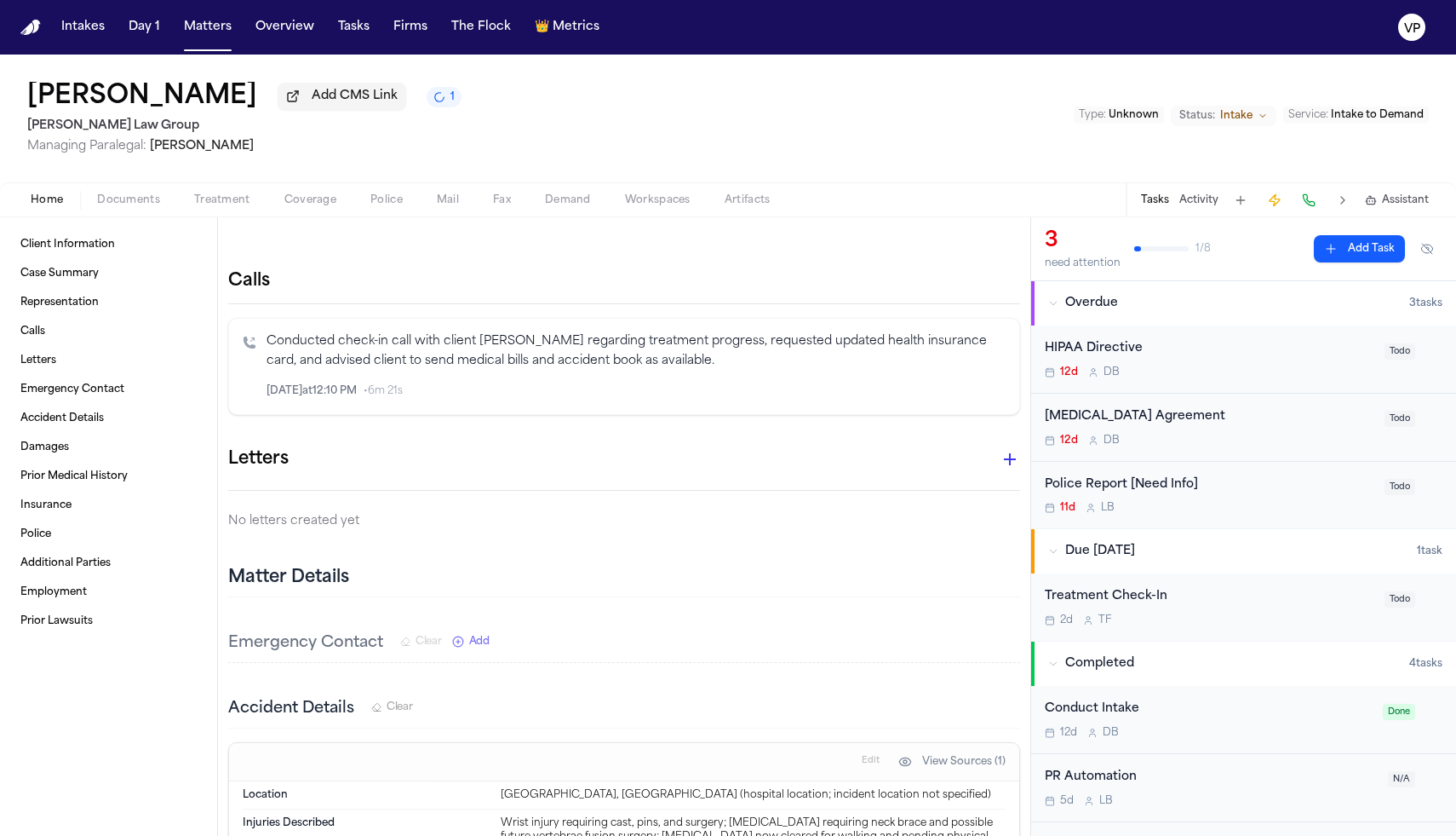
click at [1148, 369] on div "12d D B" at bounding box center [1210, 372] width 330 height 13
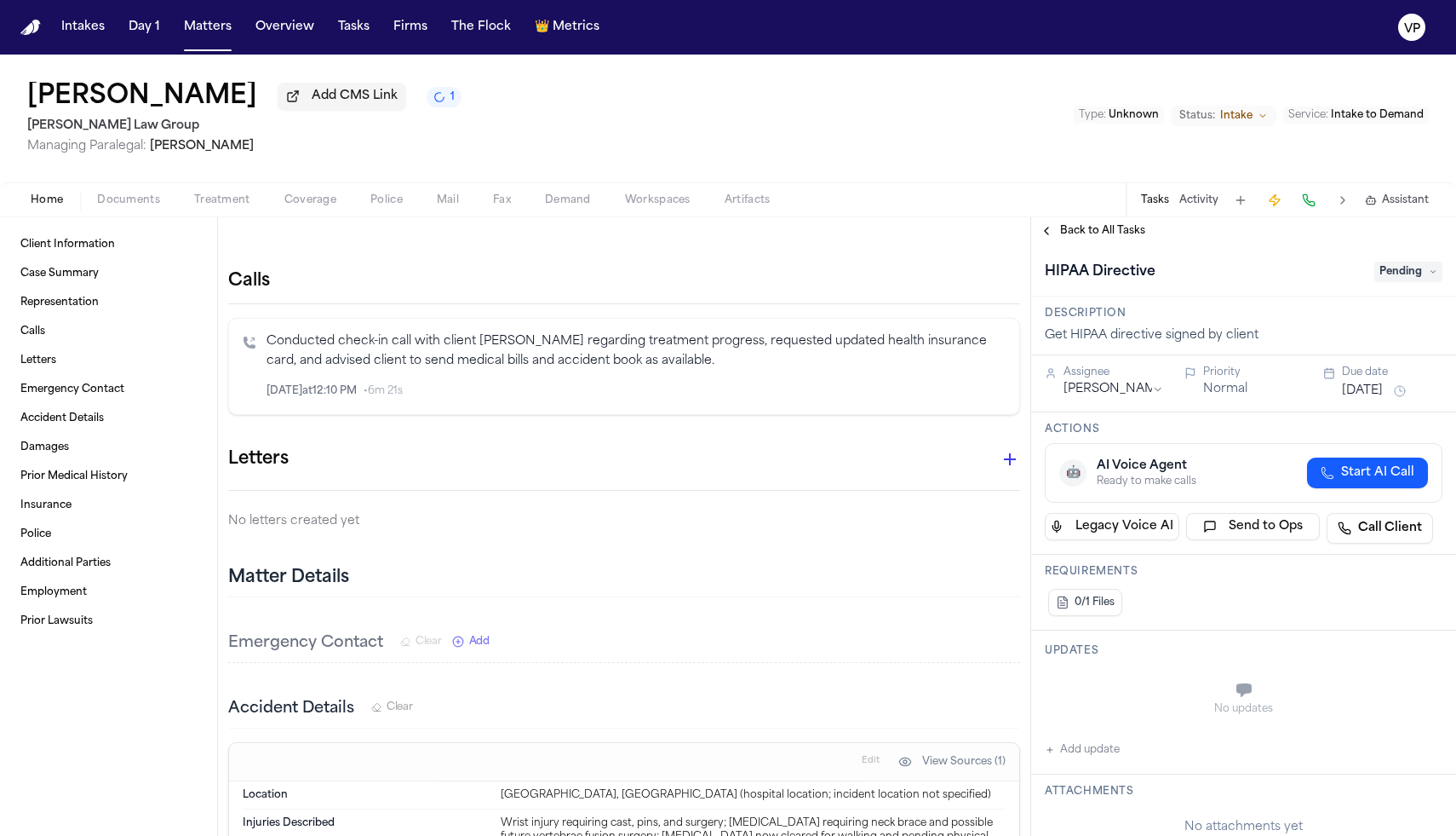
click at [1405, 273] on span "Pending" at bounding box center [1408, 271] width 68 height 20
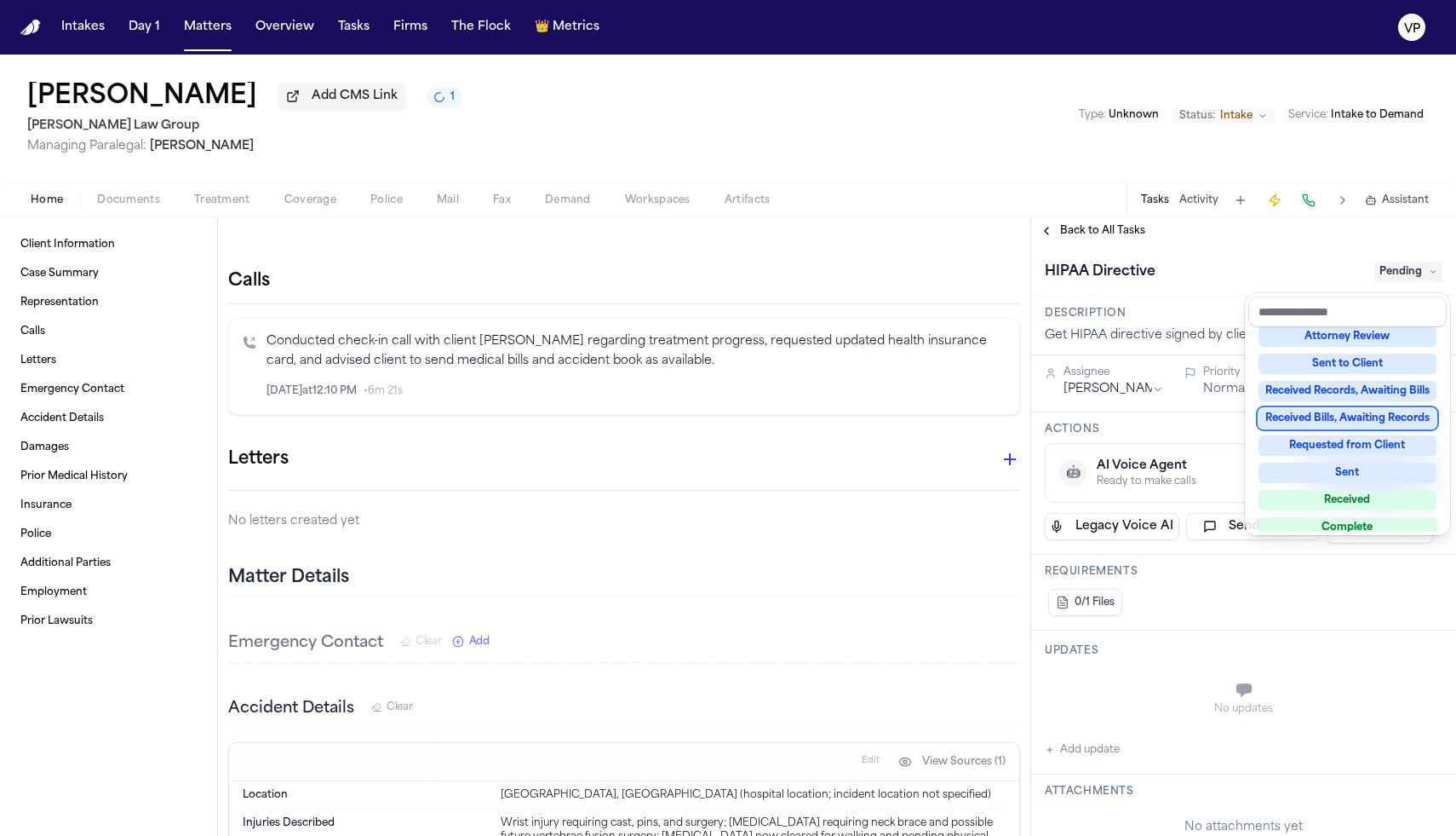
scroll to position [266, 0]
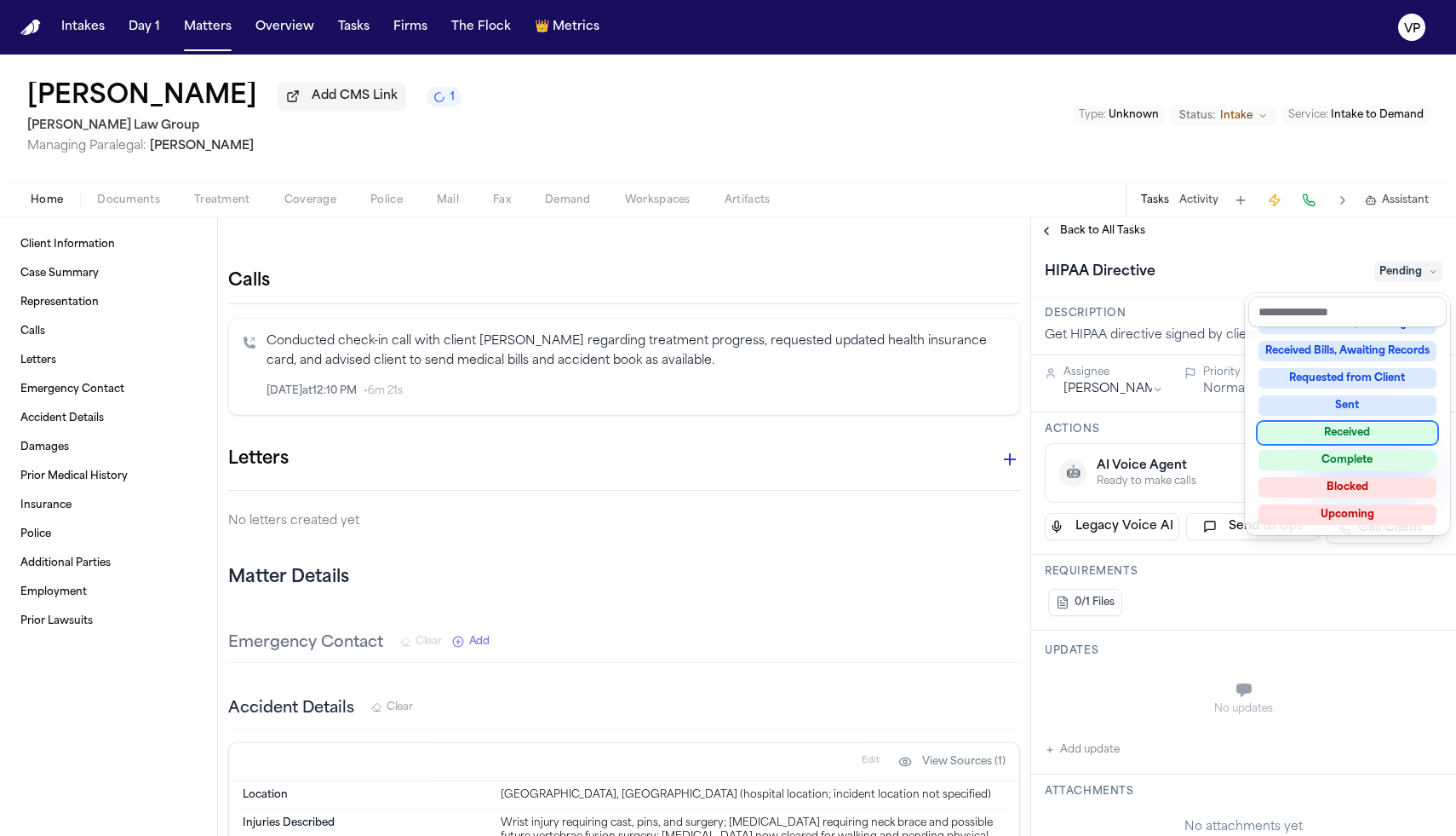
click at [1369, 427] on div "Received" at bounding box center [1347, 432] width 178 height 20
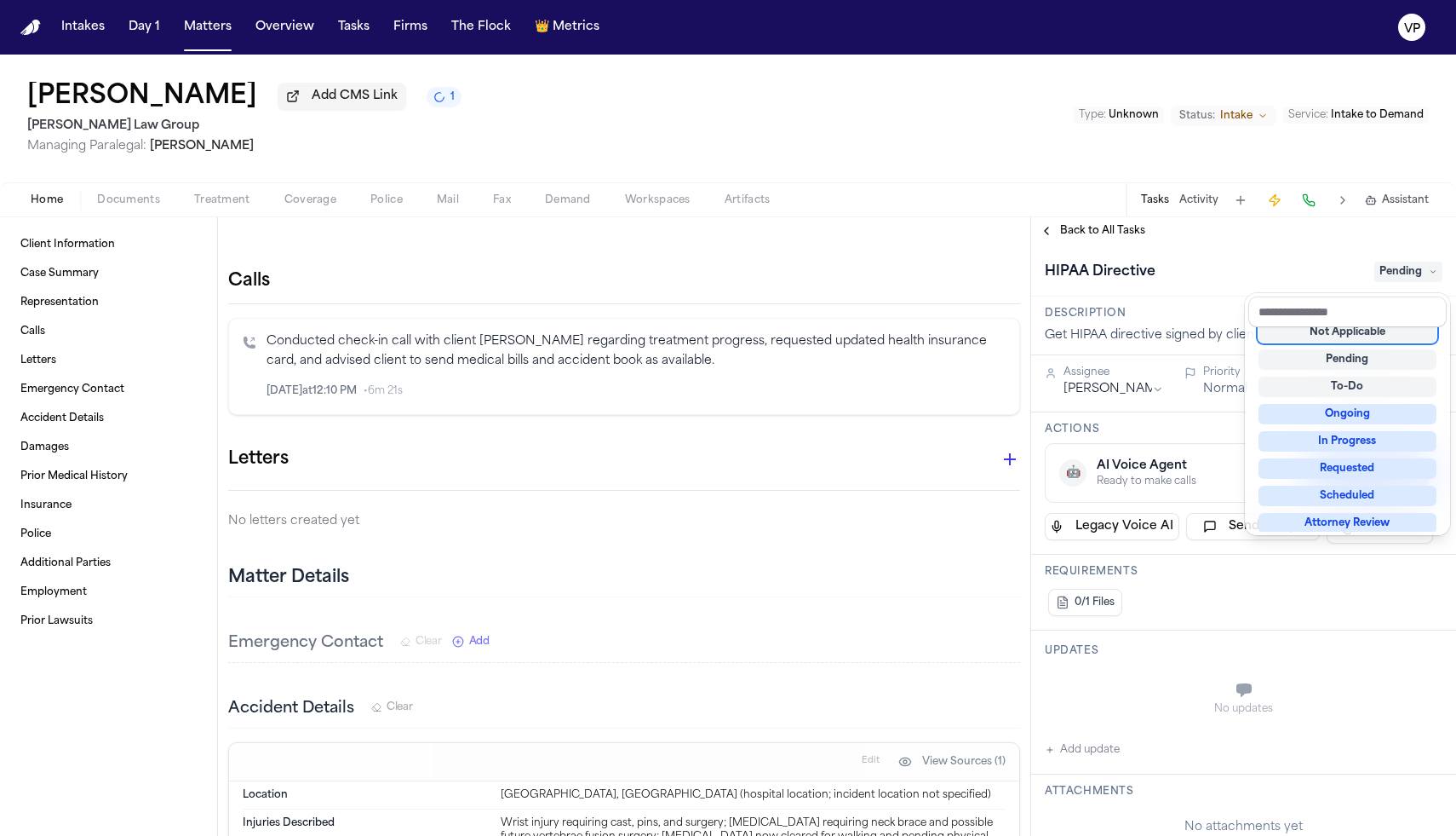
scroll to position [7, 0]
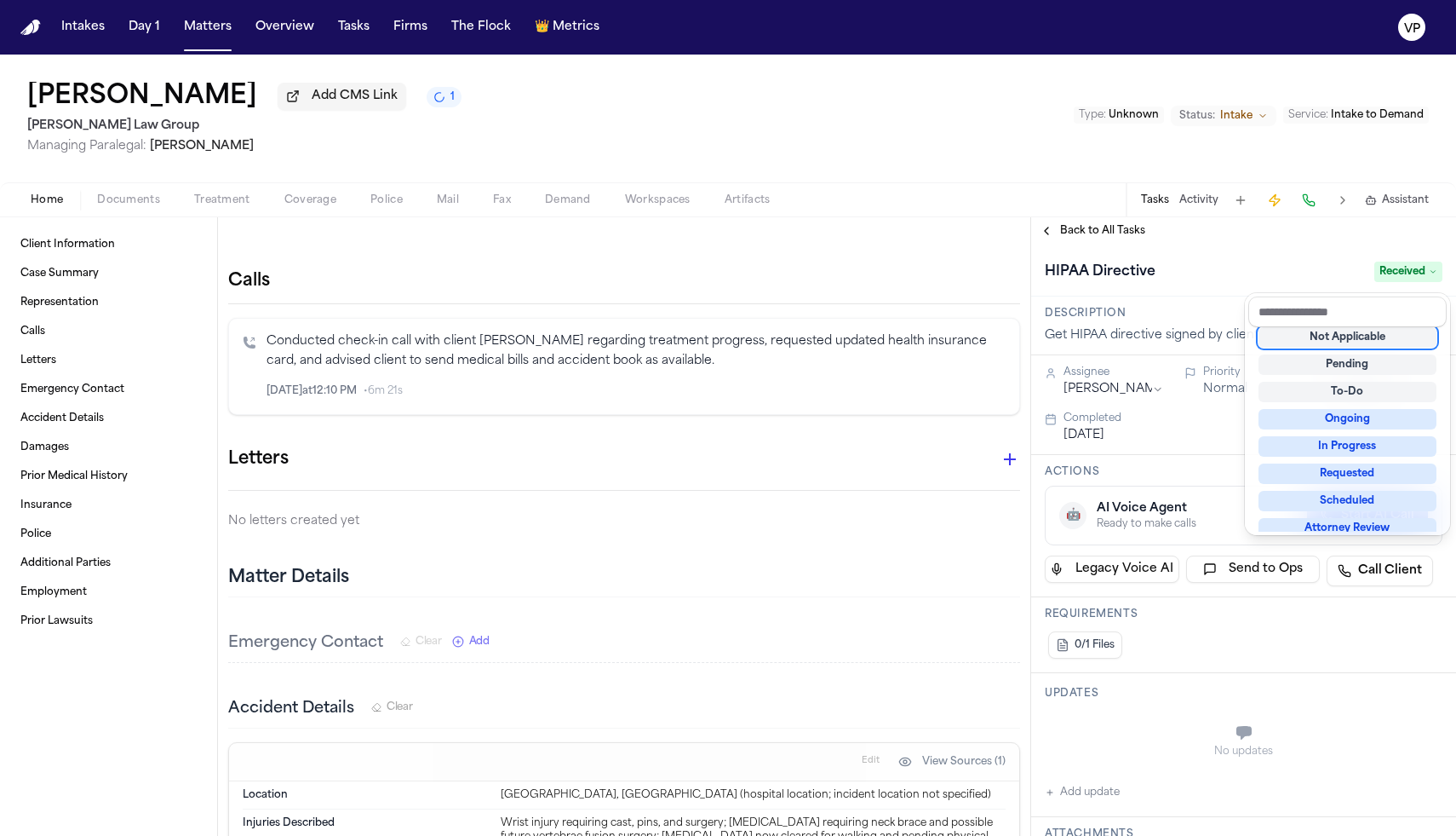
click at [1247, 256] on div "HIPAA Directive Received" at bounding box center [1243, 270] width 425 height 52
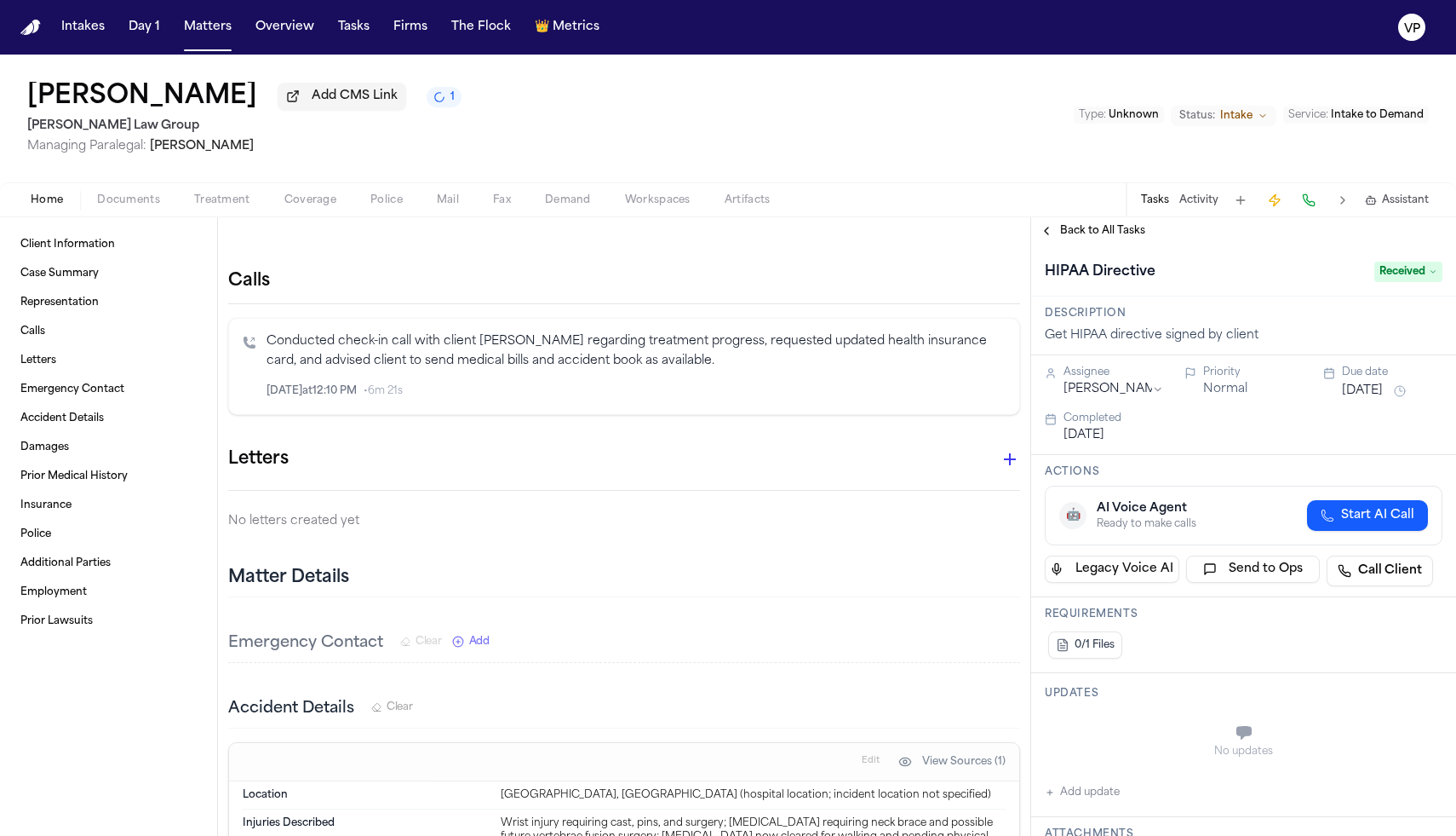
click at [1058, 238] on button "Back to All Tasks" at bounding box center [1092, 231] width 123 height 13
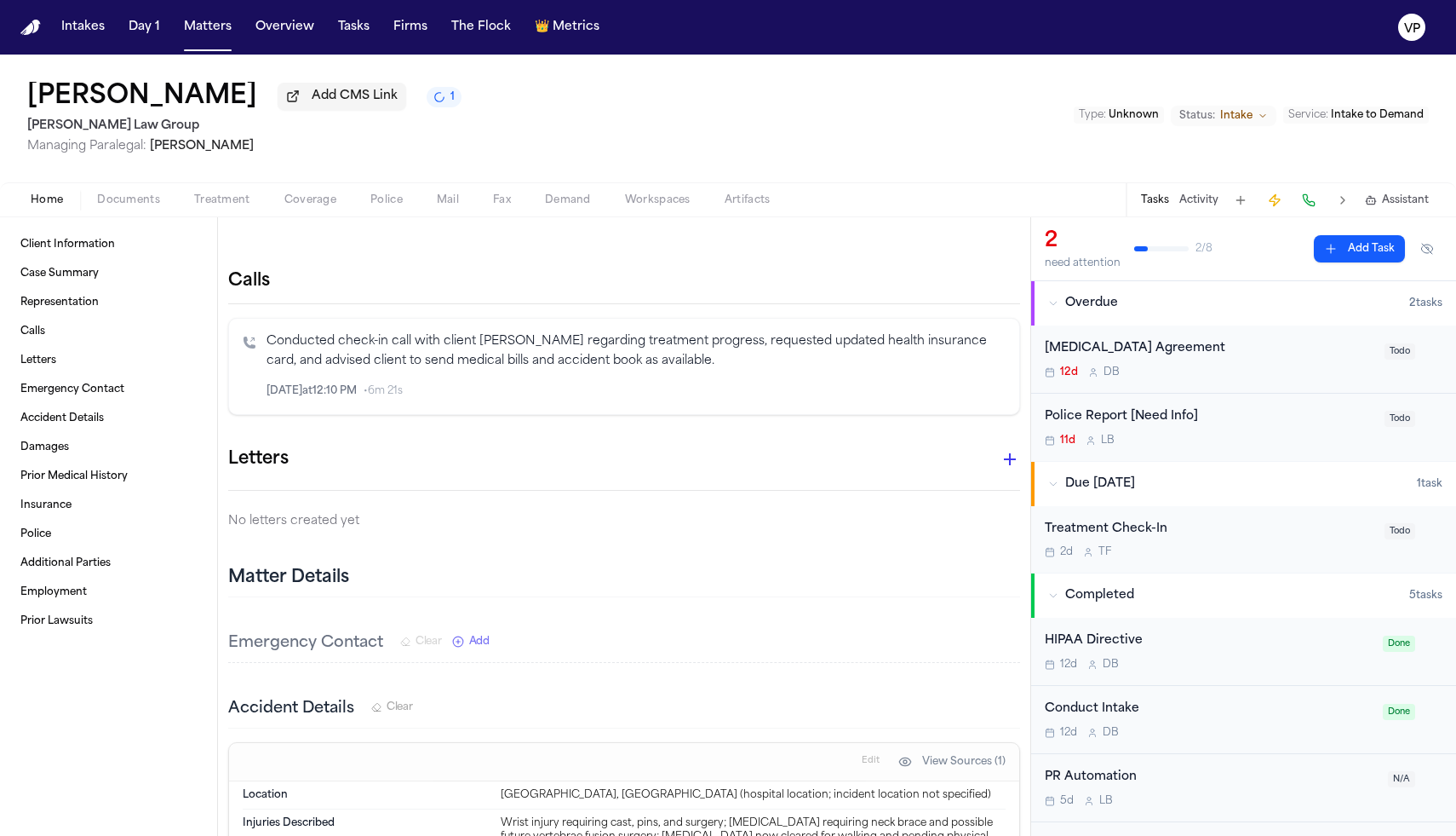
click at [1263, 372] on div "12d D B" at bounding box center [1210, 372] width 330 height 13
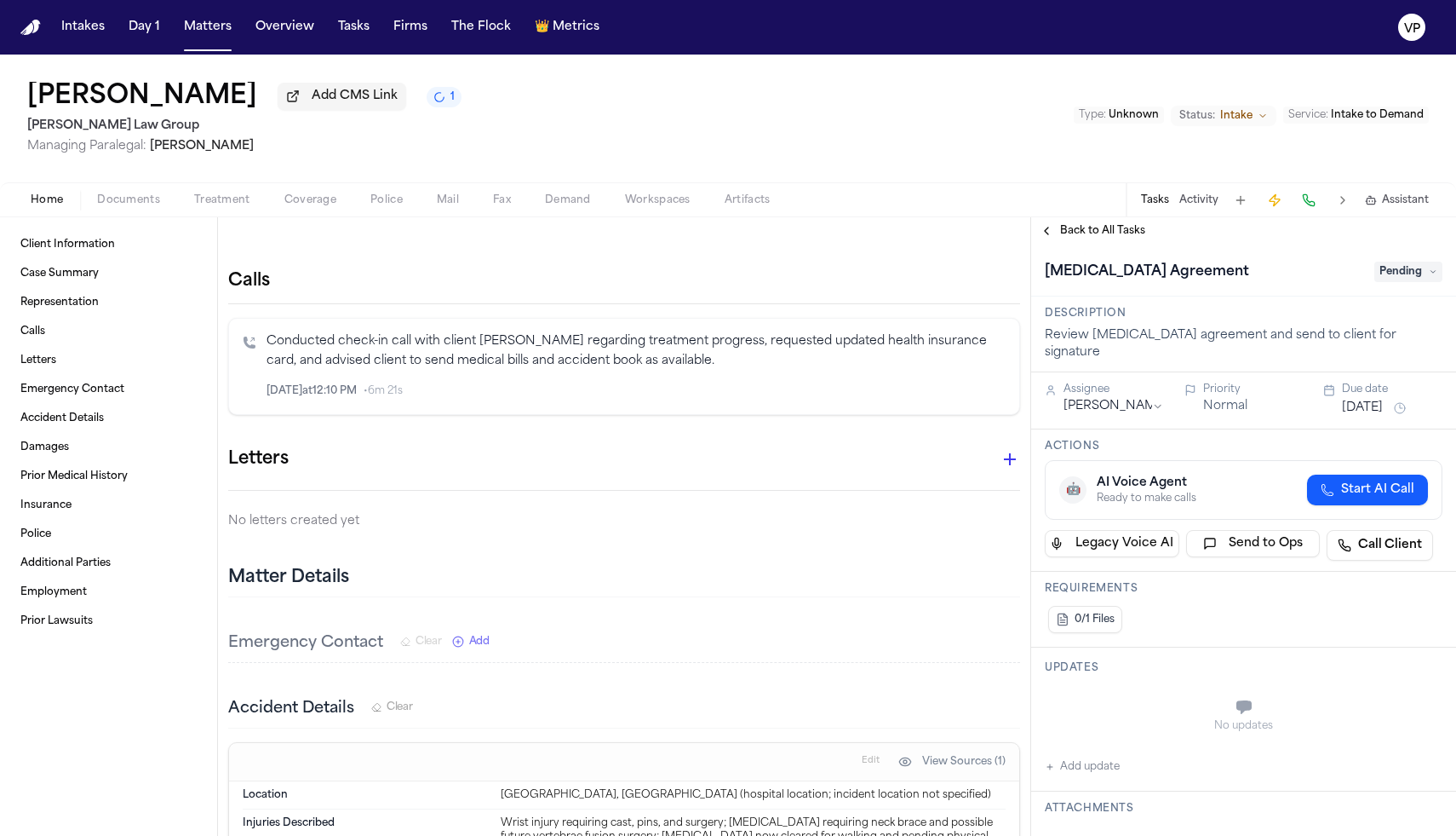
click at [1414, 285] on div "[MEDICAL_DATA] Agreement Pending" at bounding box center [1244, 271] width 398 height 27
click at [1409, 277] on span "Pending" at bounding box center [1408, 271] width 68 height 20
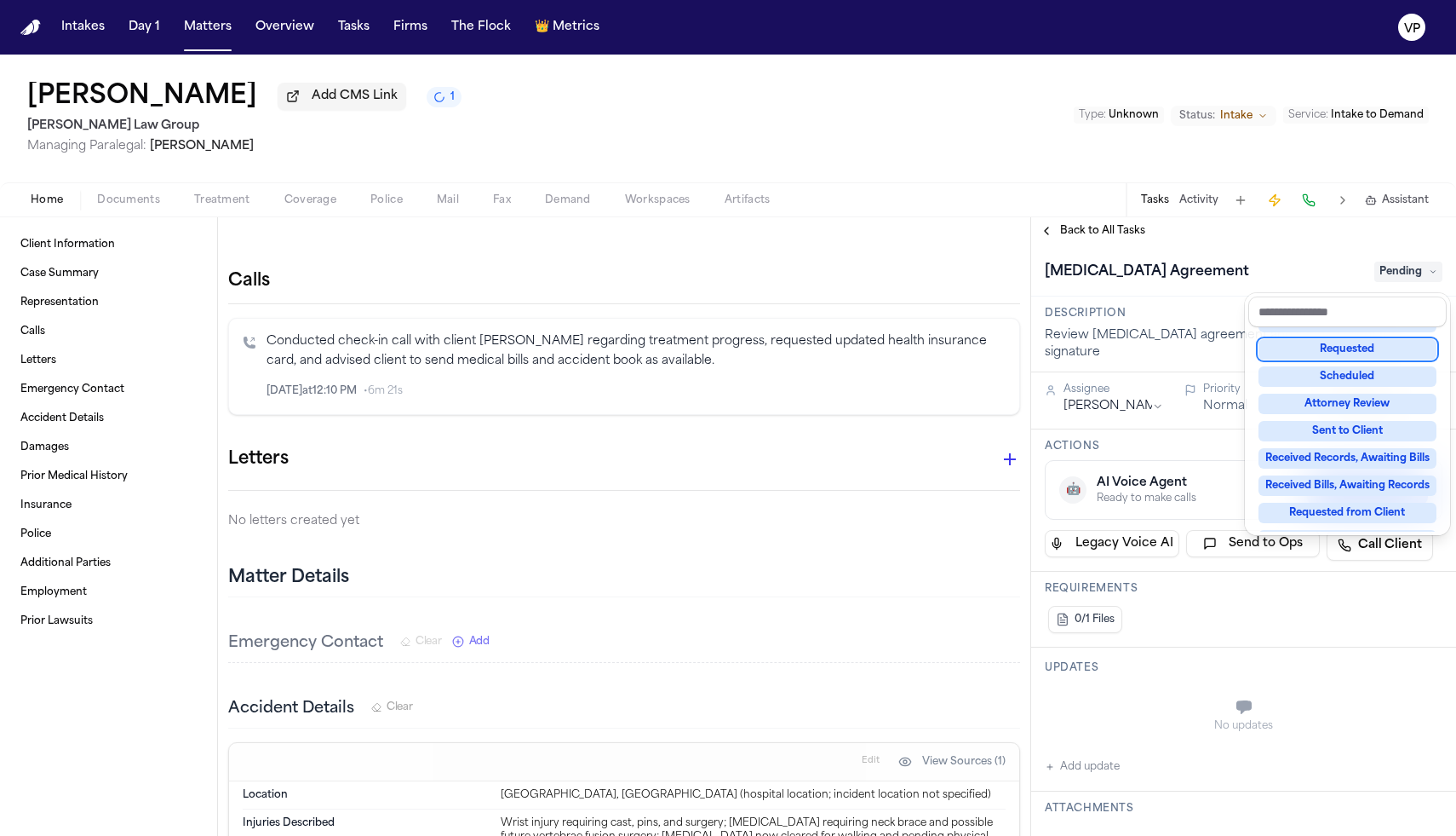
scroll to position [266, 0]
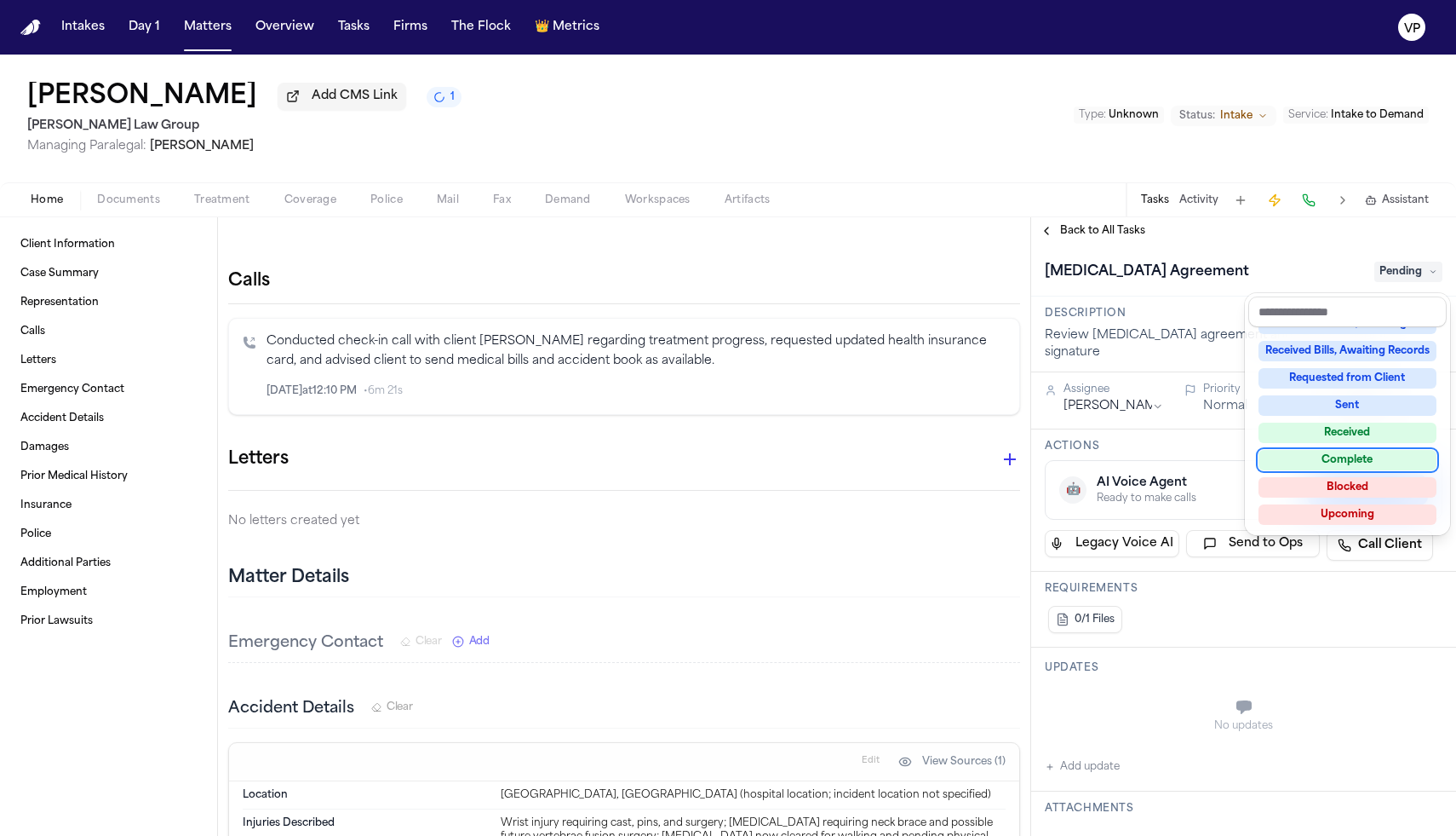
click at [1344, 460] on div "Complete" at bounding box center [1347, 460] width 178 height 20
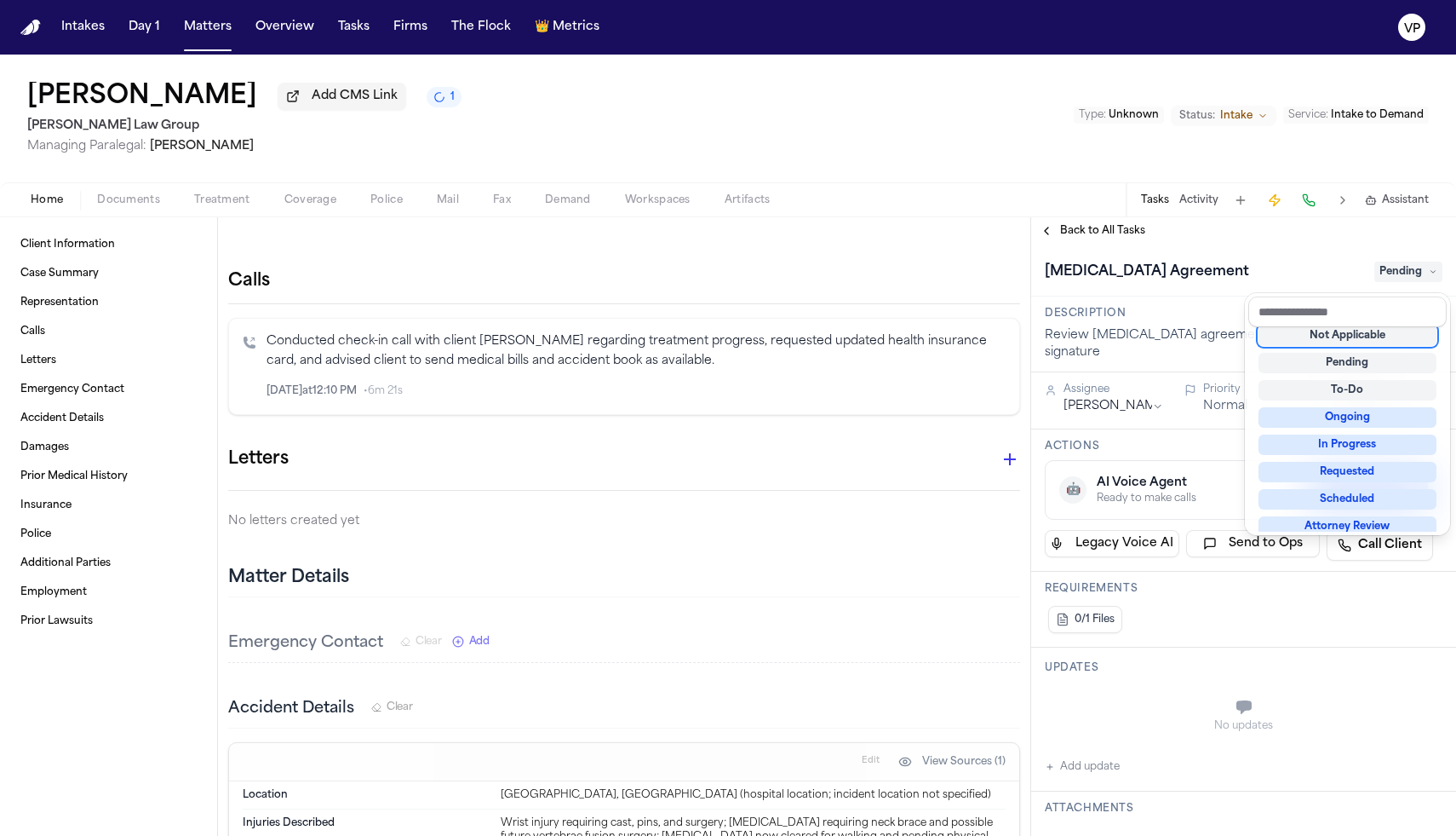
scroll to position [7, 0]
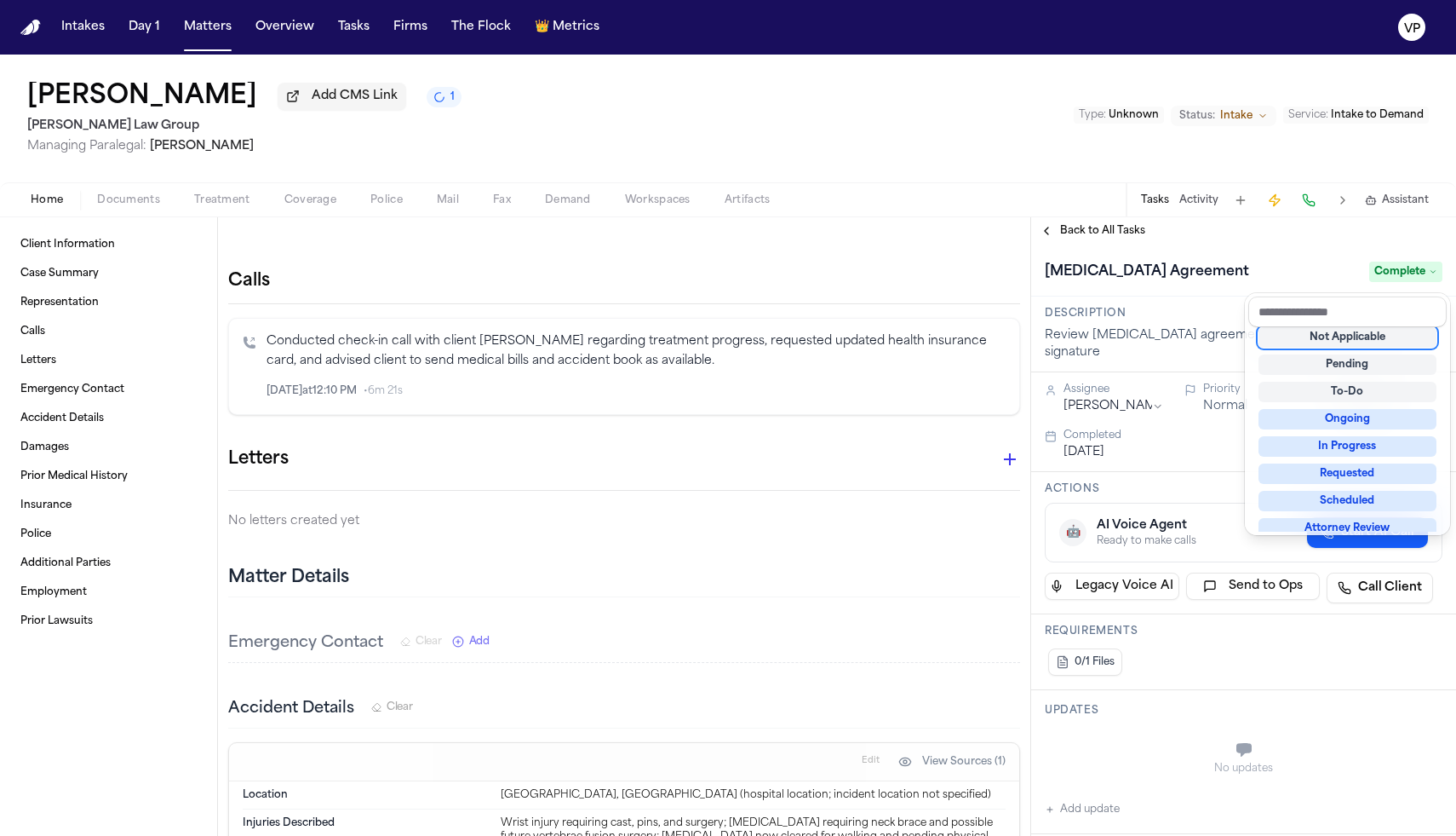
click at [1226, 269] on div "[MEDICAL_DATA] Agreement Complete" at bounding box center [1244, 271] width 398 height 27
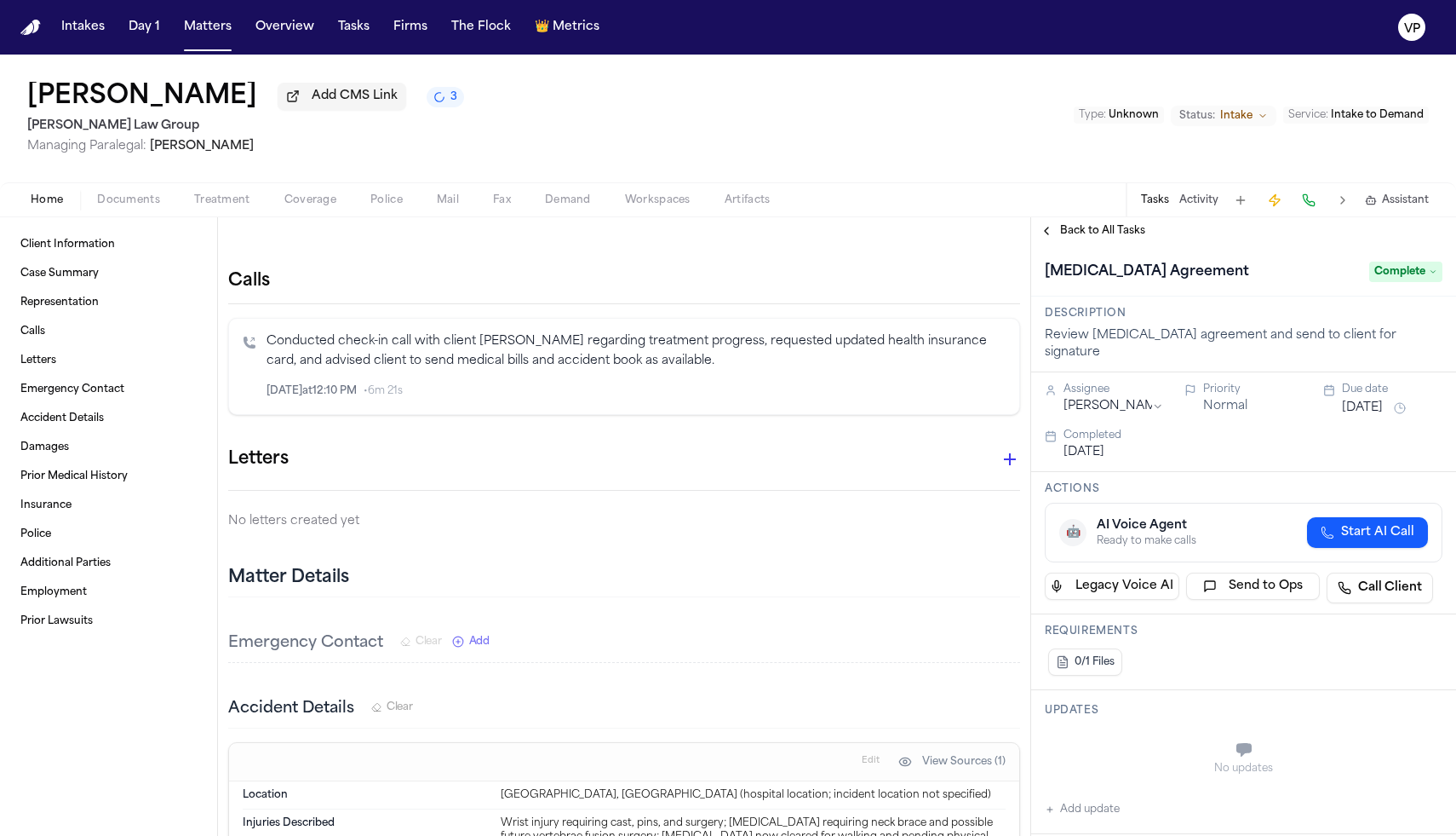
click at [1052, 238] on button "Back to All Tasks" at bounding box center [1092, 231] width 123 height 13
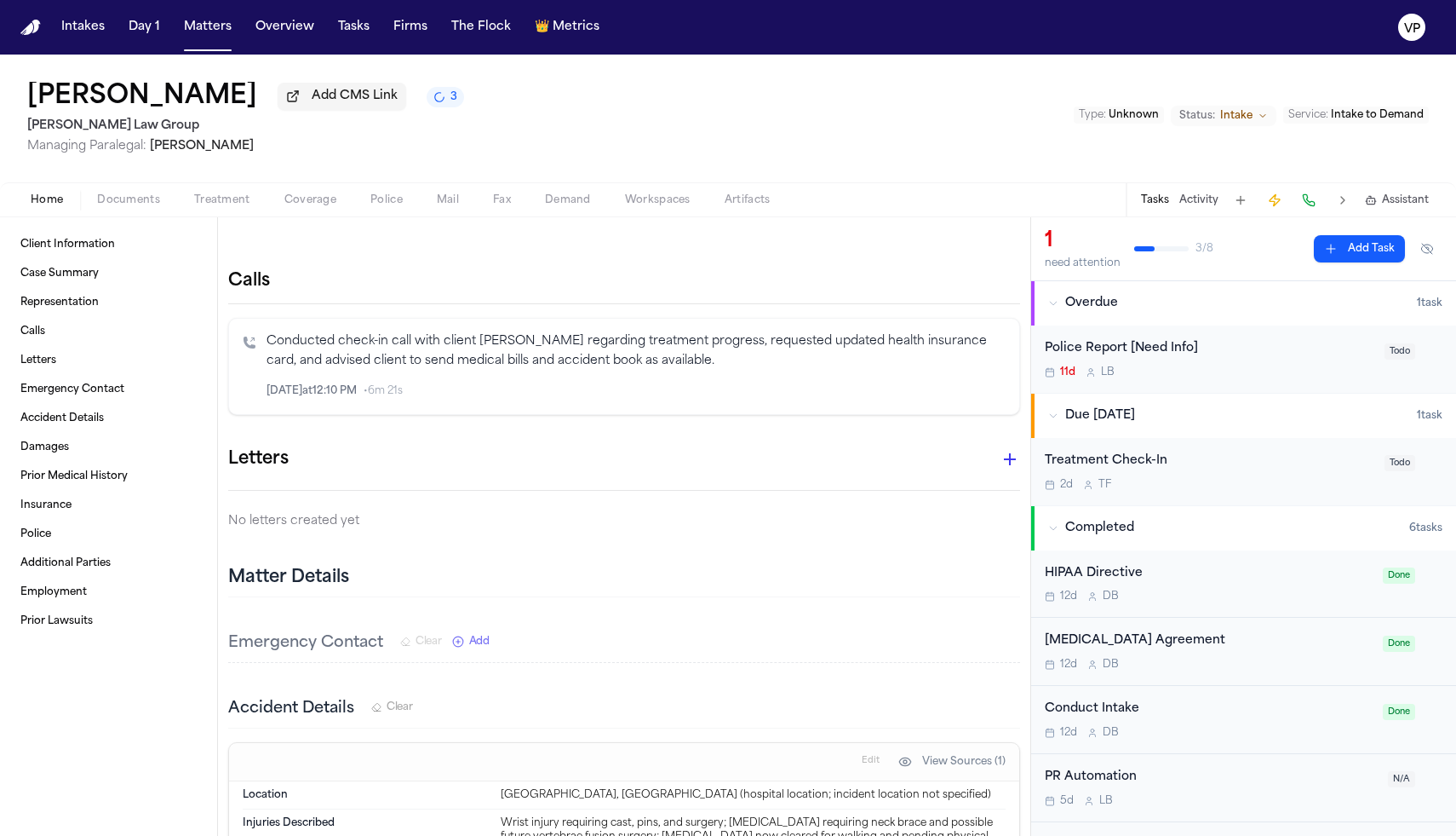
click at [1262, 391] on div "Police Report [Need Info] 11d L B Todo" at bounding box center [1243, 359] width 425 height 67
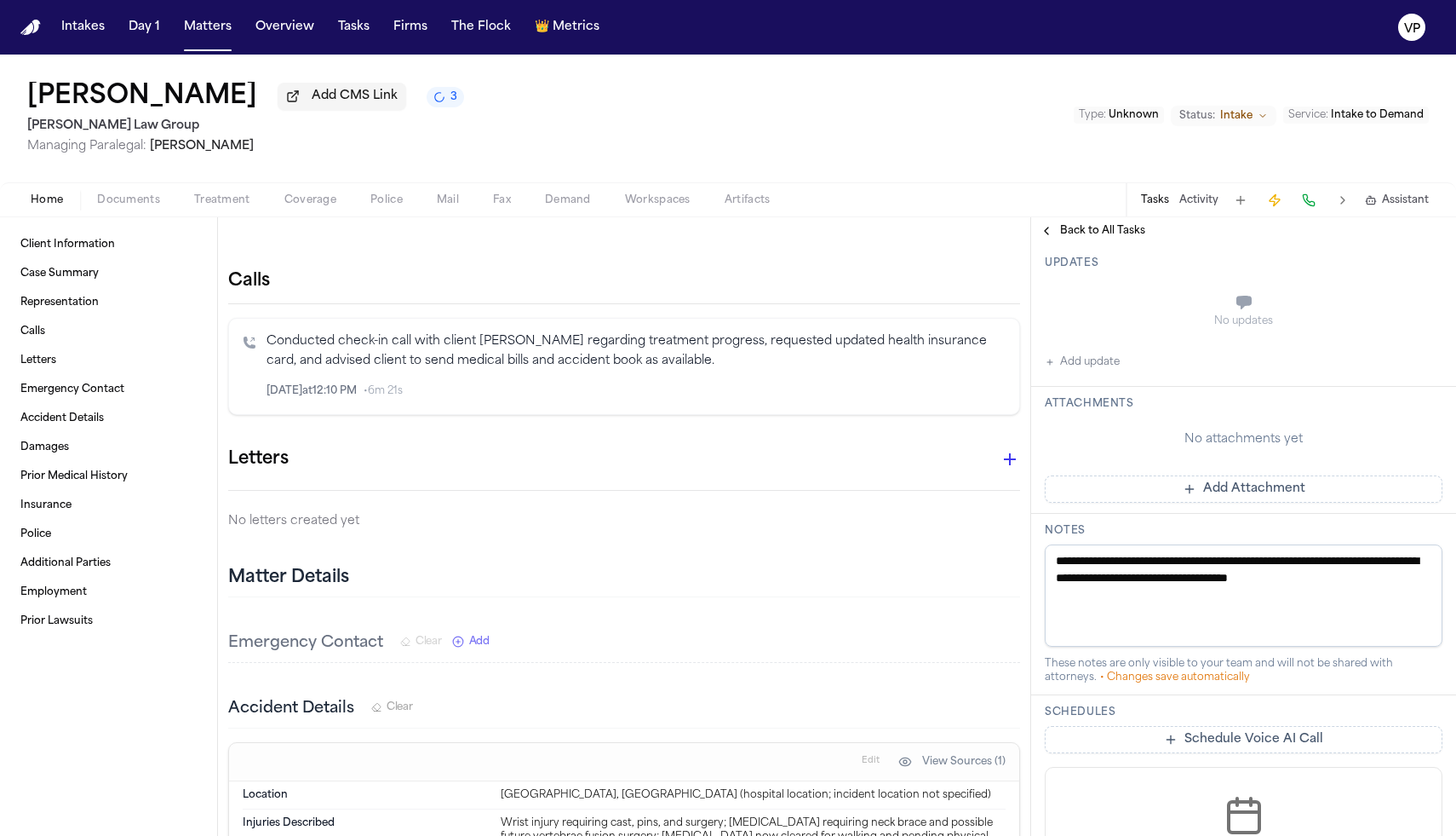
scroll to position [330, 0]
click at [1210, 498] on button "Add Attachment" at bounding box center [1244, 488] width 398 height 27
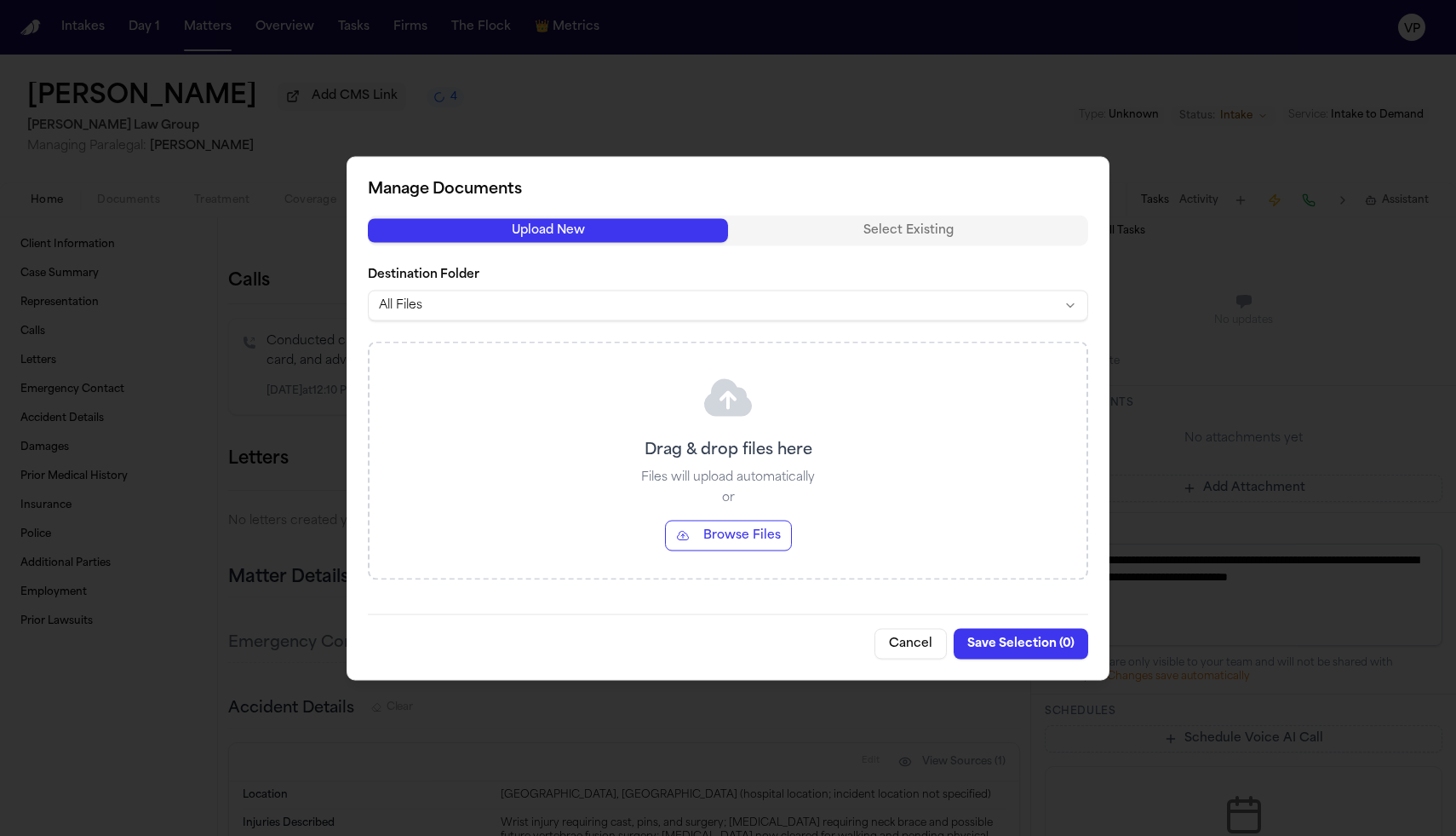
click at [796, 298] on body "Intakes Day 1 Matters Overview Tasks Firms The Flock 👑 Metrics VP [PERSON_NAME]…" at bounding box center [728, 418] width 1456 height 836
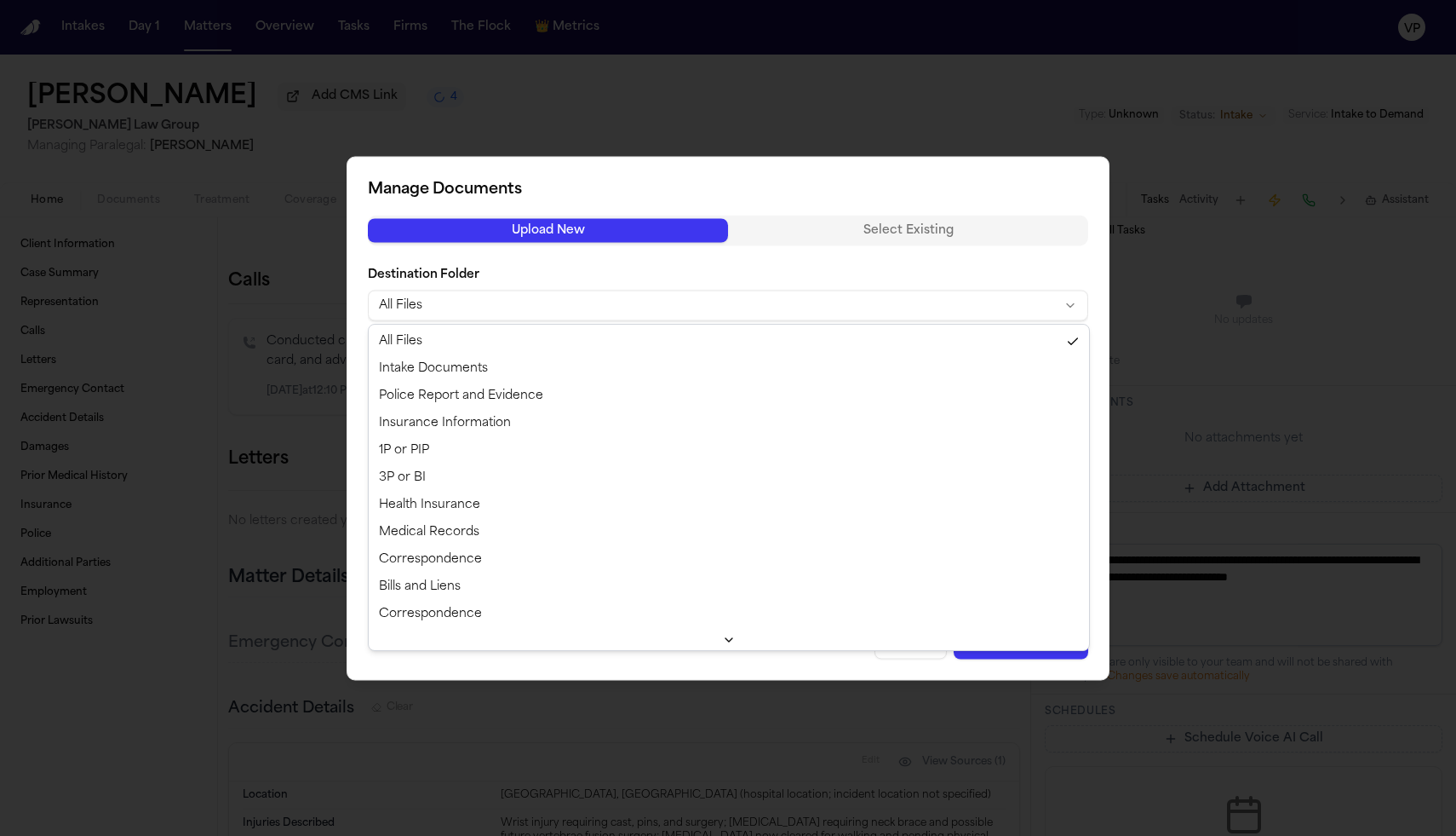
click at [722, 304] on body "Intakes Day 1 Matters Overview Tasks Firms The Flock 👑 Metrics VP [PERSON_NAME]…" at bounding box center [728, 418] width 1456 height 836
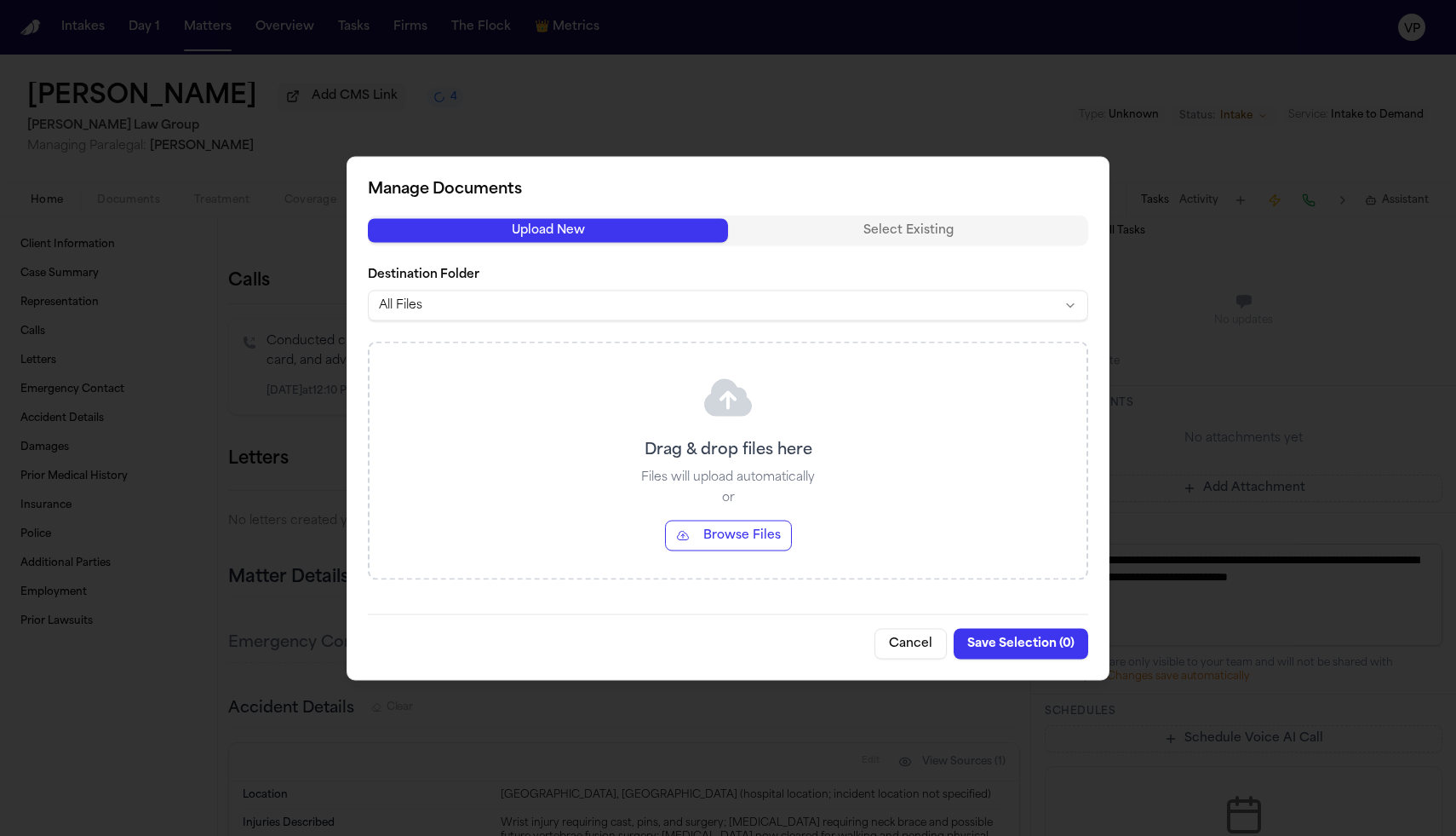
click at [727, 526] on button "Browse Files" at bounding box center [729, 535] width 127 height 31
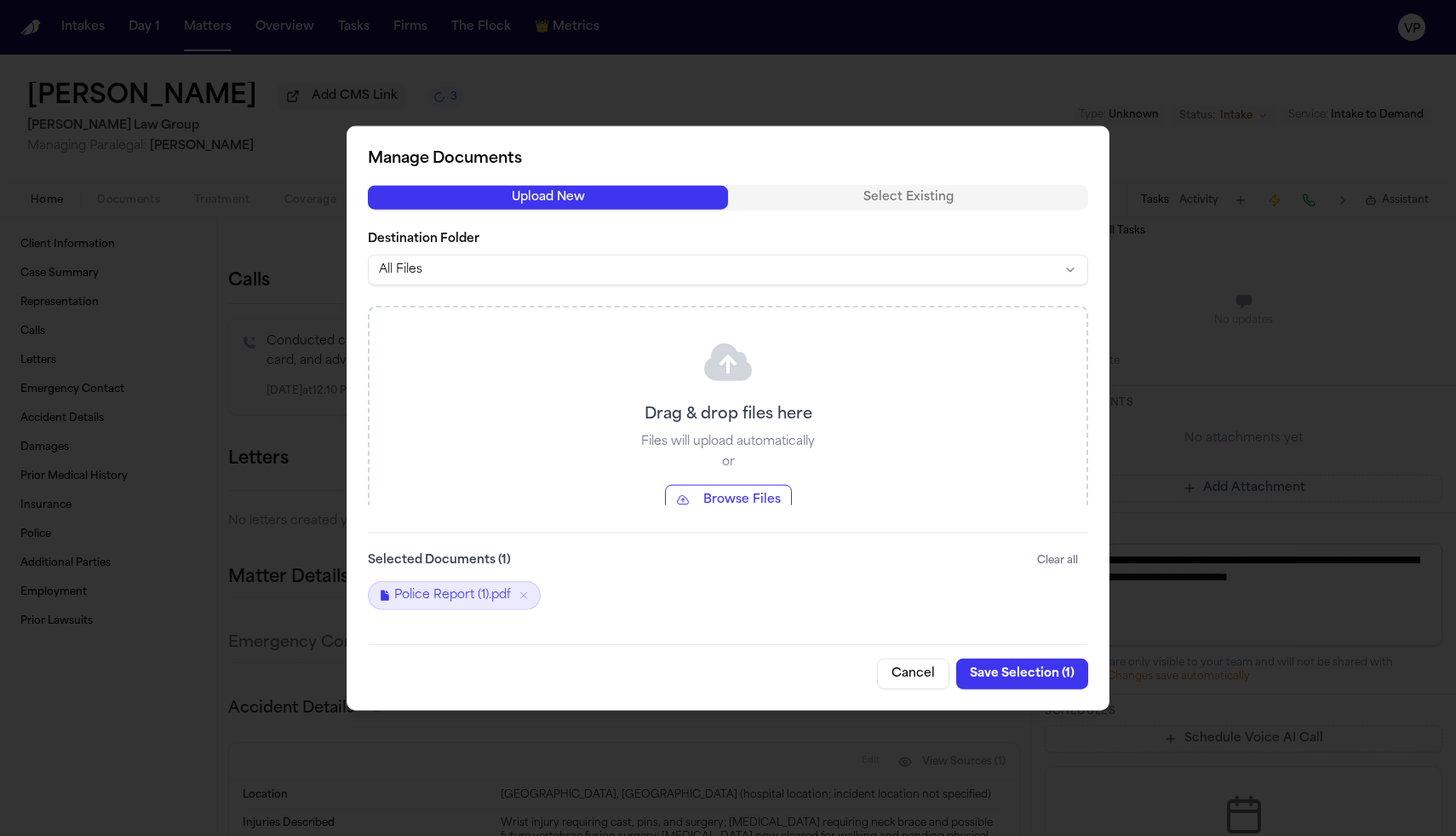
click at [1019, 675] on button "Save Selection ( 1 )" at bounding box center [1022, 673] width 132 height 31
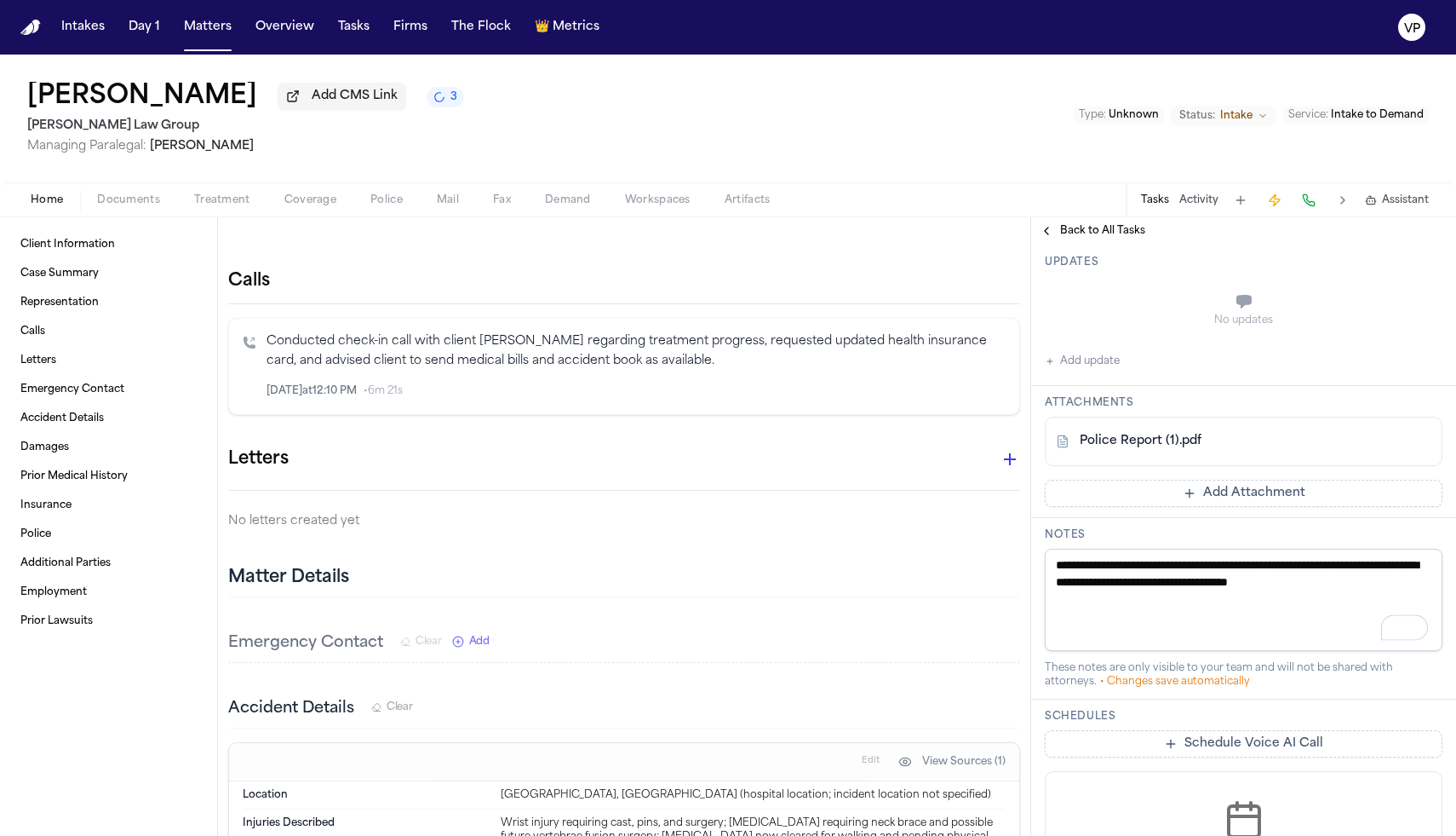
drag, startPoint x: 1156, startPoint y: 613, endPoint x: 1036, endPoint y: 557, distance: 132.4
click at [1036, 557] on div "**********" at bounding box center [1243, 608] width 425 height 181
type textarea "*"
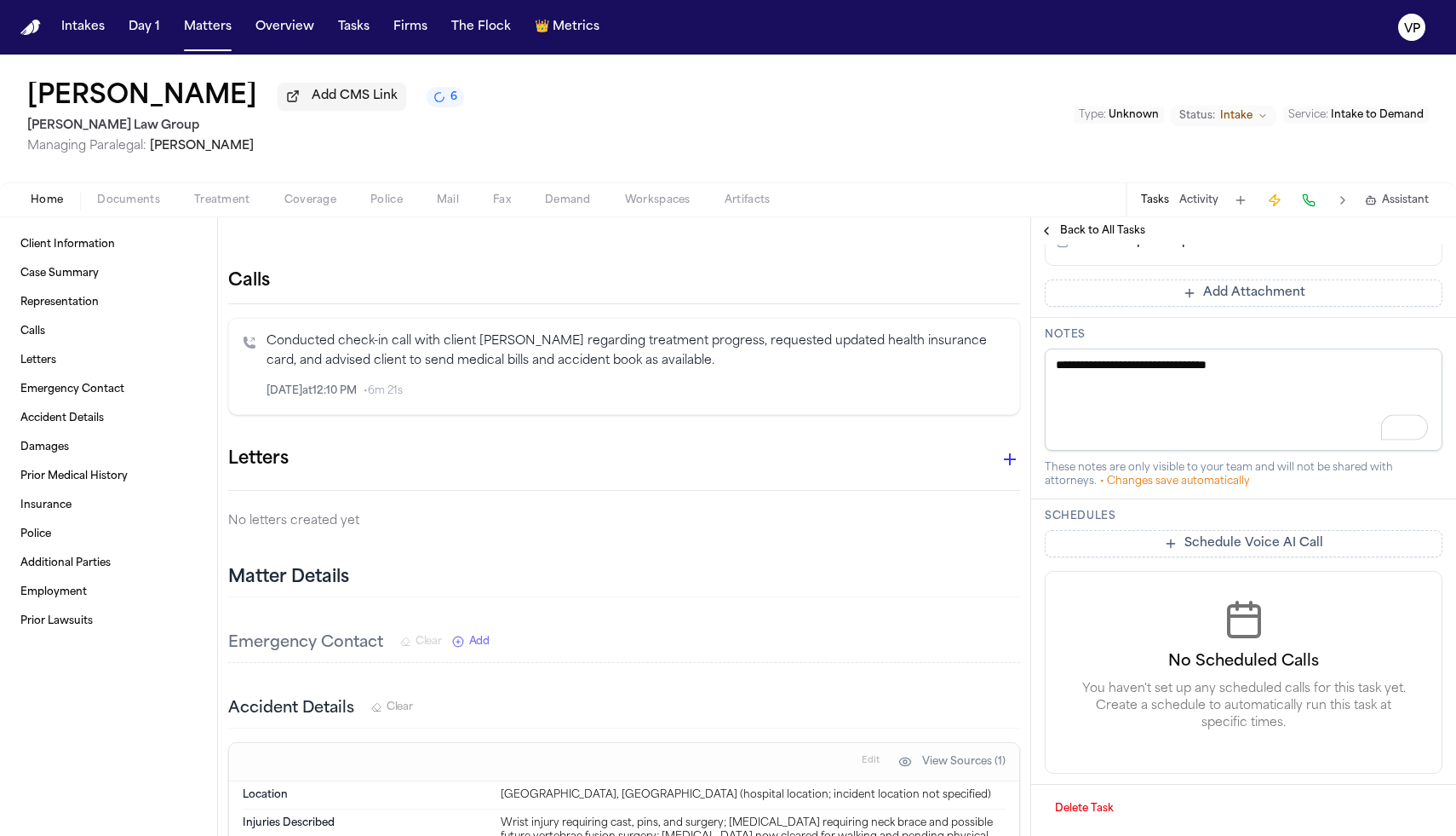
scroll to position [0, 0]
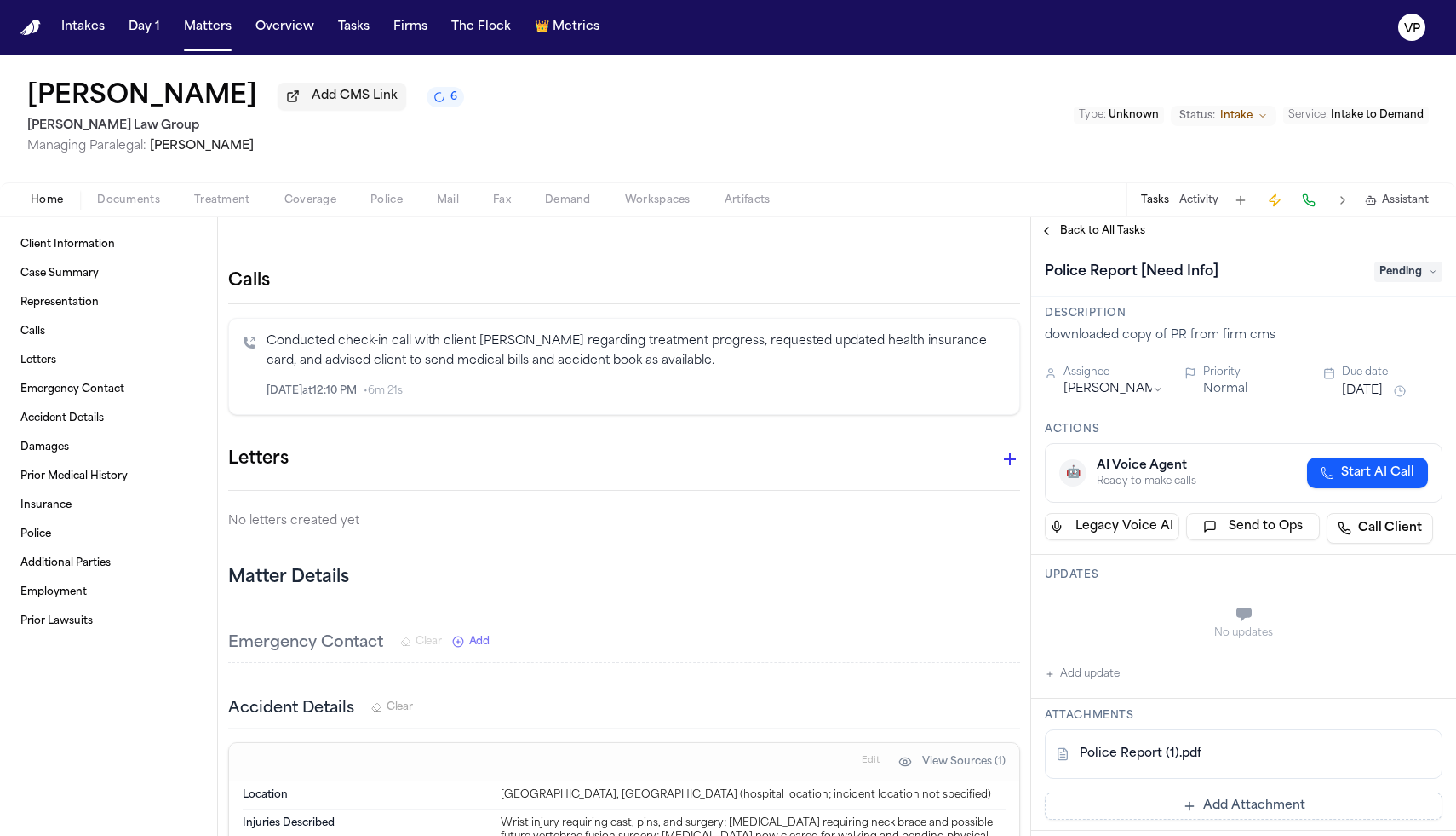
type textarea "**********"
click at [1416, 264] on div "Police Report [Need Info] Pending" at bounding box center [1244, 271] width 398 height 27
click at [1413, 270] on span "Pending" at bounding box center [1408, 271] width 68 height 20
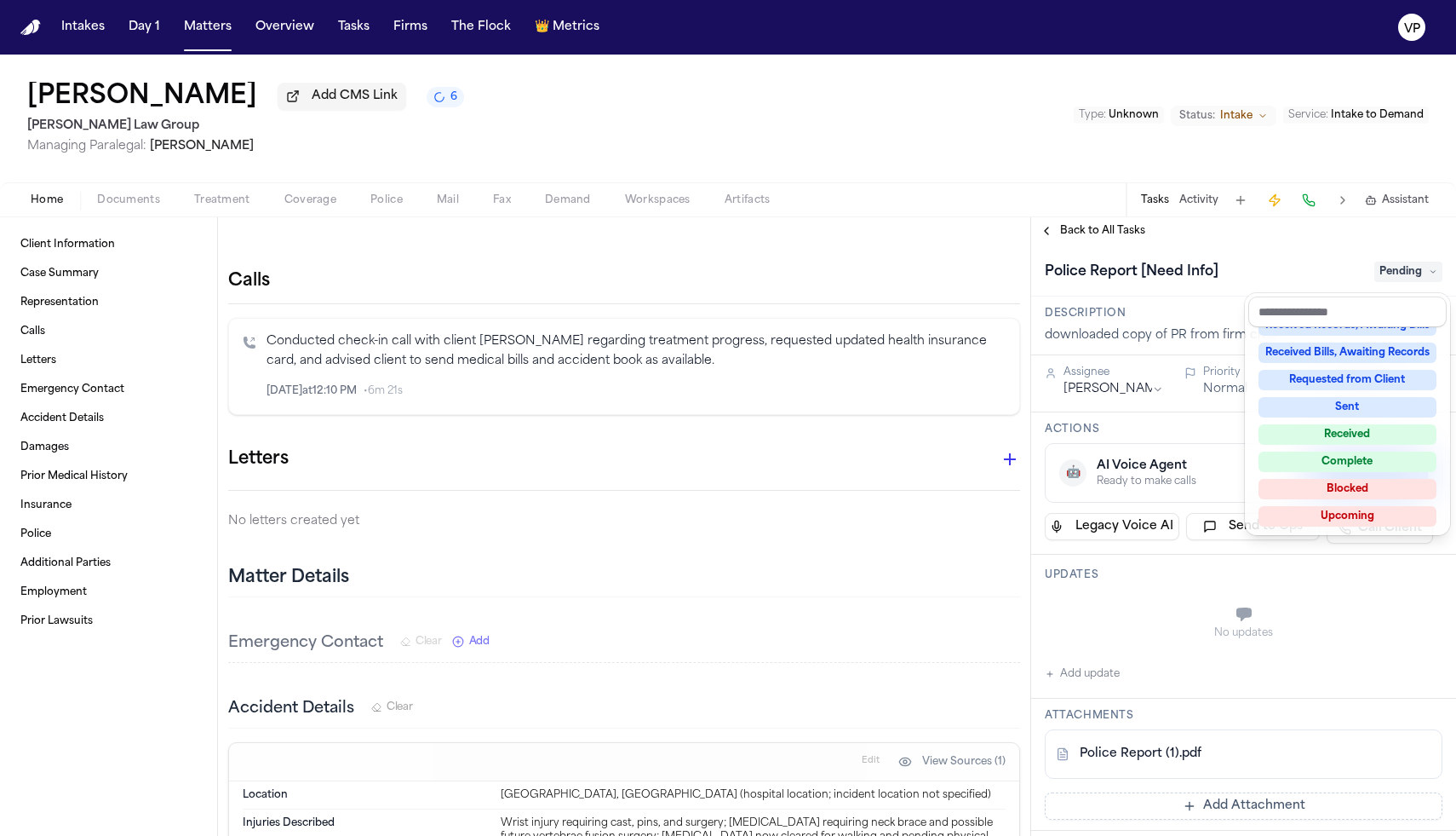
scroll to position [266, 0]
click at [1342, 433] on div "Received" at bounding box center [1347, 432] width 178 height 20
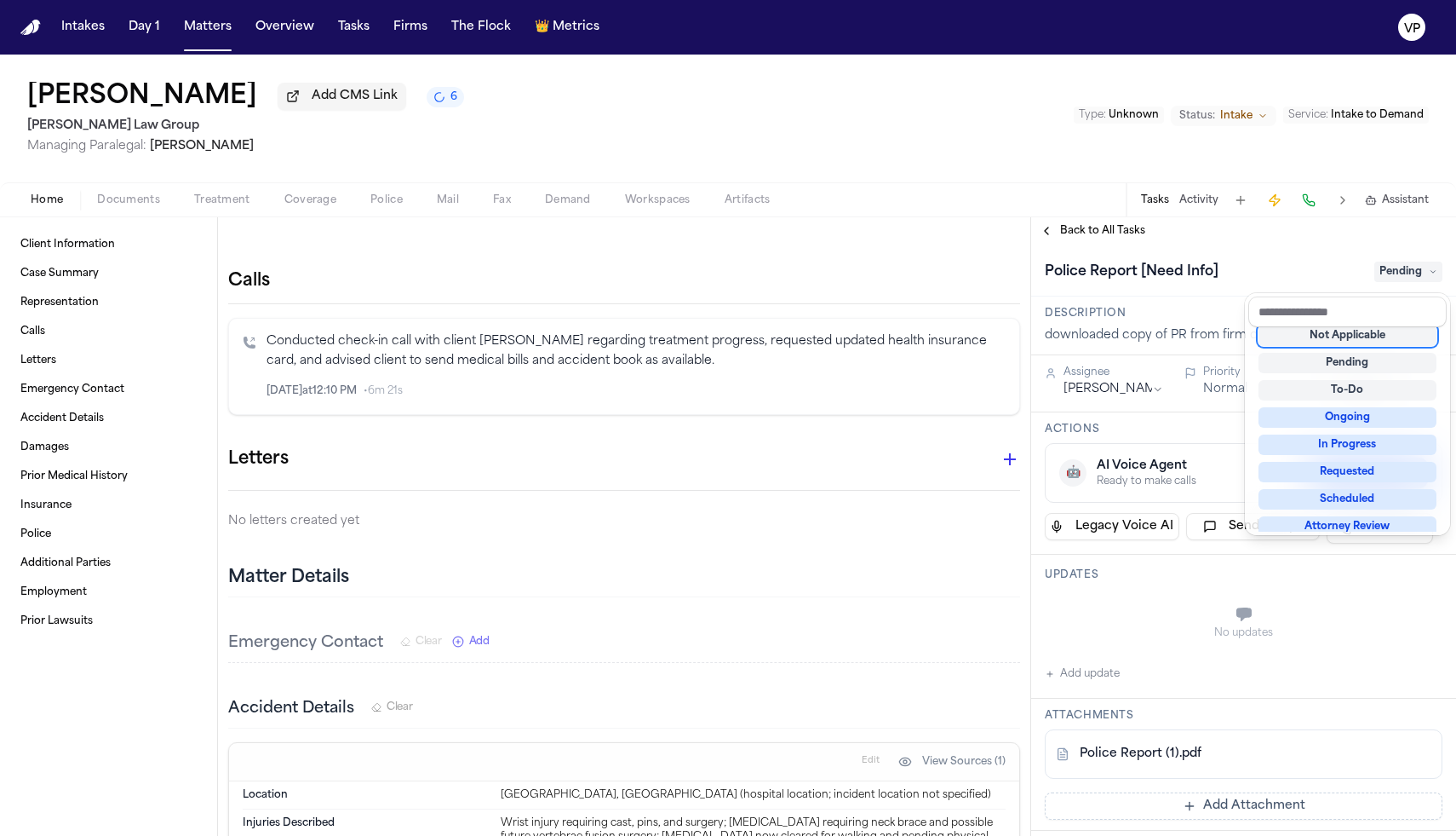
scroll to position [7, 0]
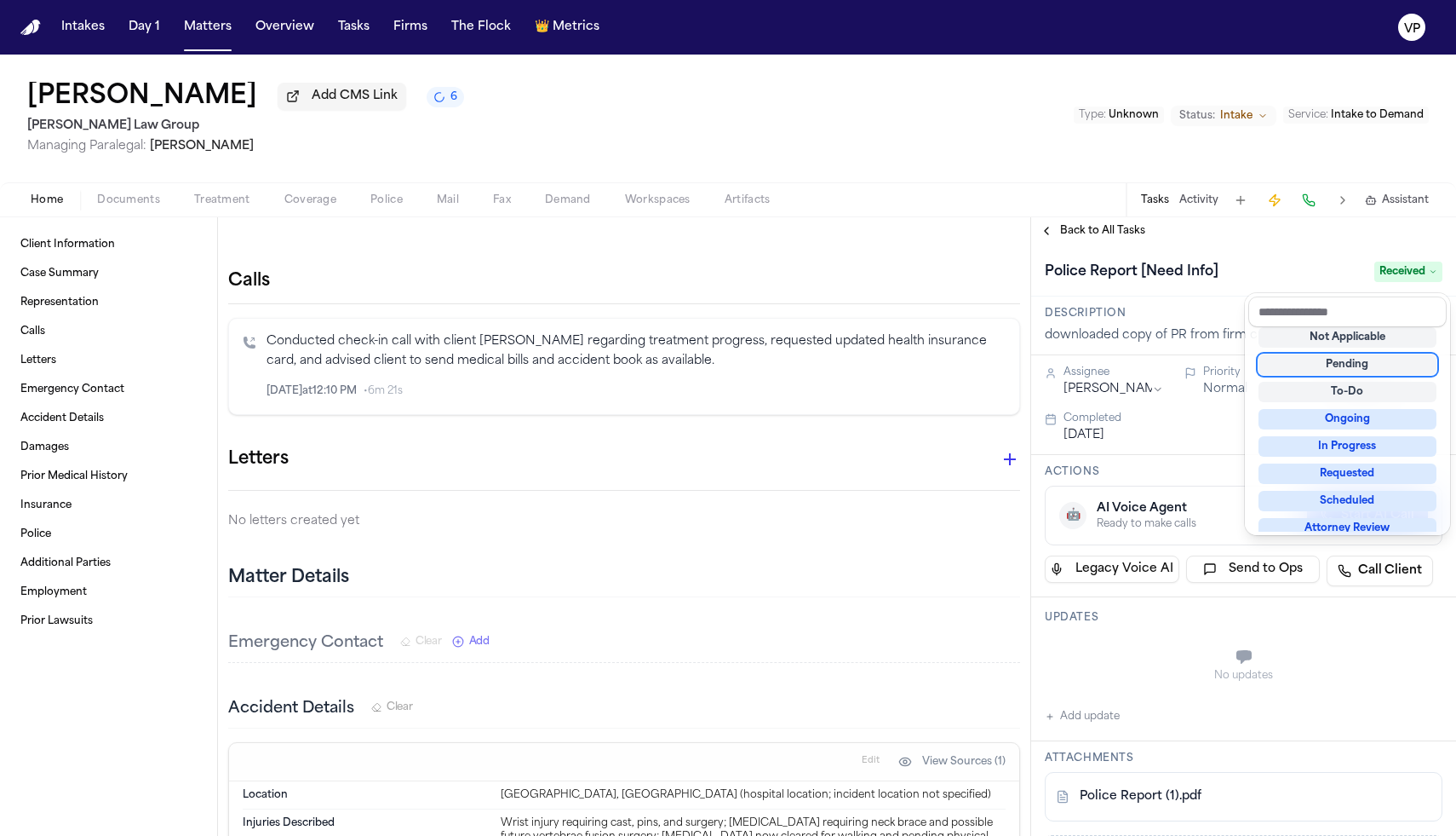
click at [1050, 232] on div "**********" at bounding box center [1243, 527] width 425 height 619
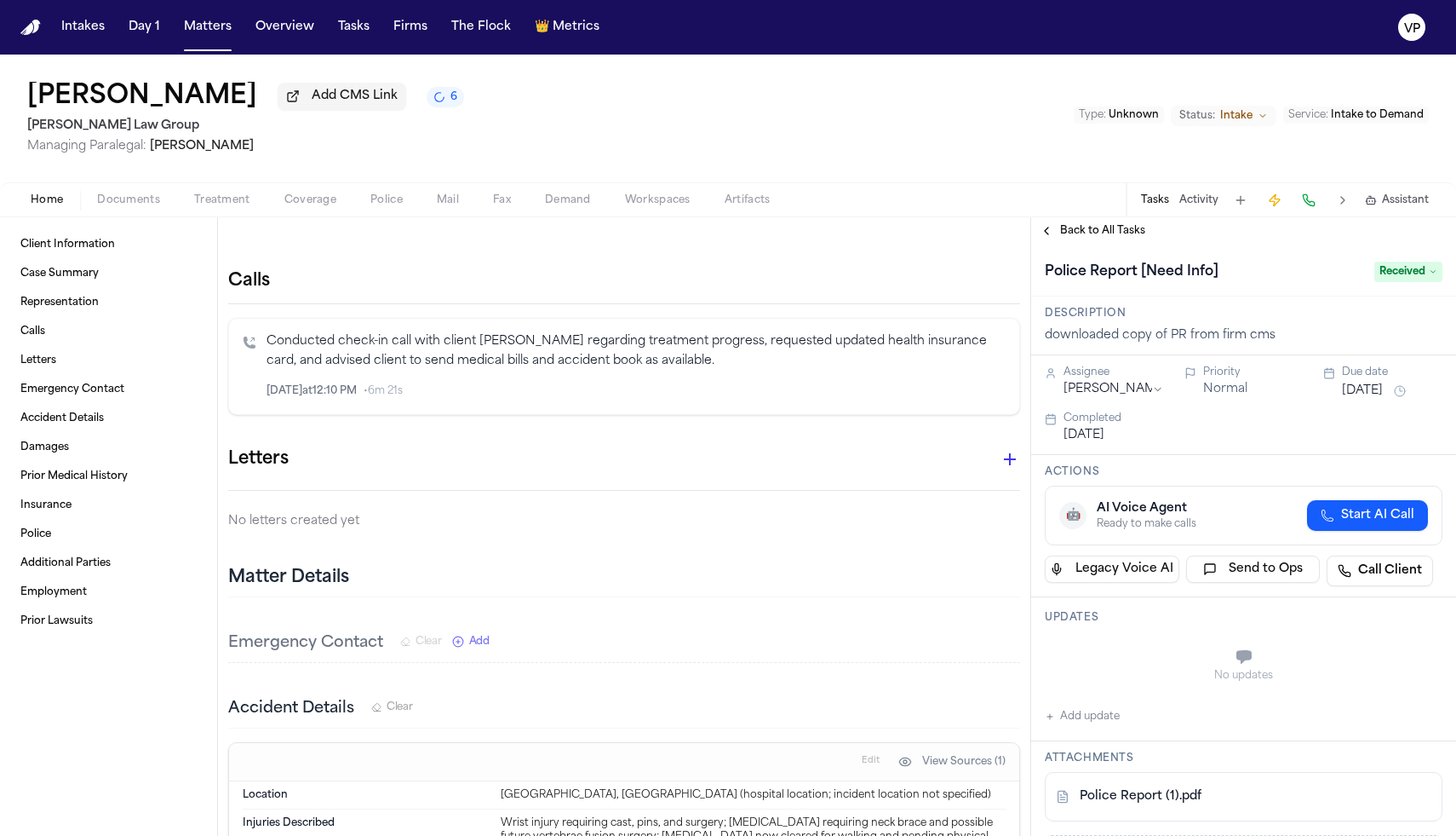
click at [1050, 232] on button "Back to All Tasks" at bounding box center [1092, 231] width 123 height 13
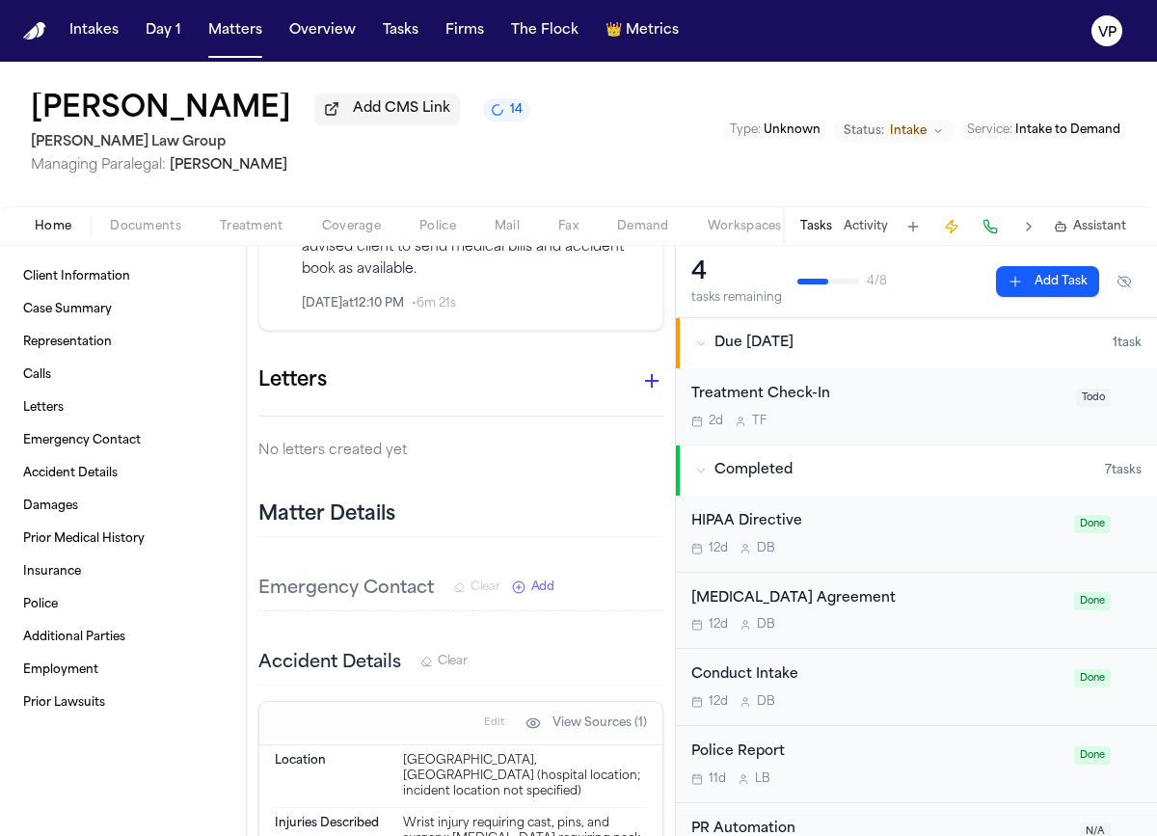
scroll to position [506, 0]
click at [865, 234] on button "Activity" at bounding box center [865, 226] width 44 height 15
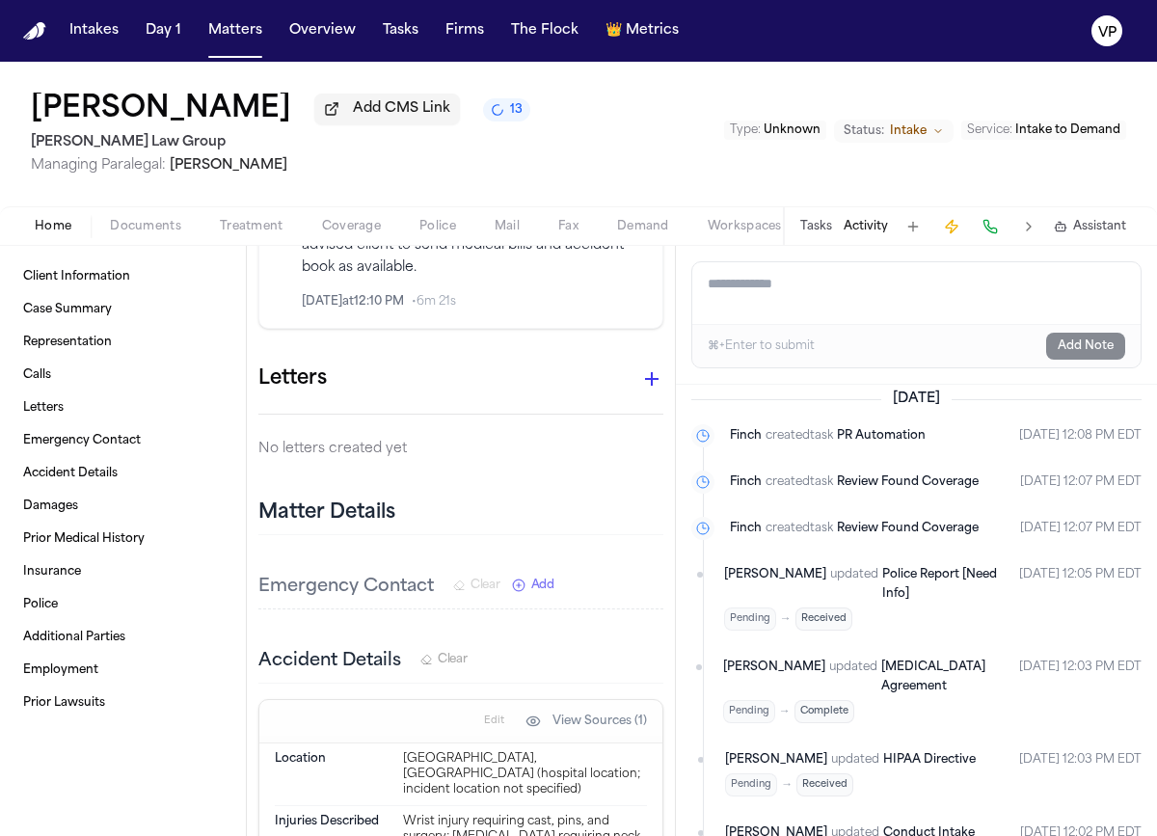
scroll to position [0, 0]
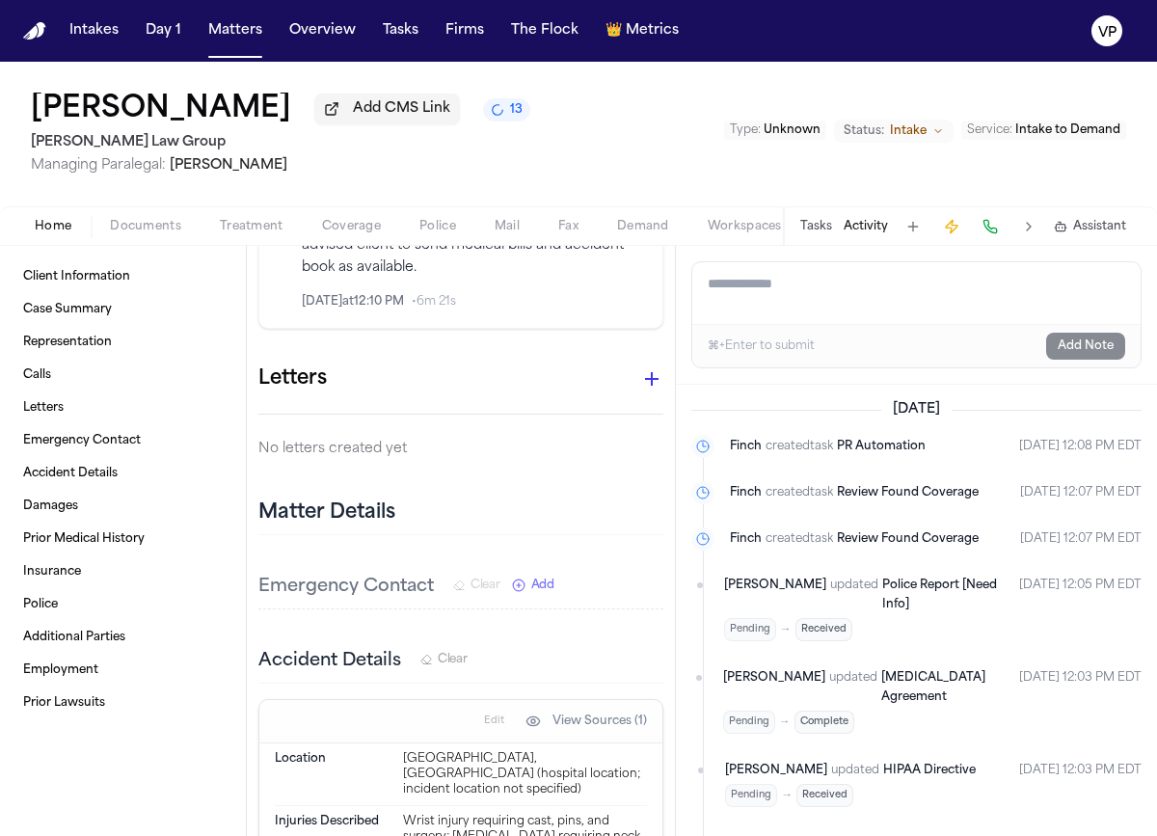
click at [775, 303] on textarea "Add a note to this matter" at bounding box center [916, 293] width 448 height 62
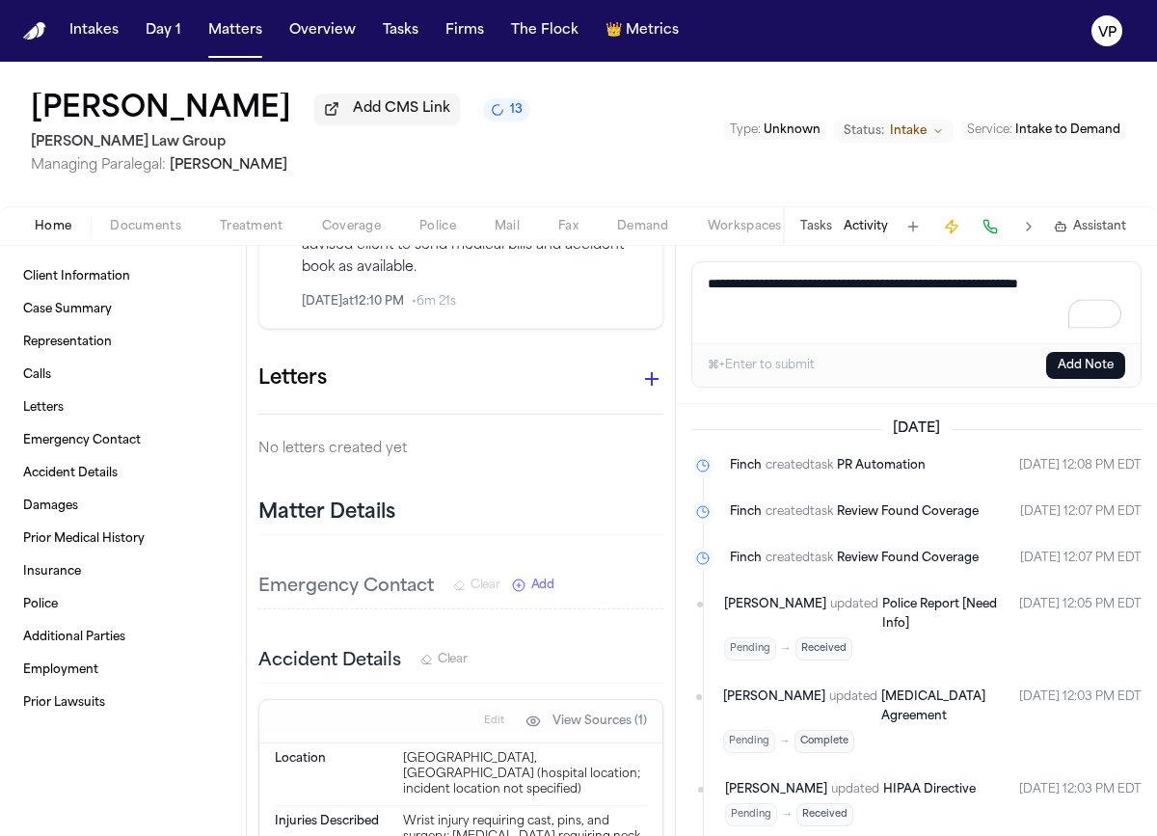
paste textarea "**********"
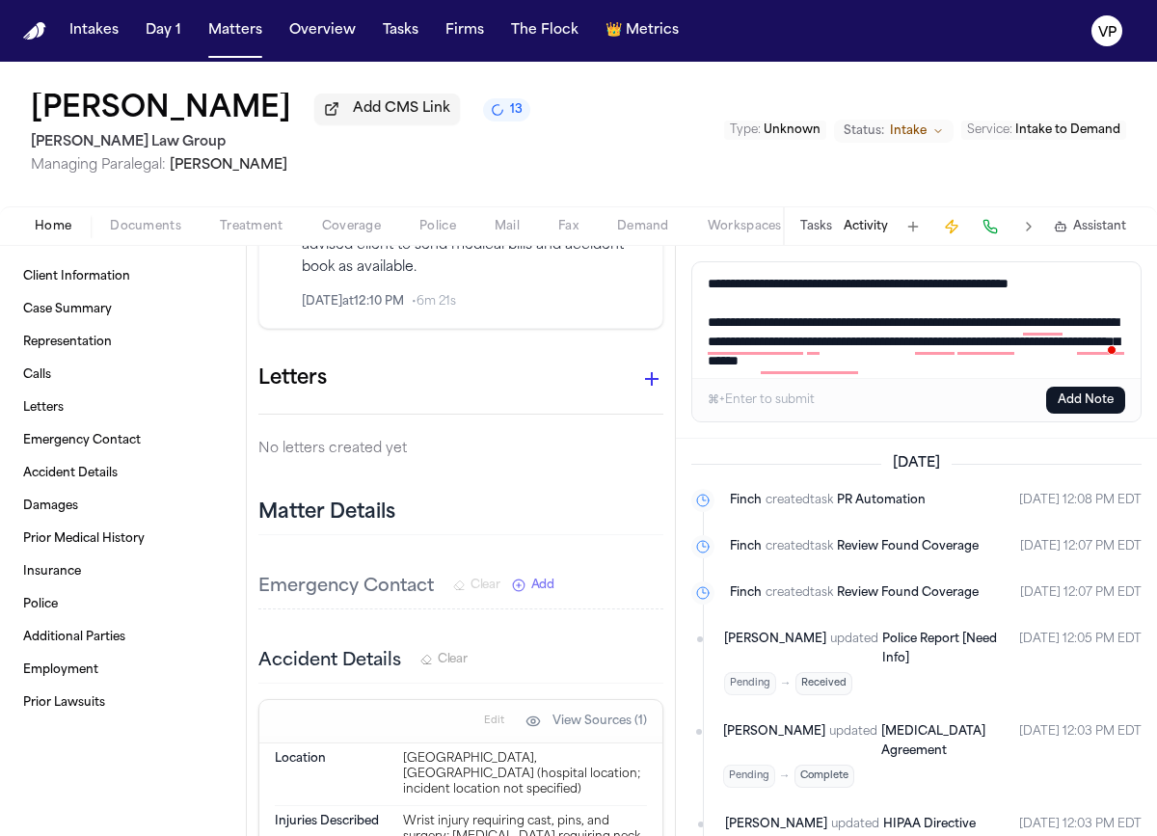
click at [709, 324] on textarea "**********" at bounding box center [916, 320] width 448 height 116
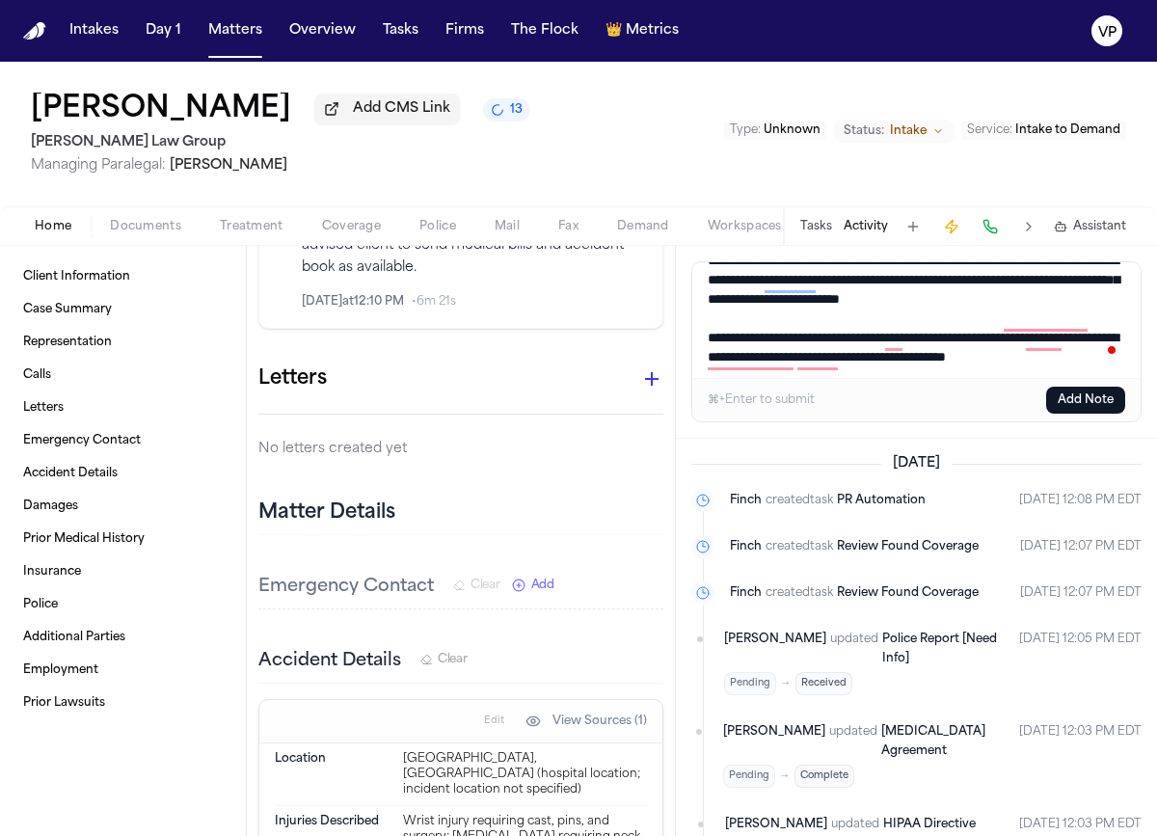
click at [861, 367] on textarea "**********" at bounding box center [916, 320] width 448 height 116
paste textarea "**********"
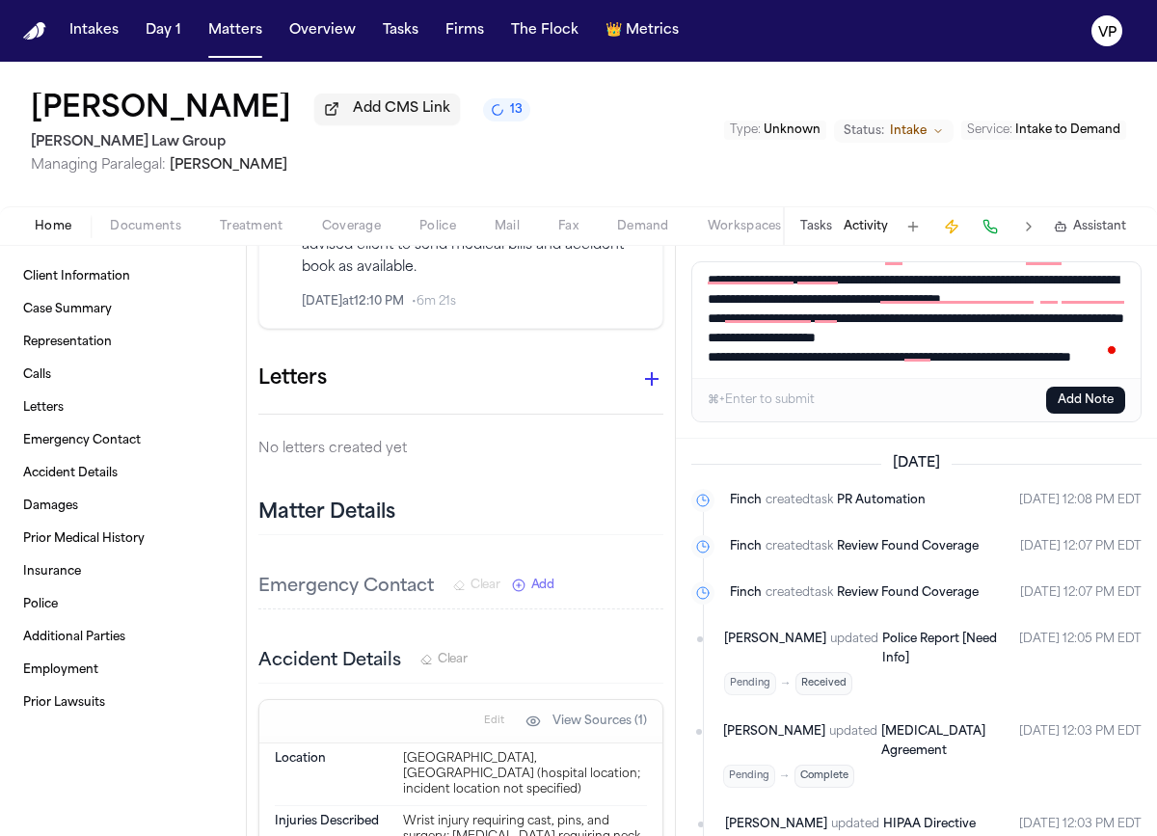
type textarea "**********"
click at [1083, 427] on div "Add a note to this matter ⌘+Enter to submit Add Note" at bounding box center [916, 342] width 481 height 193
click at [1085, 405] on button "Add Note" at bounding box center [1085, 400] width 79 height 27
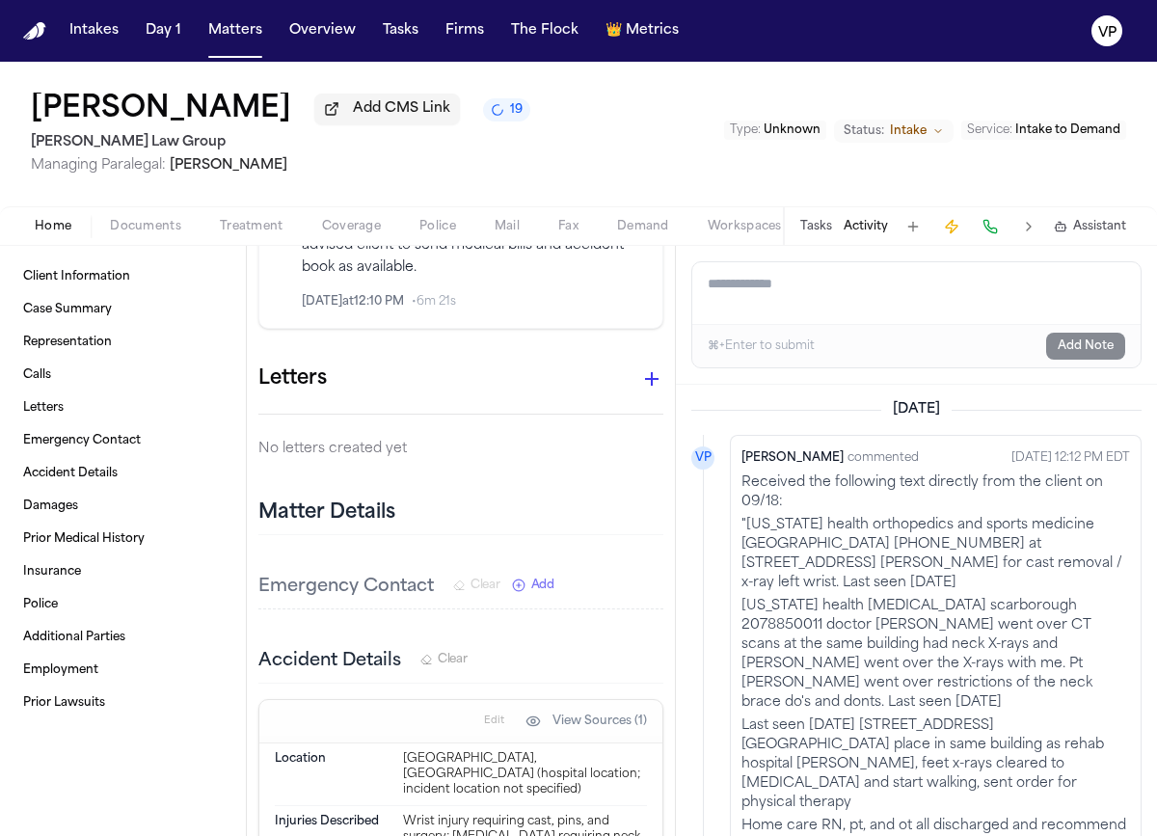
click at [867, 299] on textarea "Add a note to this matter" at bounding box center [916, 293] width 448 height 62
paste textarea "**********"
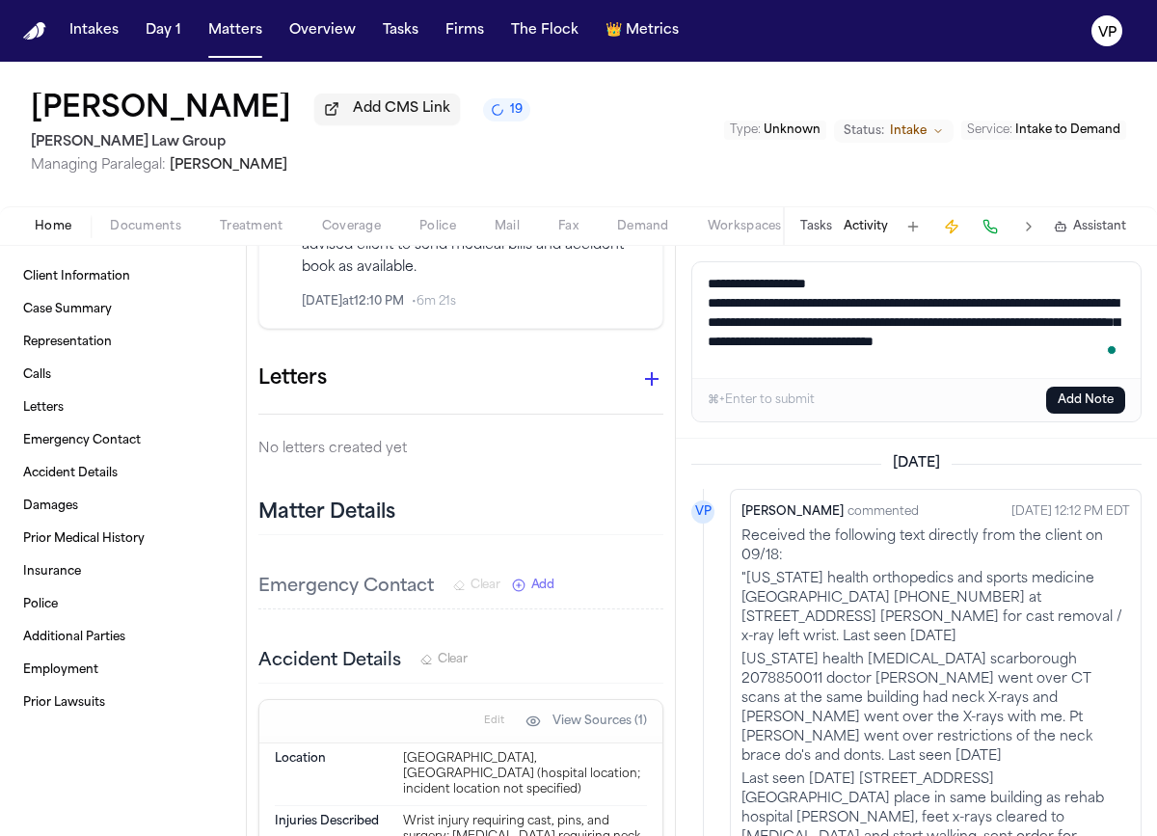
type textarea "**********"
click at [1064, 404] on button "Add Note" at bounding box center [1085, 400] width 79 height 27
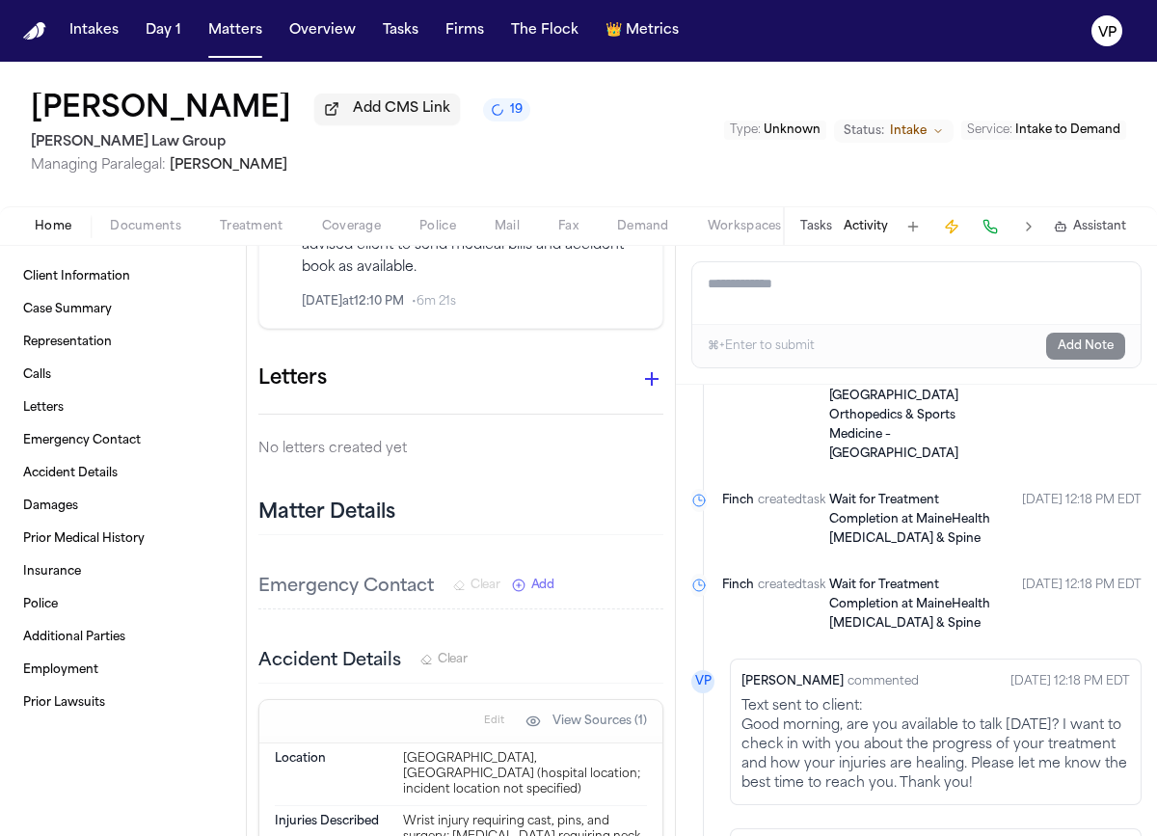
scroll to position [267, 0]
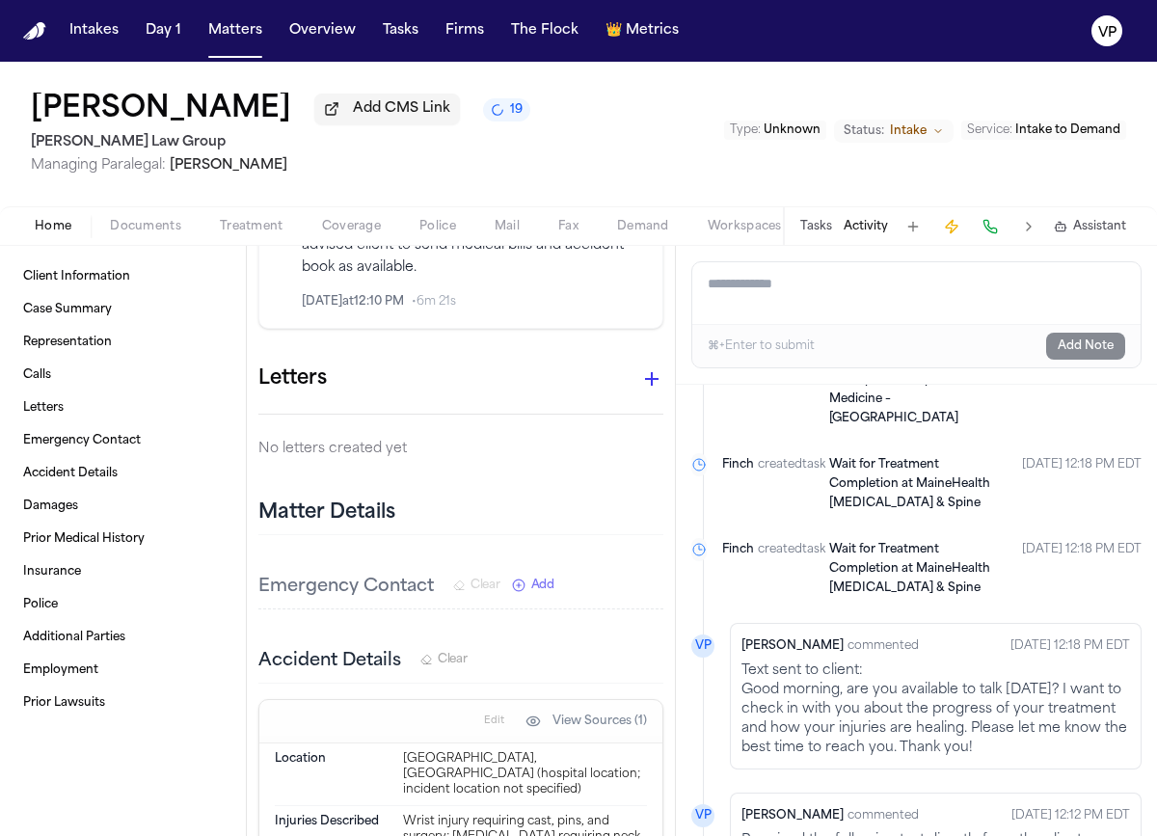
click at [818, 232] on button "Tasks" at bounding box center [816, 226] width 32 height 15
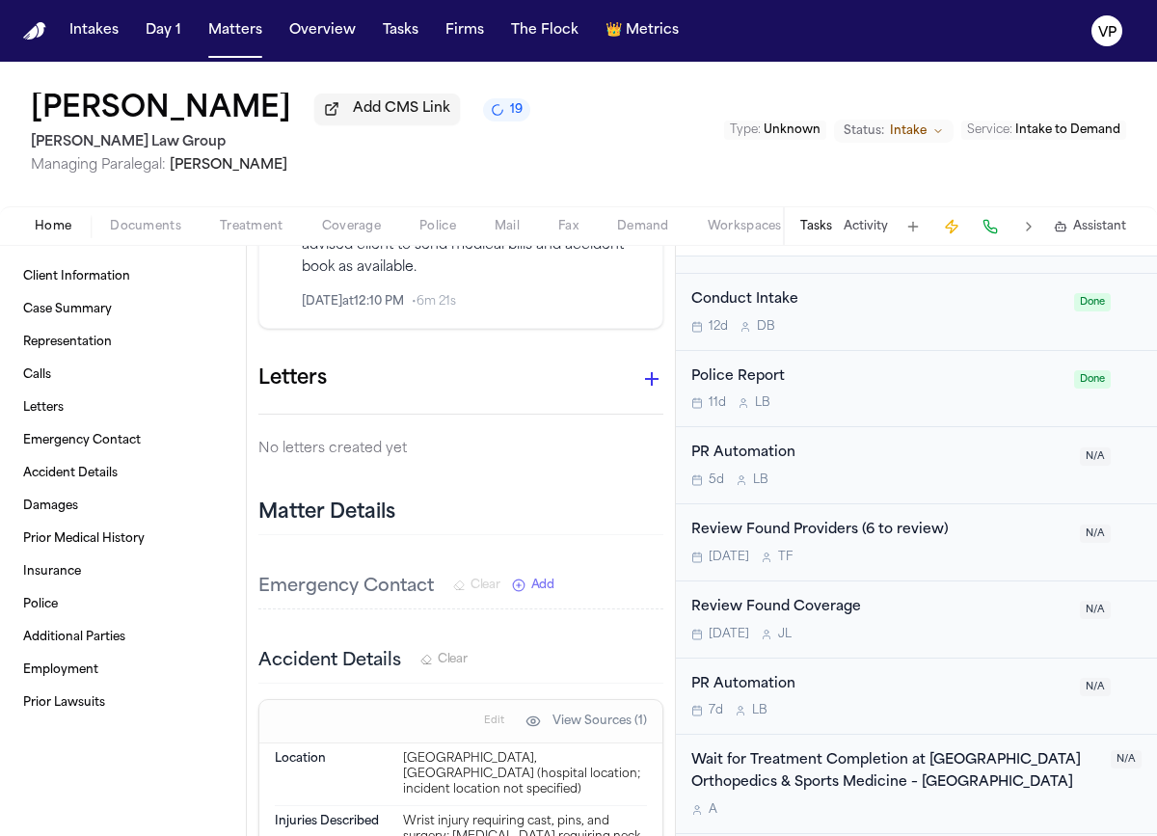
scroll to position [0, 0]
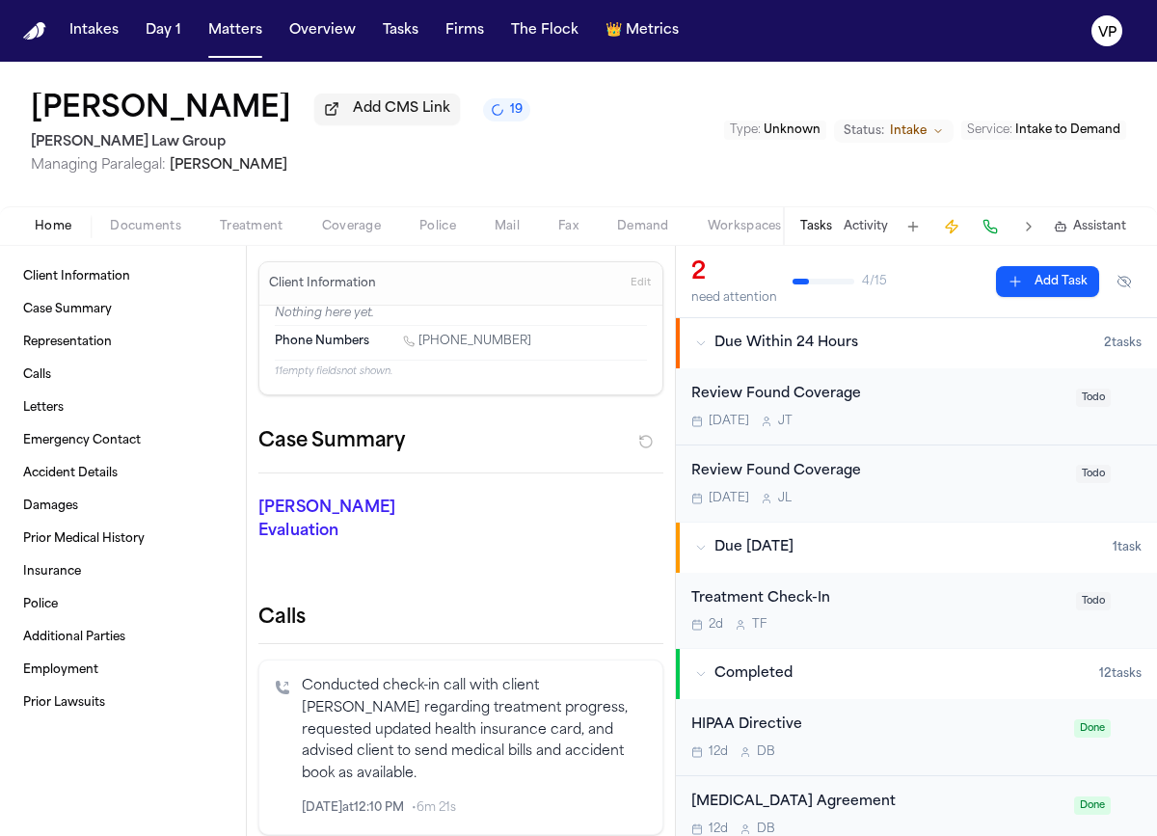
click at [273, 232] on span "Treatment" at bounding box center [252, 226] width 64 height 15
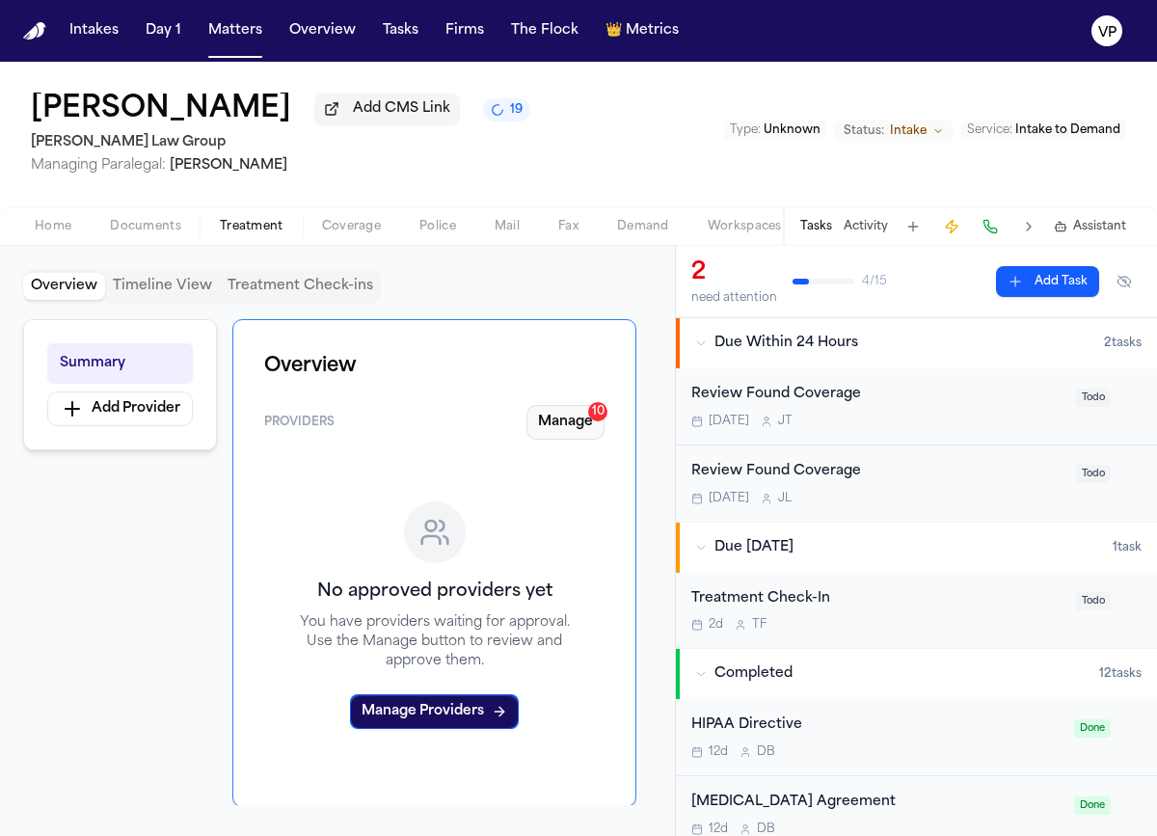
click at [561, 430] on button "Manage 10" at bounding box center [565, 422] width 78 height 35
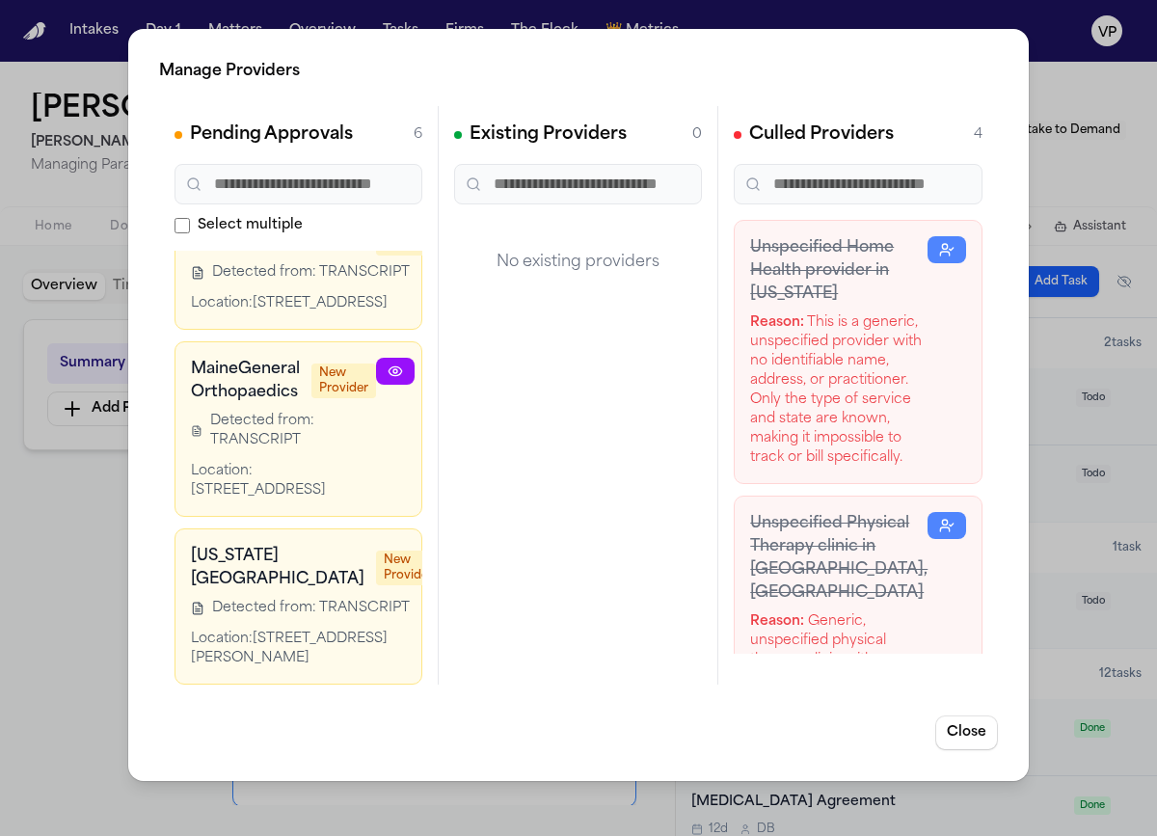
scroll to position [1028, 0]
click at [987, 740] on button "Close" at bounding box center [966, 732] width 63 height 35
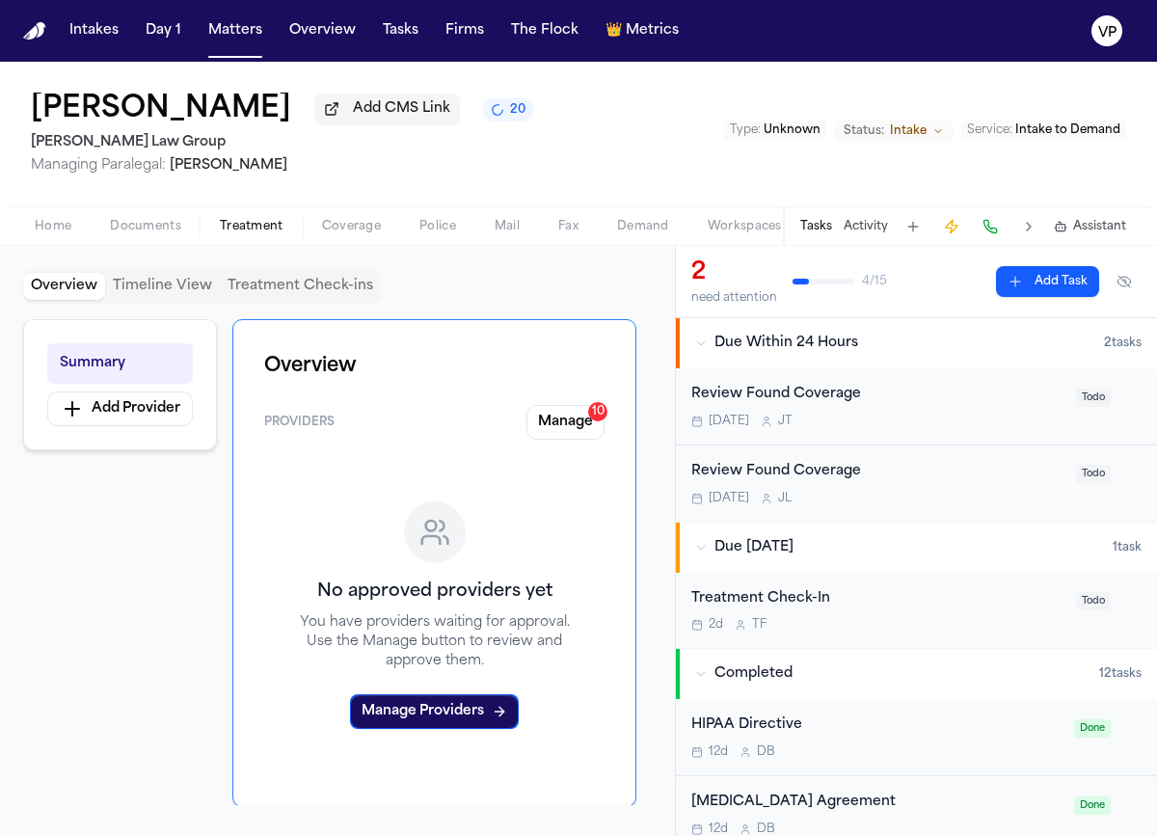
click at [836, 397] on div "Review Found Coverage" at bounding box center [877, 395] width 373 height 22
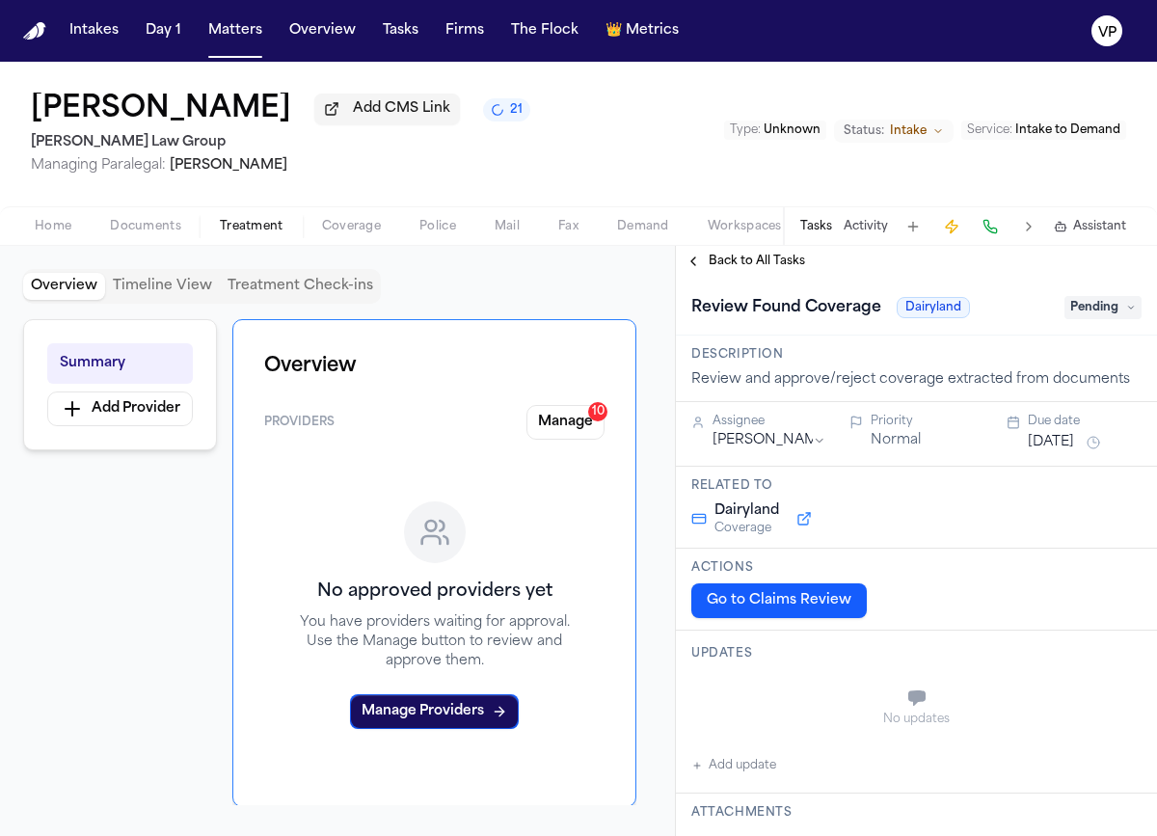
click at [695, 266] on button "Back to All Tasks" at bounding box center [745, 261] width 139 height 15
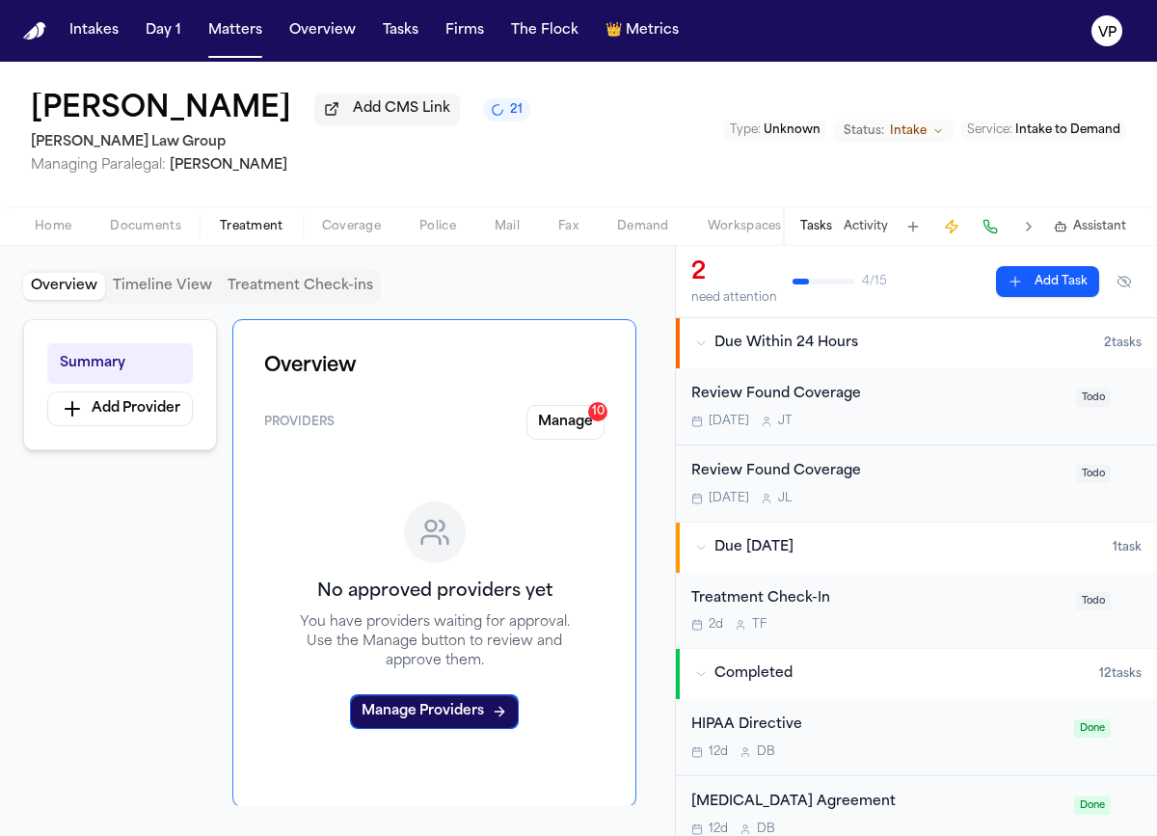
click at [862, 234] on button "Activity" at bounding box center [865, 226] width 44 height 15
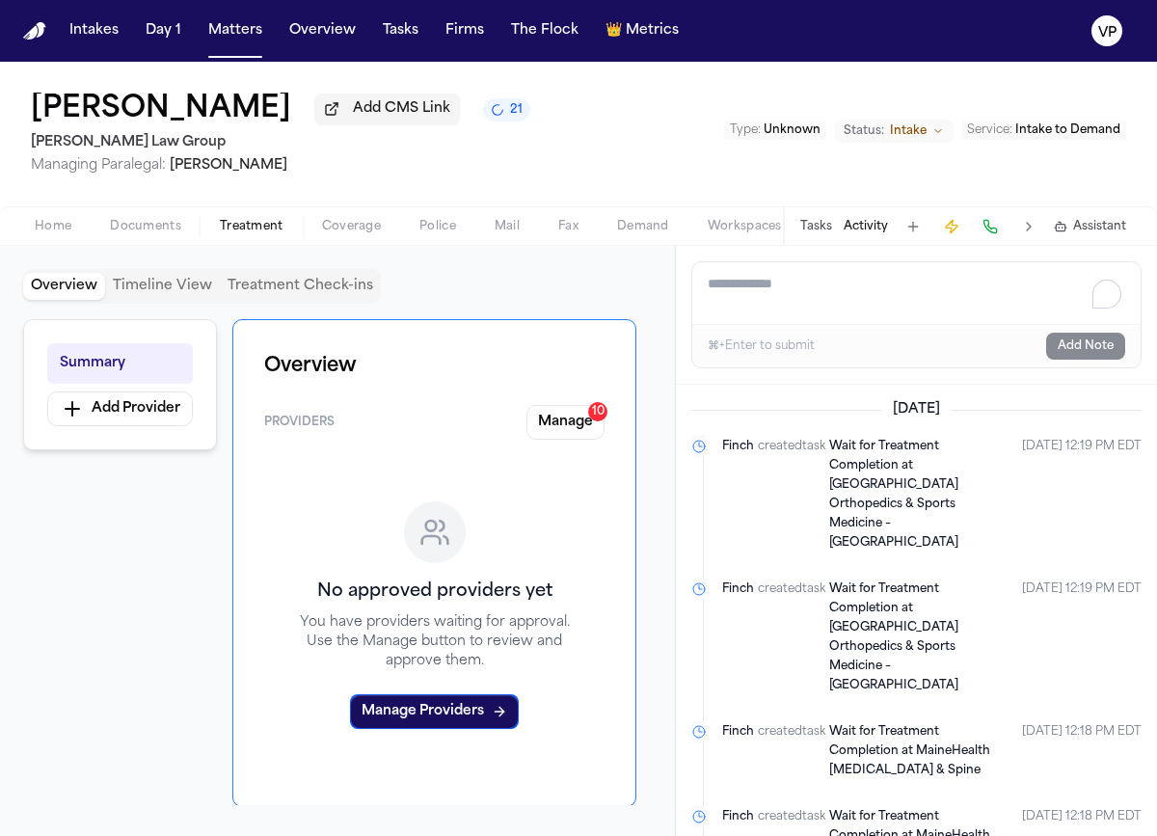
click at [788, 290] on textarea "Add a note to this matter" at bounding box center [916, 293] width 448 height 62
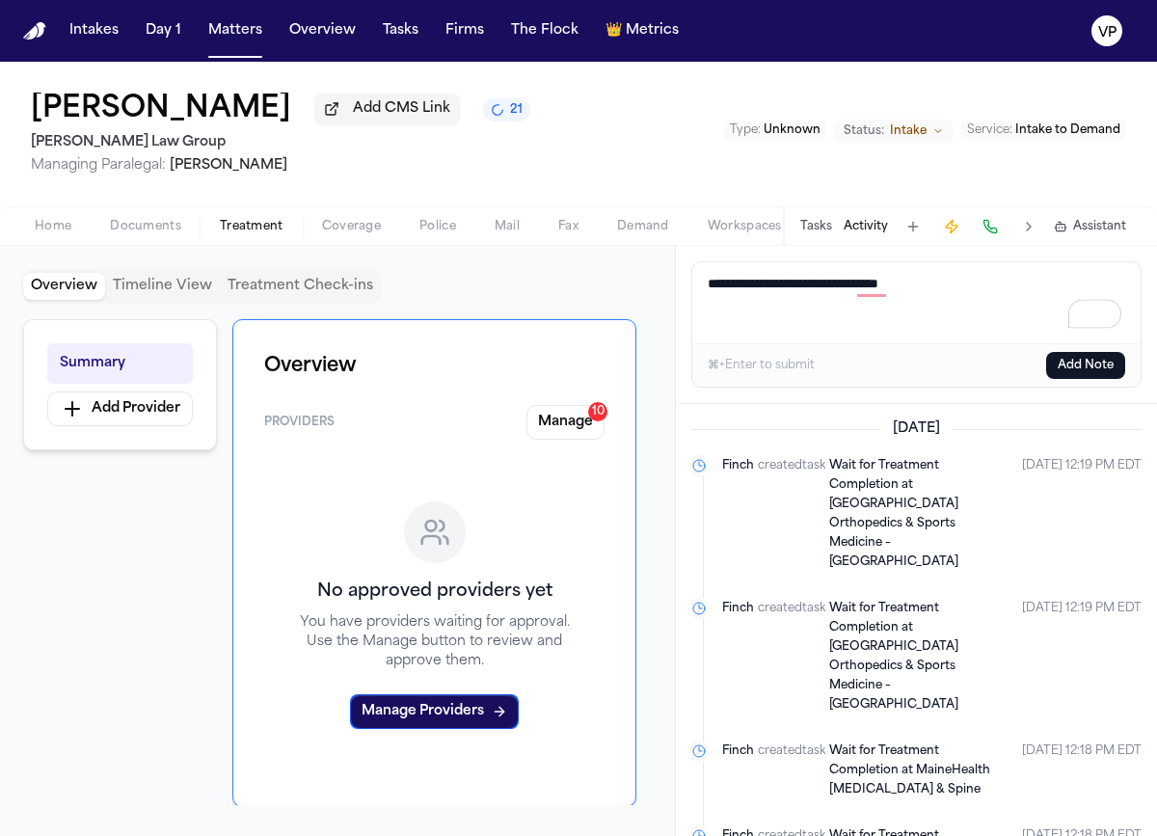
paste textarea "**********"
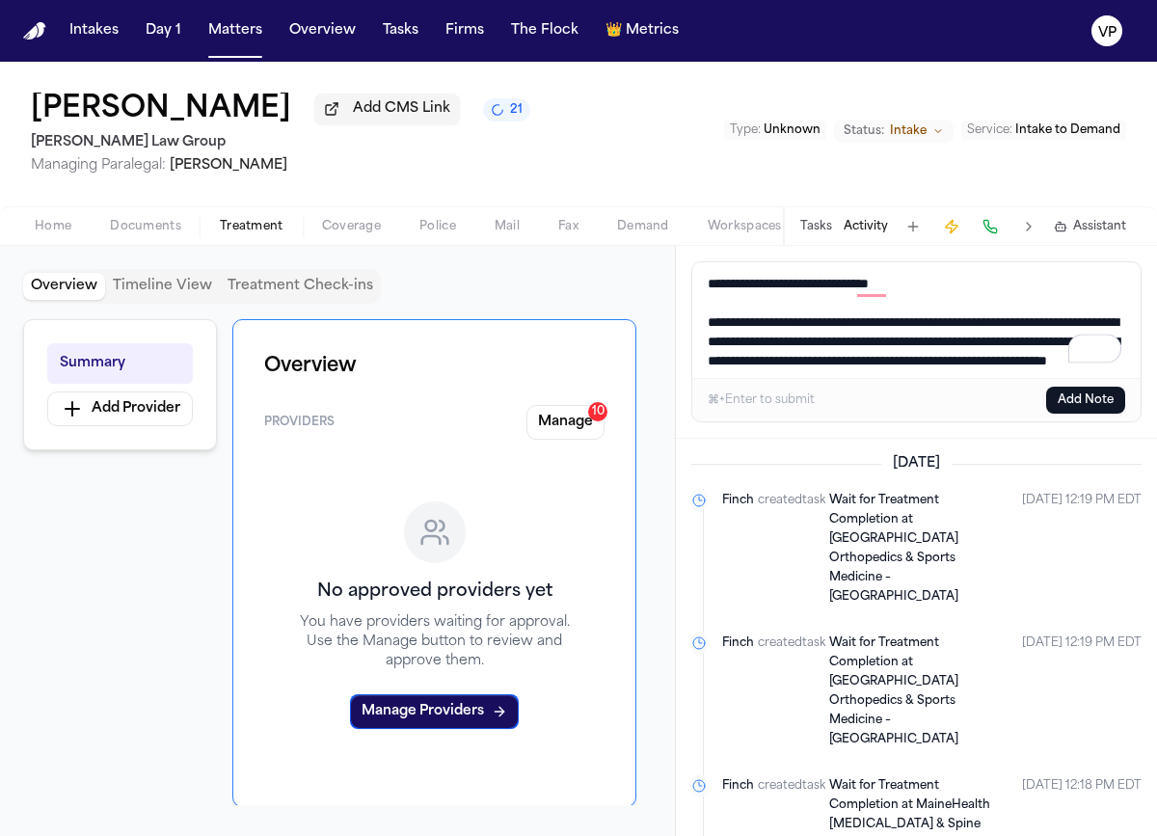
scroll to position [13, 0]
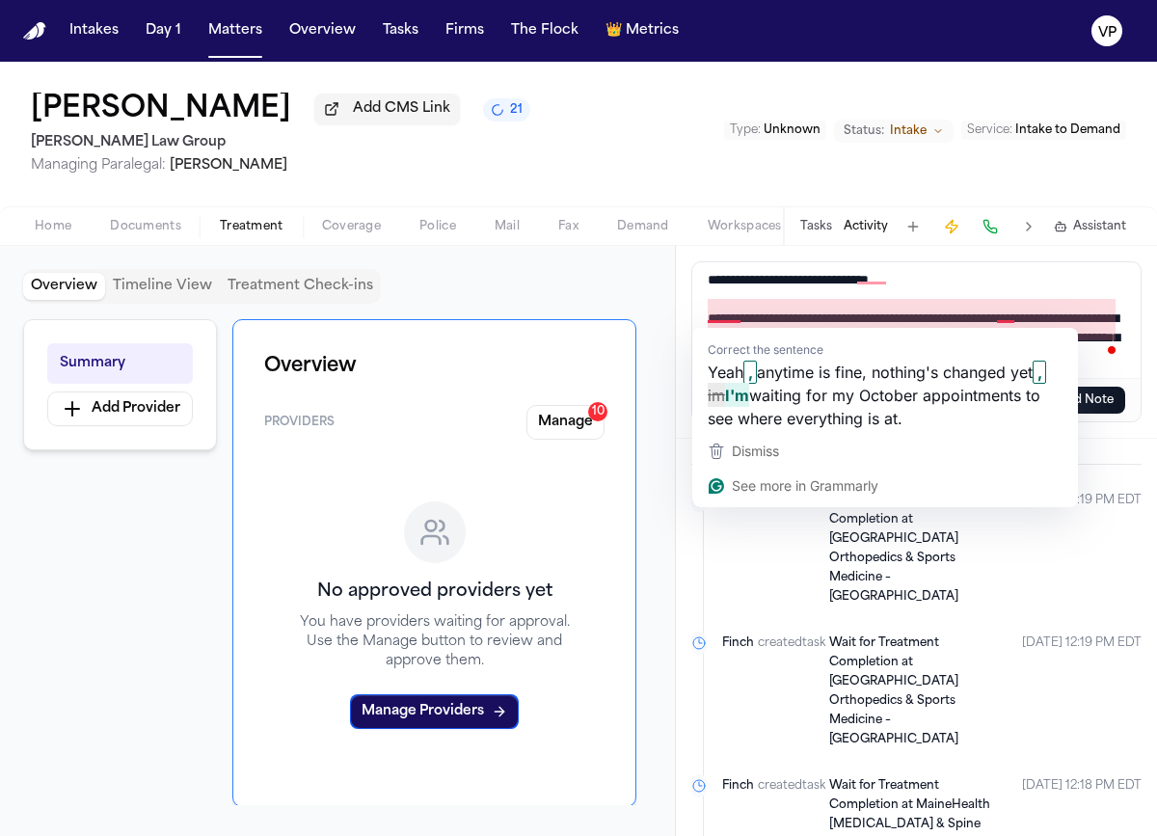
click at [709, 314] on textarea "**********" at bounding box center [916, 320] width 448 height 116
type textarea "**********"
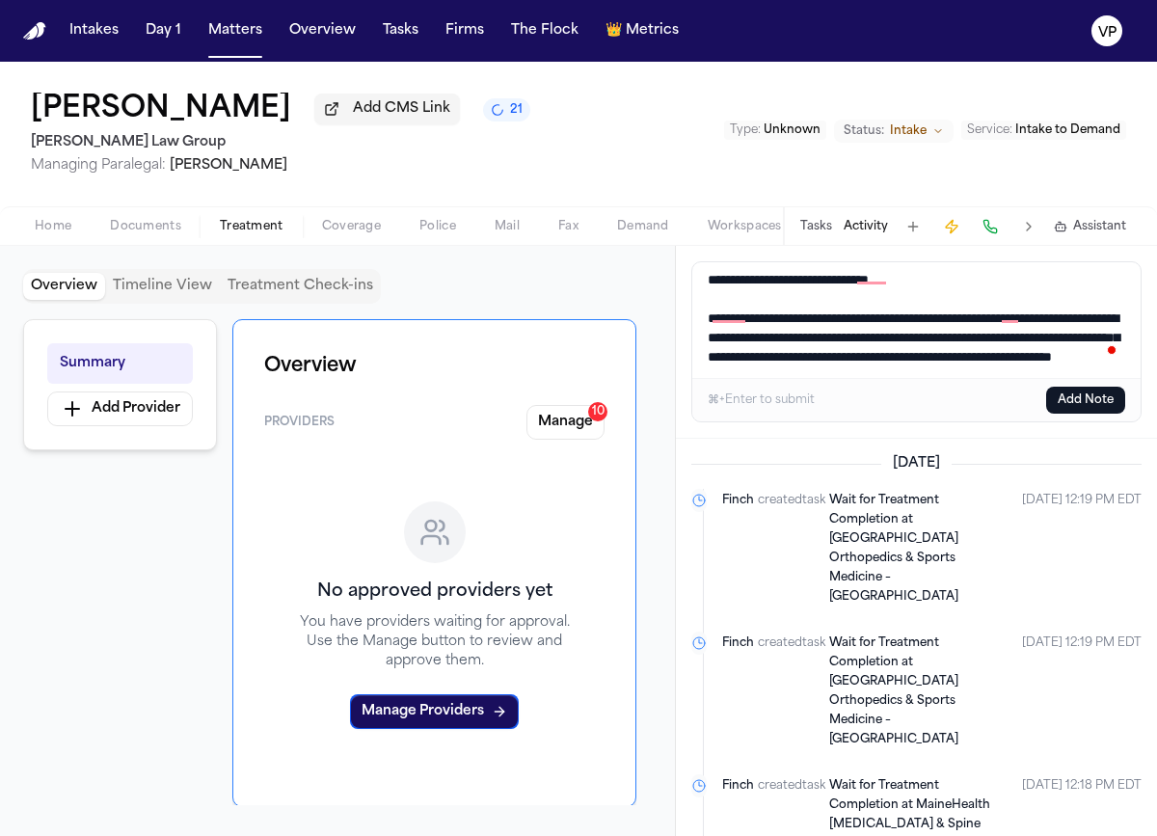
scroll to position [23, 0]
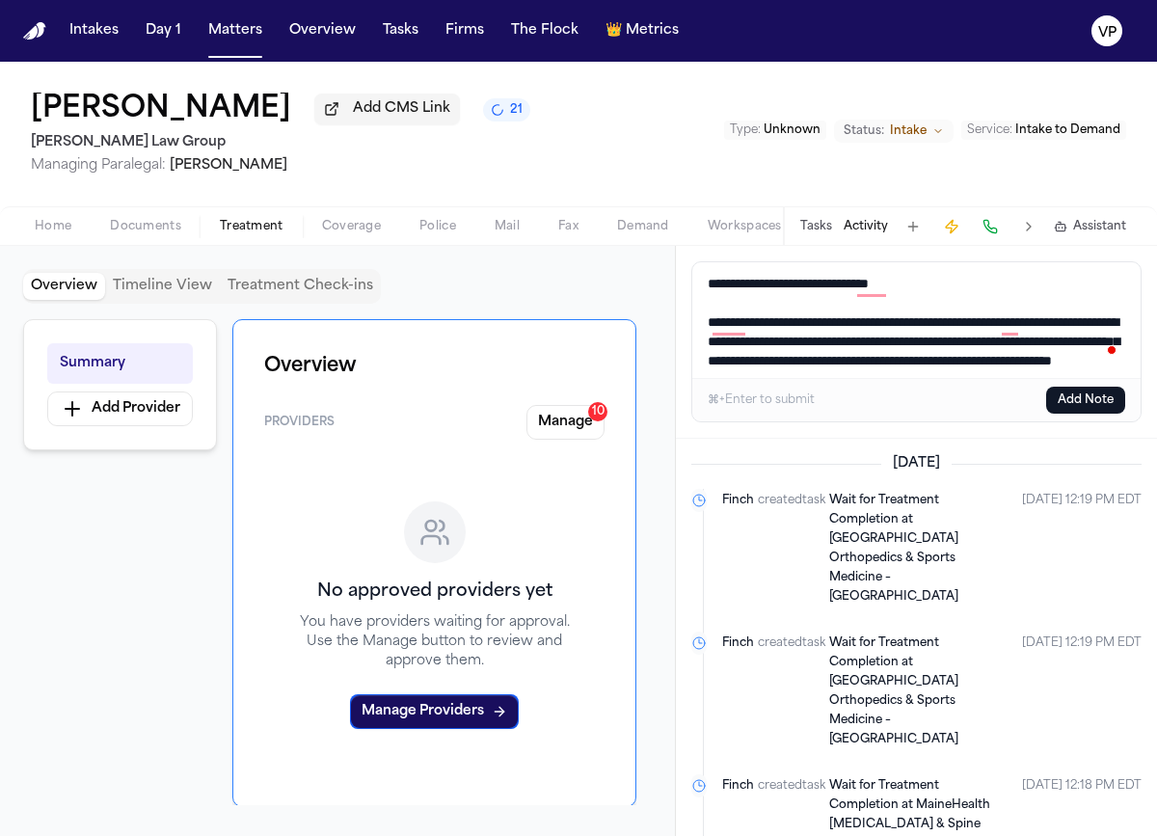
scroll to position [23, 0]
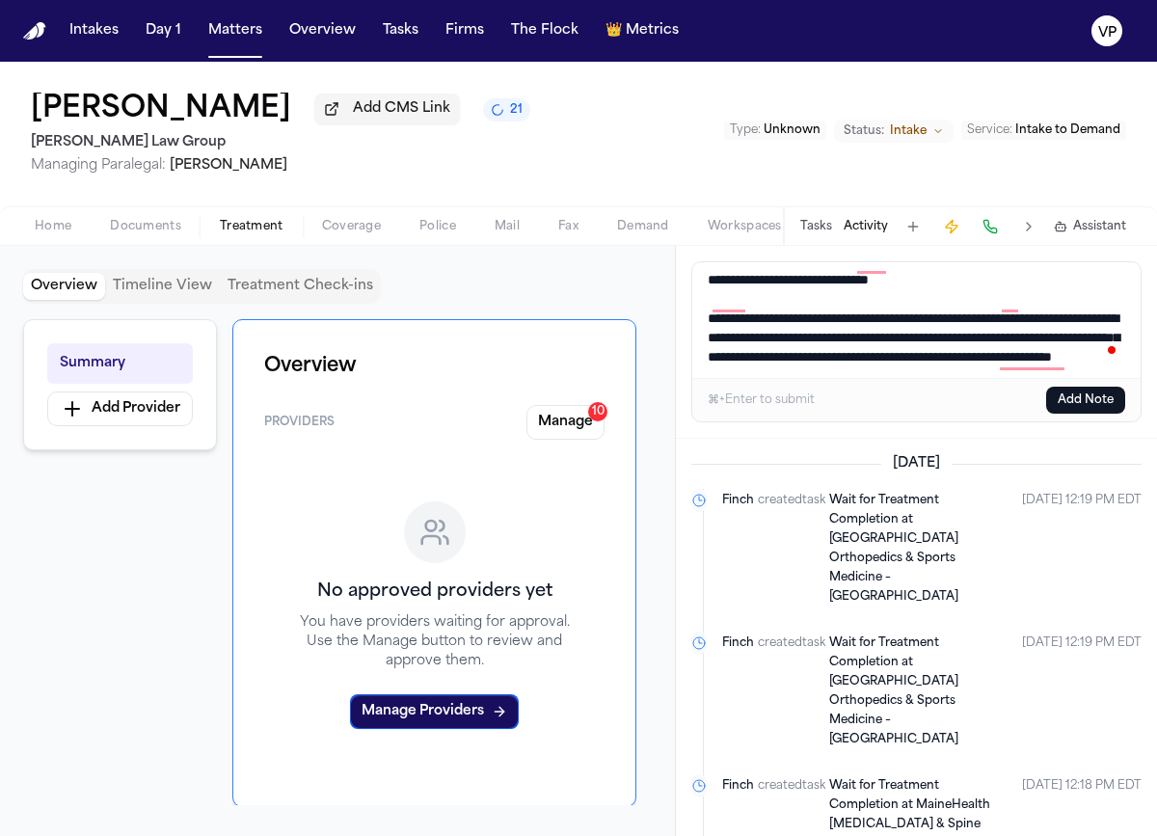
click at [1109, 362] on span at bounding box center [1112, 348] width 17 height 27
click at [1115, 362] on span at bounding box center [1112, 348] width 17 height 27
click at [1107, 362] on span at bounding box center [1112, 348] width 17 height 27
click at [1101, 358] on textarea "**********" at bounding box center [916, 320] width 448 height 116
type textarea "**********"
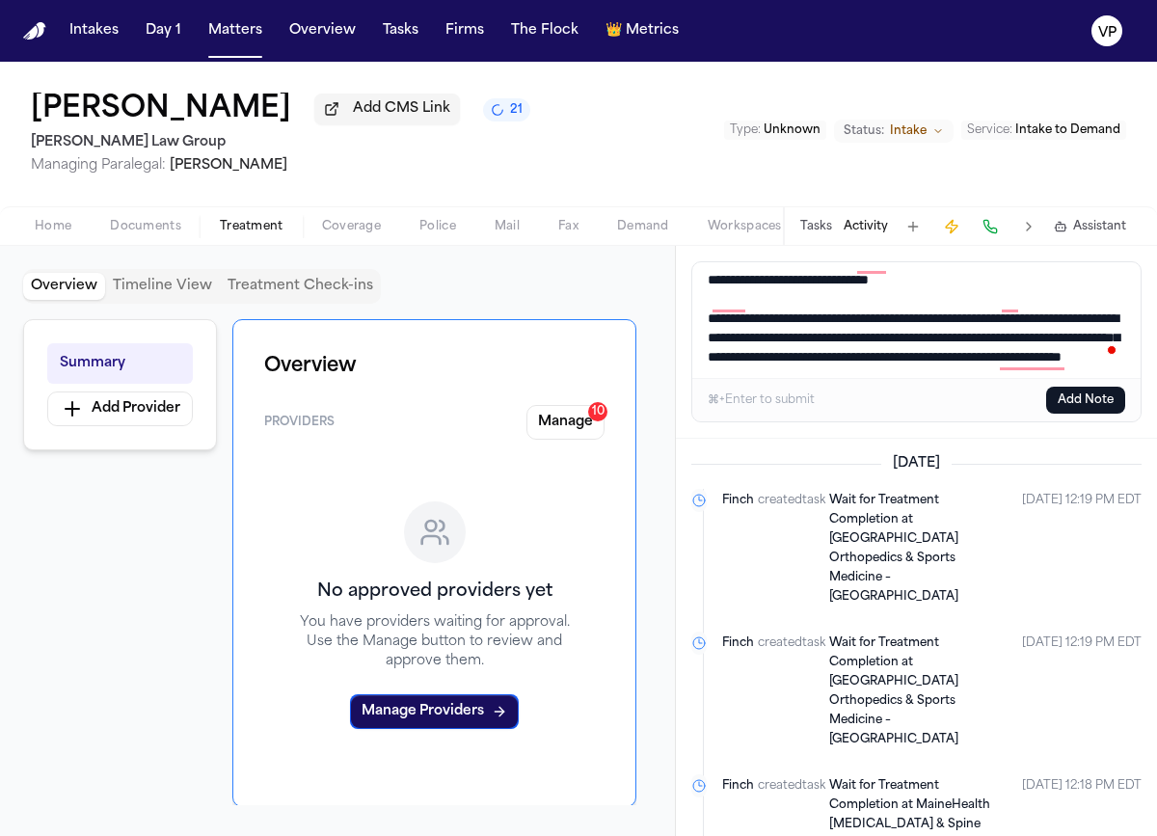
click at [1102, 404] on button "Add Note" at bounding box center [1085, 400] width 79 height 27
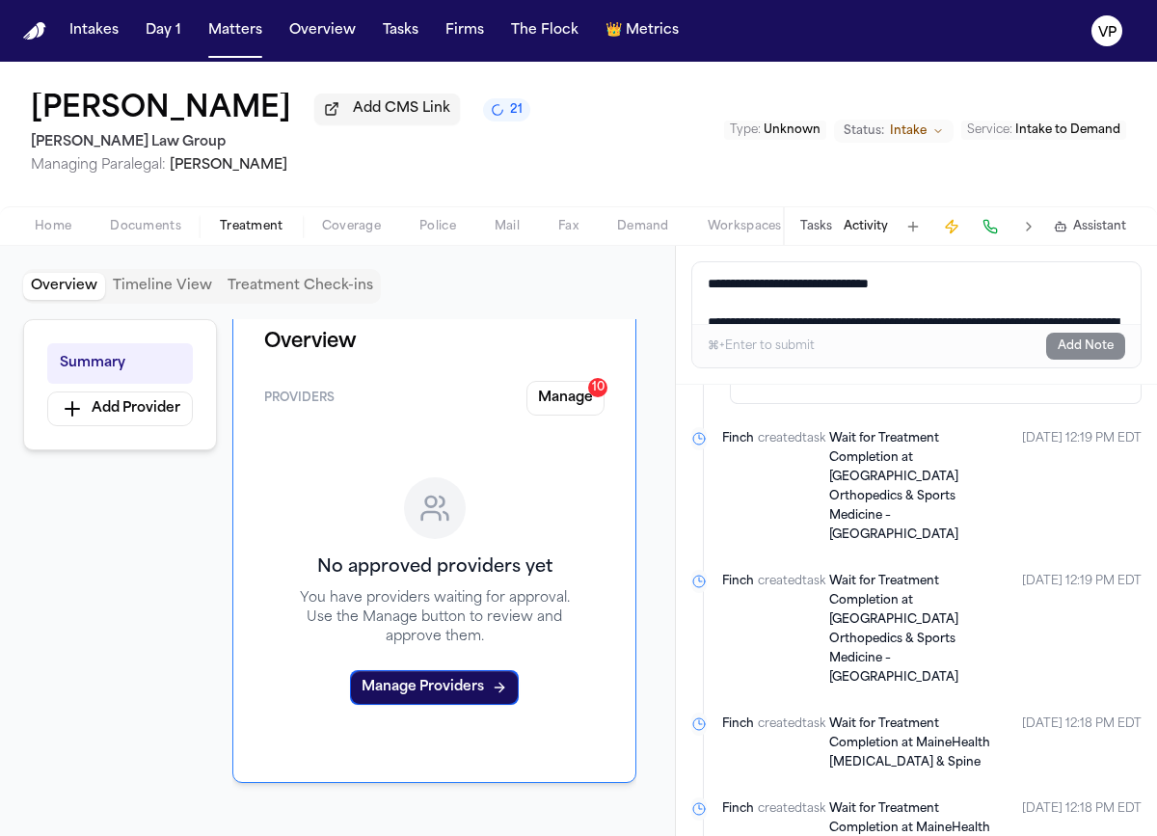
scroll to position [19, 0]
